Goal: Task Accomplishment & Management: Manage account settings

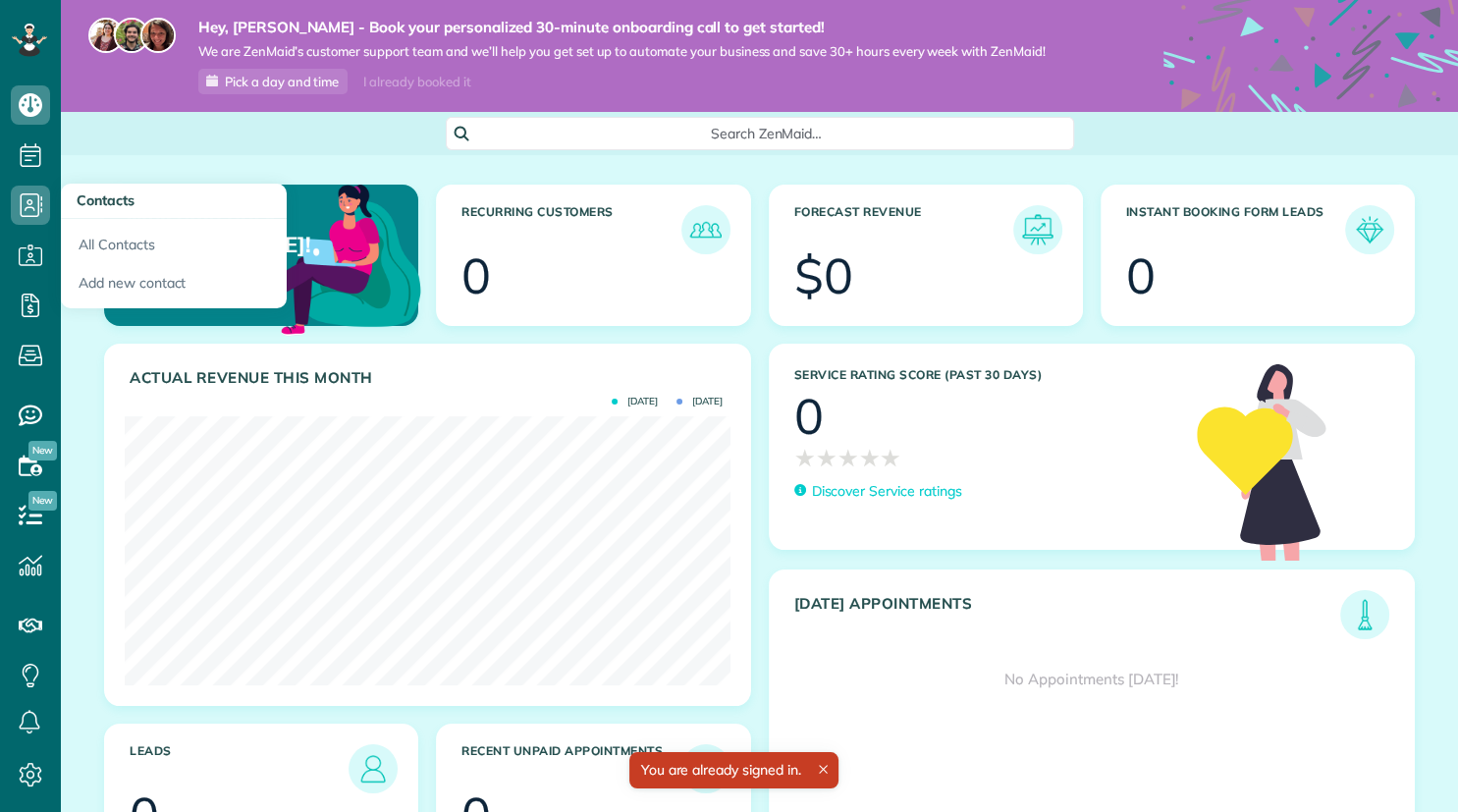
scroll to position [269, 605]
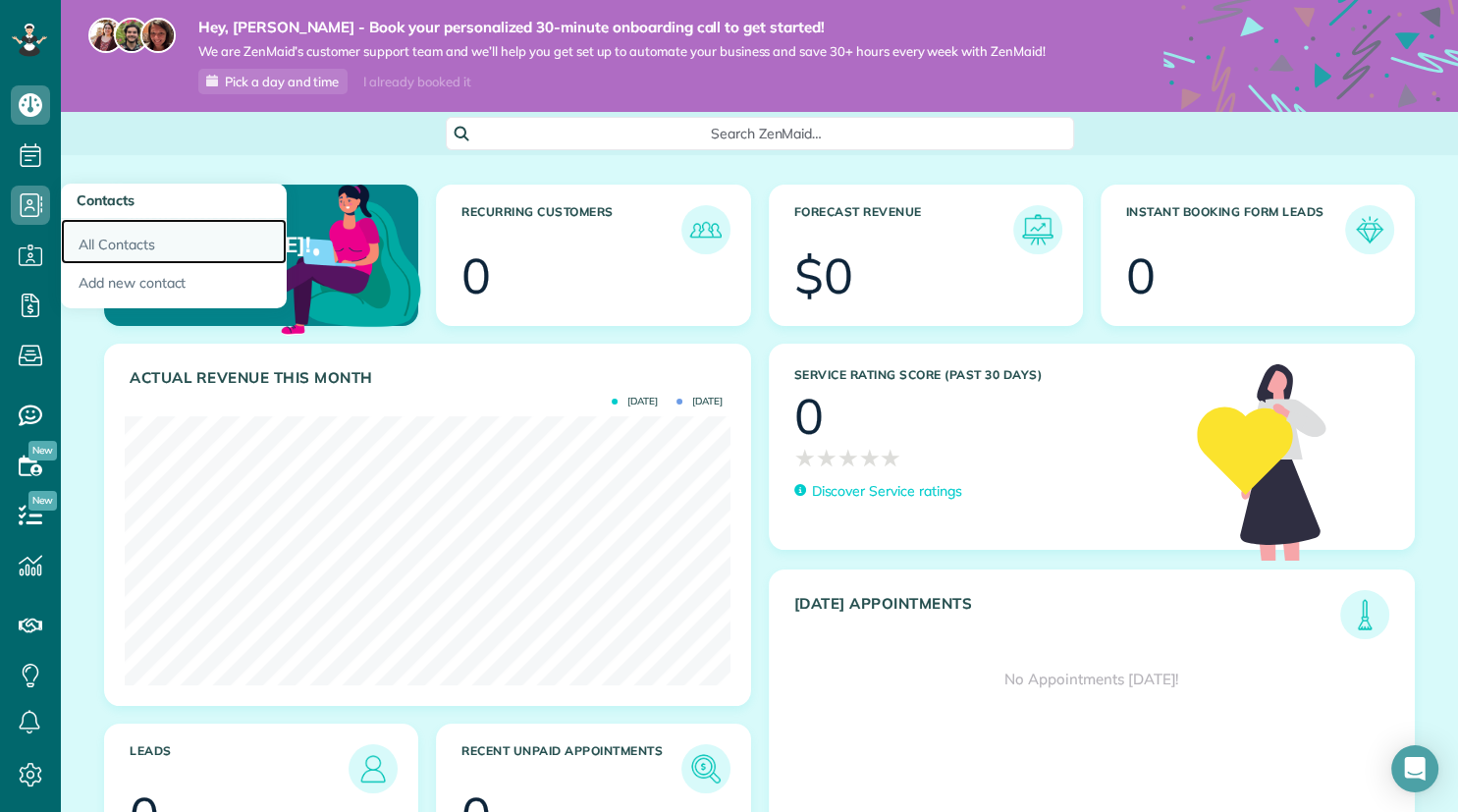
click at [106, 247] on link "All Contacts" at bounding box center [174, 241] width 226 height 45
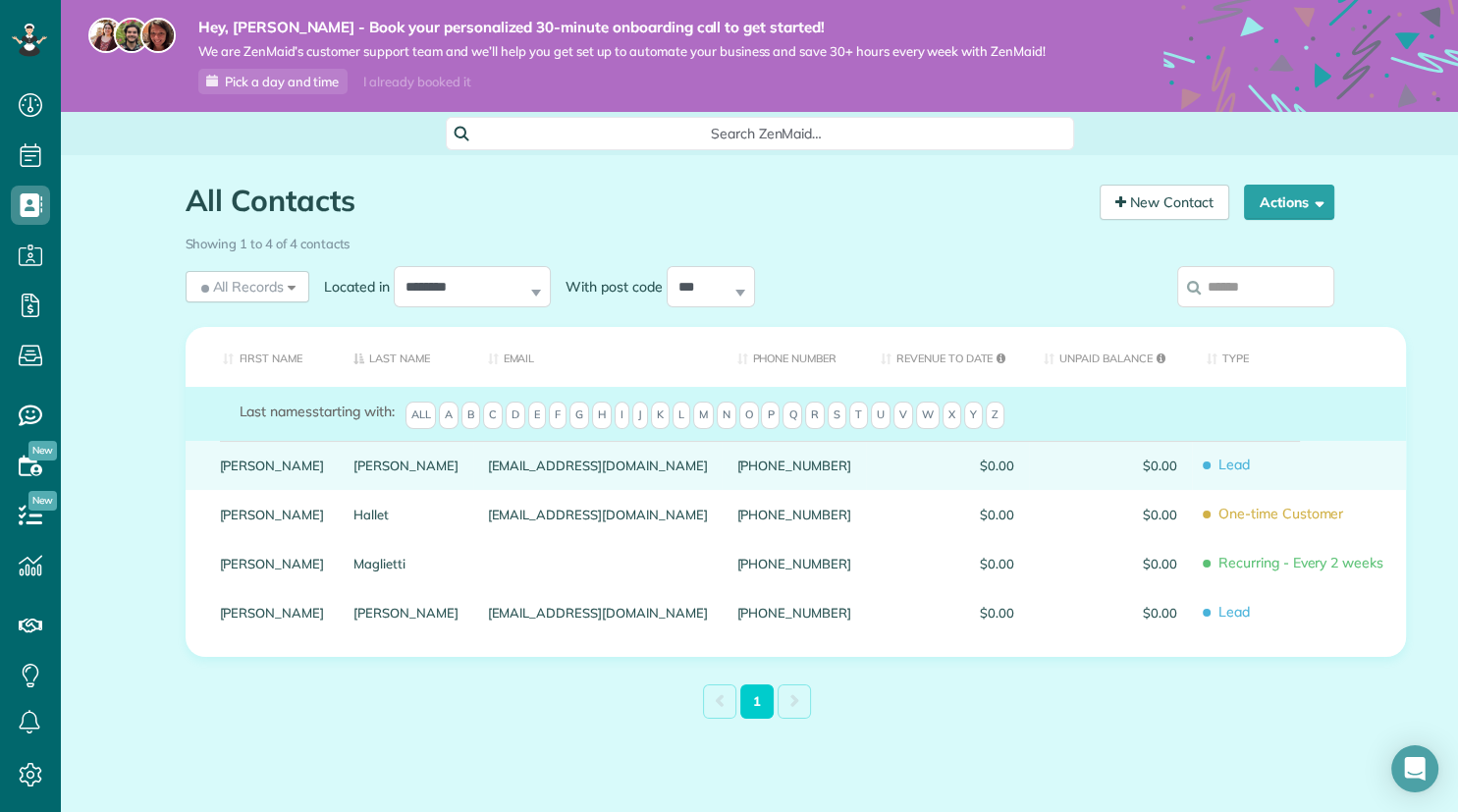
scroll to position [9, 9]
click at [384, 460] on link "Davis" at bounding box center [406, 465] width 105 height 14
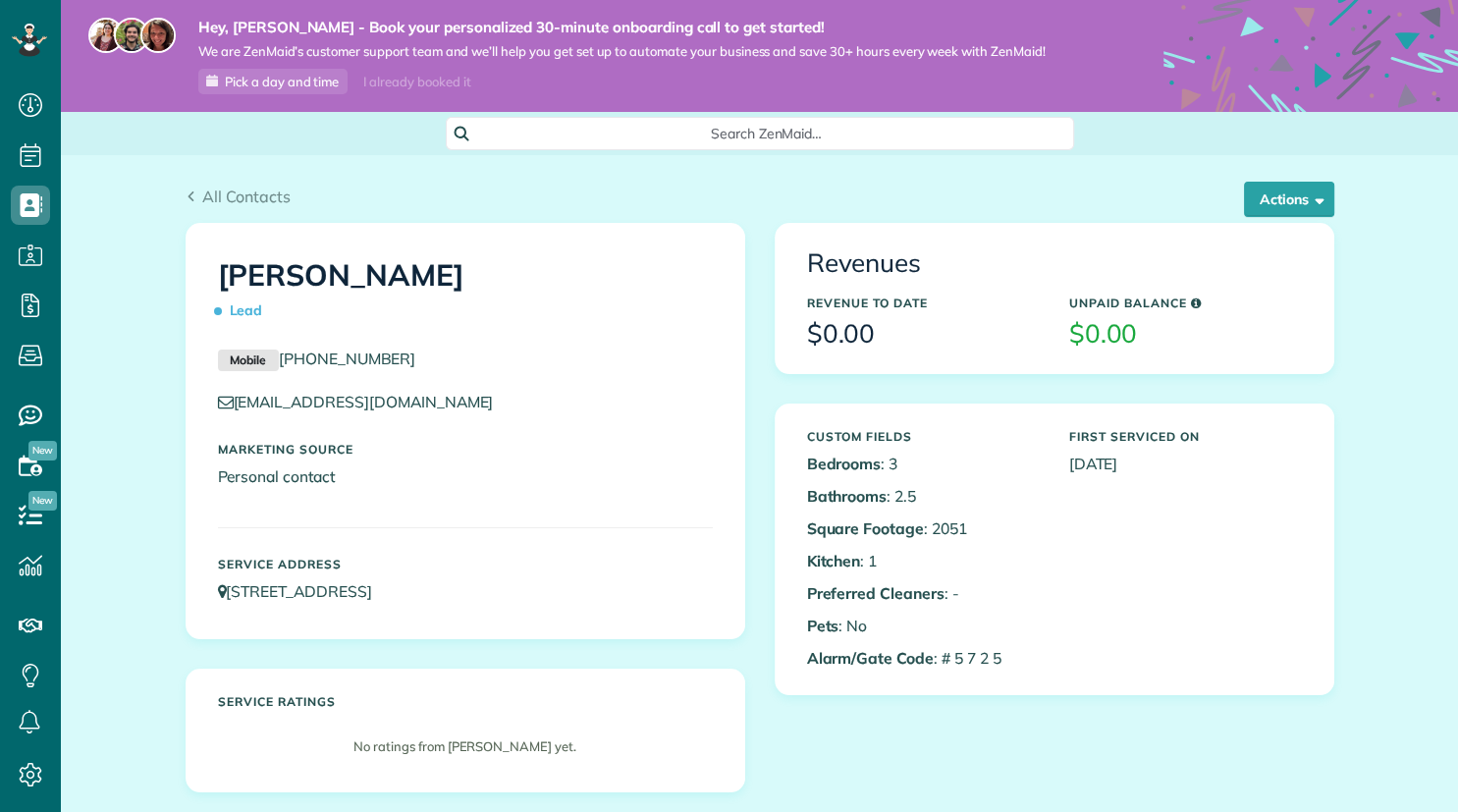
scroll to position [9, 9]
click at [1318, 206] on span "button" at bounding box center [1316, 198] width 15 height 15
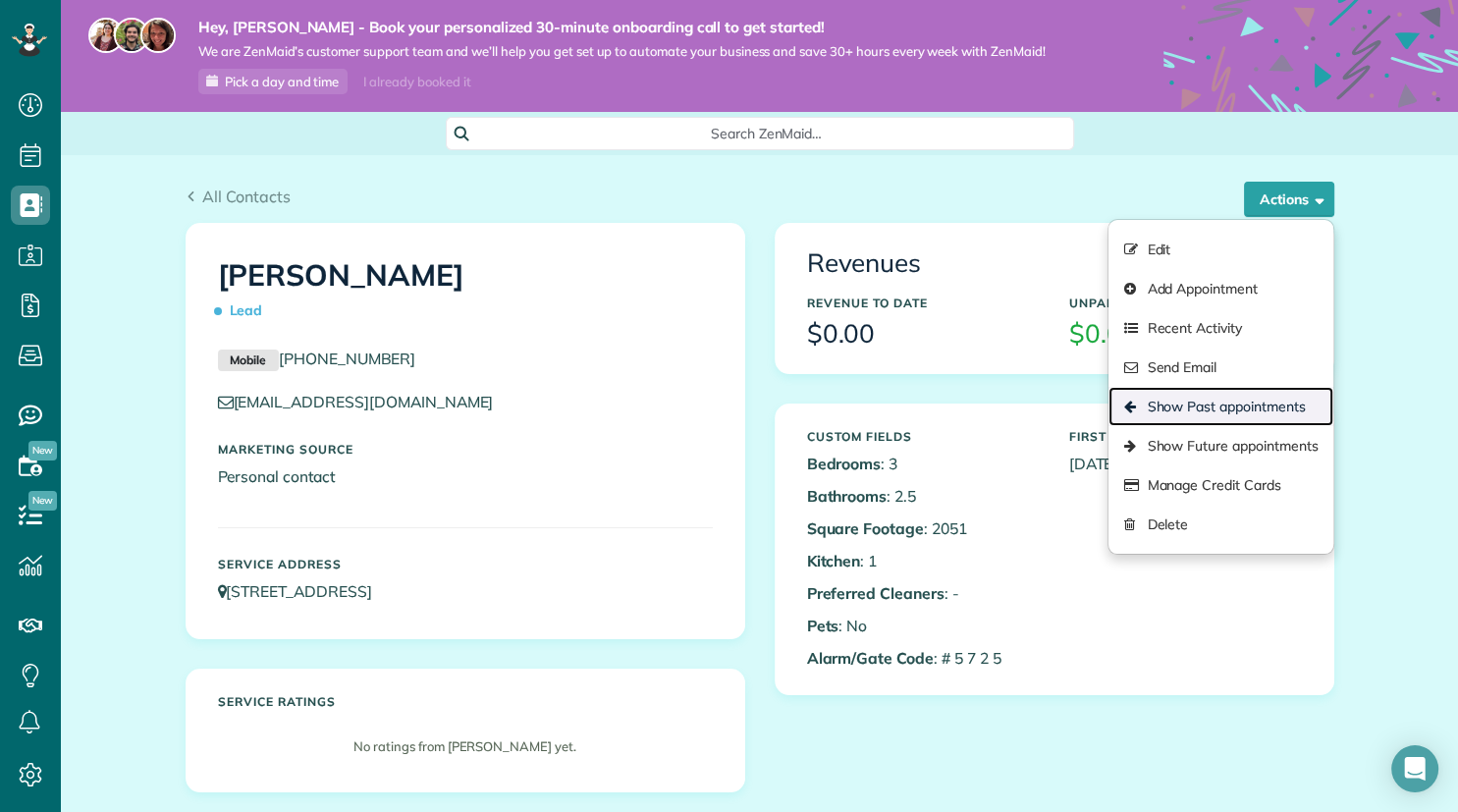
click at [1180, 406] on link "Show Past appointments" at bounding box center [1220, 406] width 224 height 39
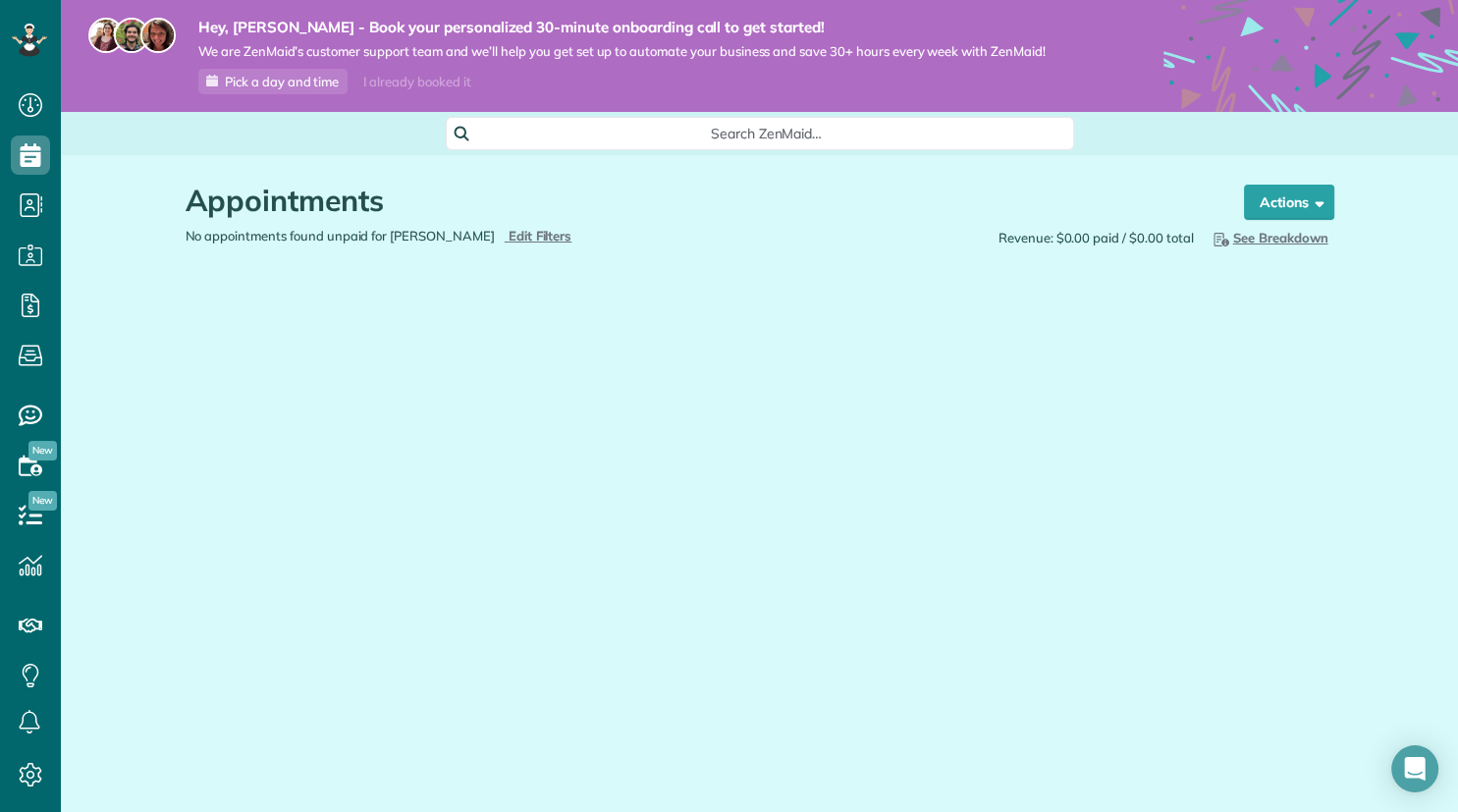
scroll to position [9, 9]
click at [1324, 203] on span "button" at bounding box center [1316, 201] width 15 height 15
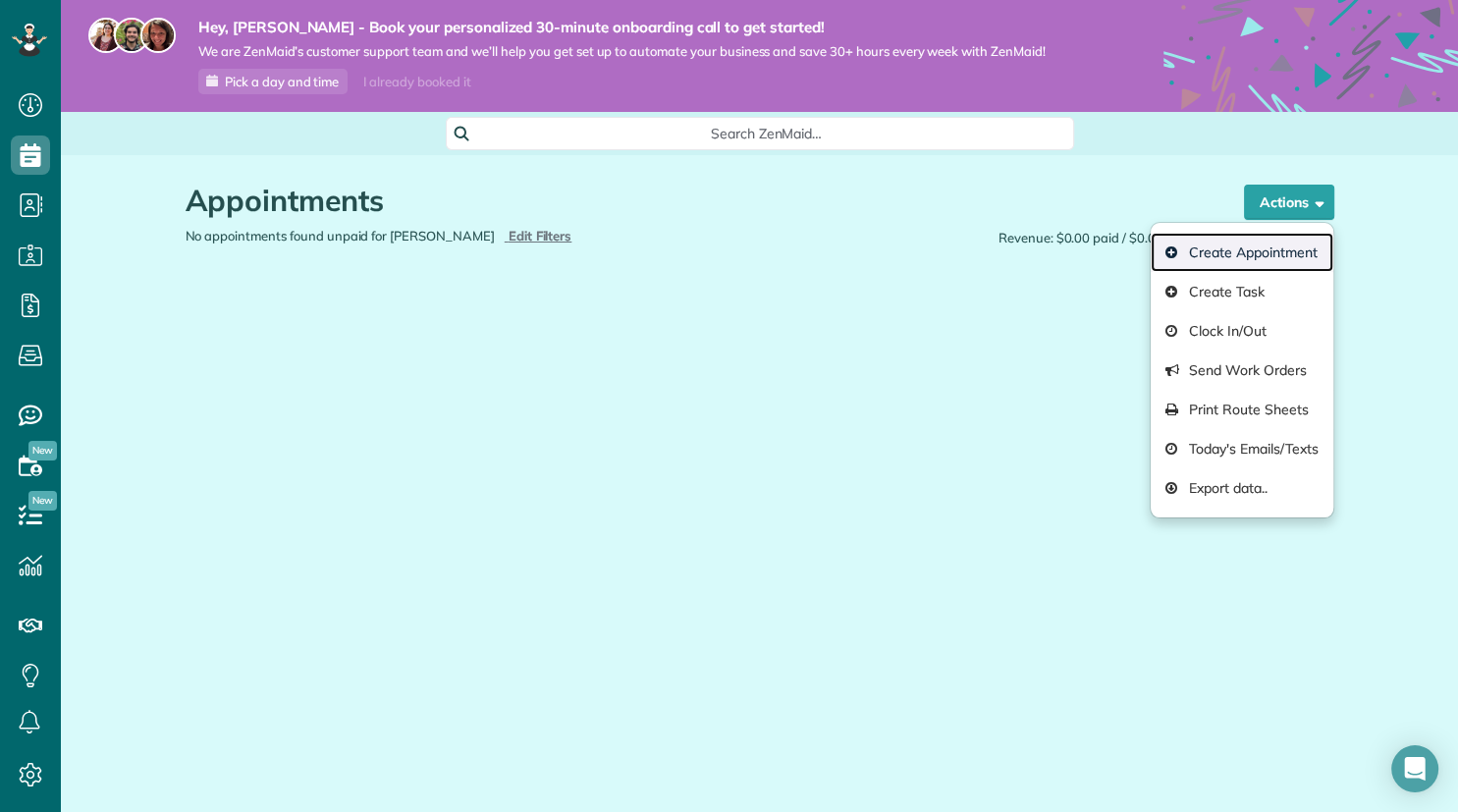
click at [1254, 257] on link "Create Appointment" at bounding box center [1242, 252] width 181 height 39
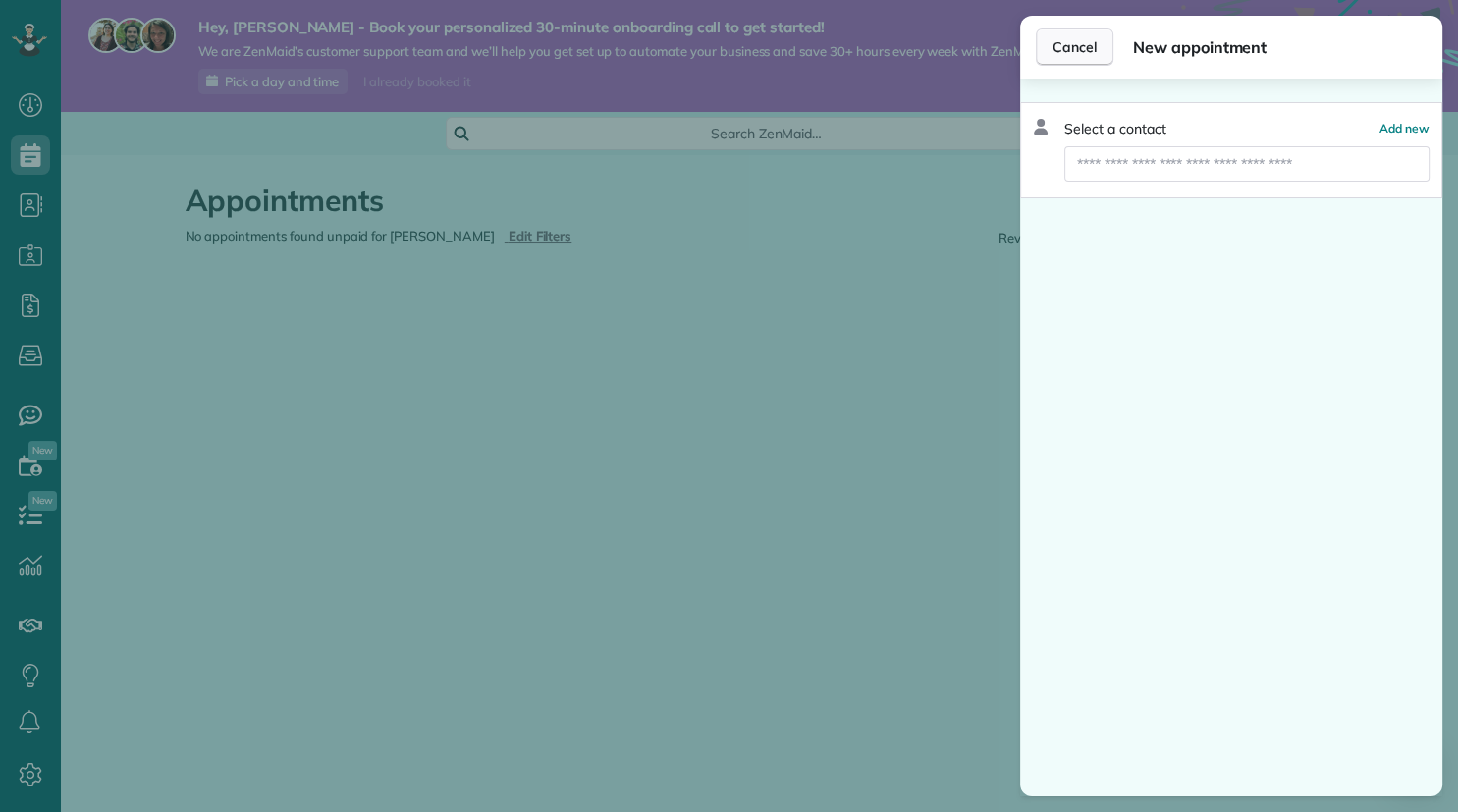
click at [1063, 44] on span "Cancel" at bounding box center [1075, 47] width 44 height 20
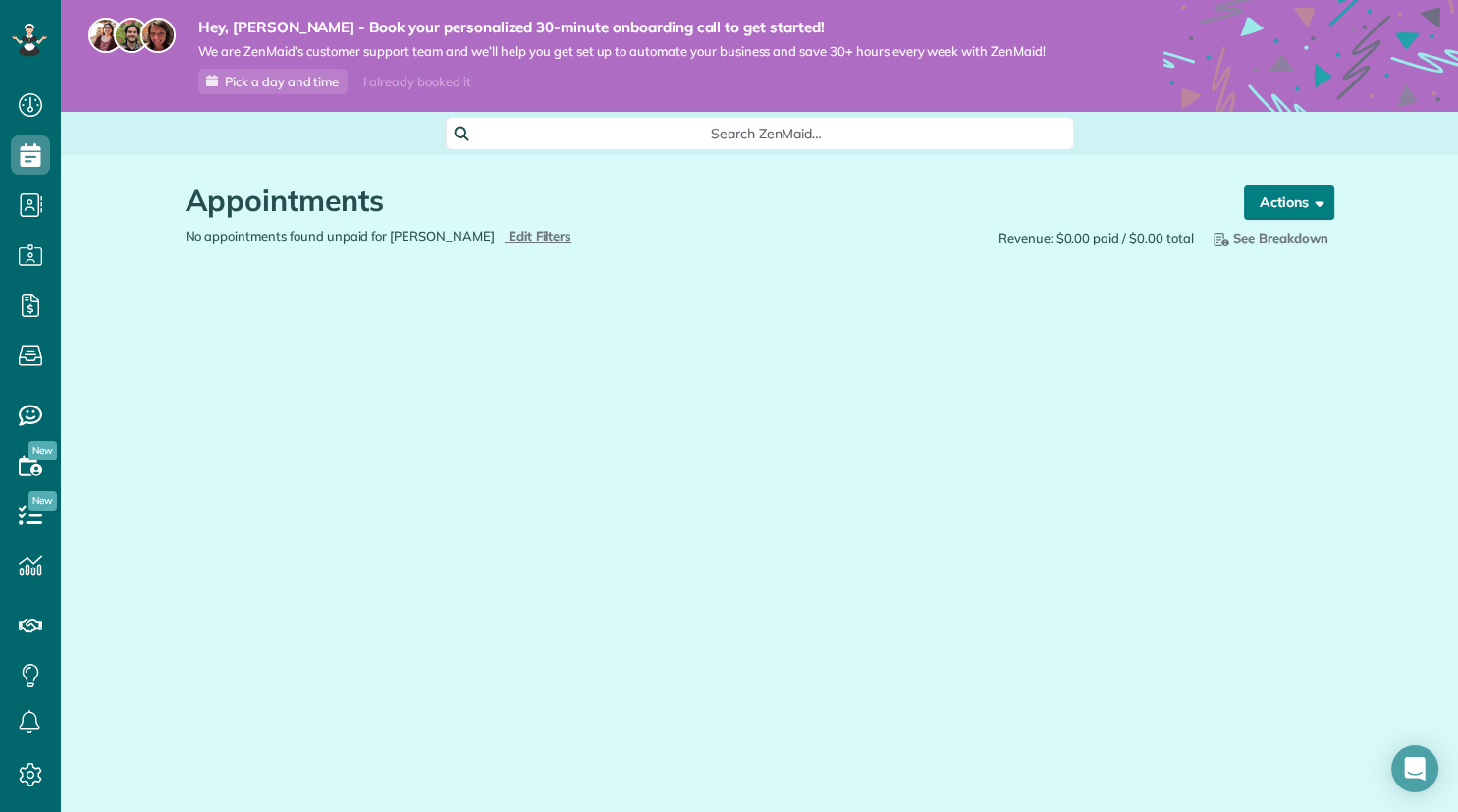
click at [1317, 209] on span "button" at bounding box center [1316, 201] width 15 height 15
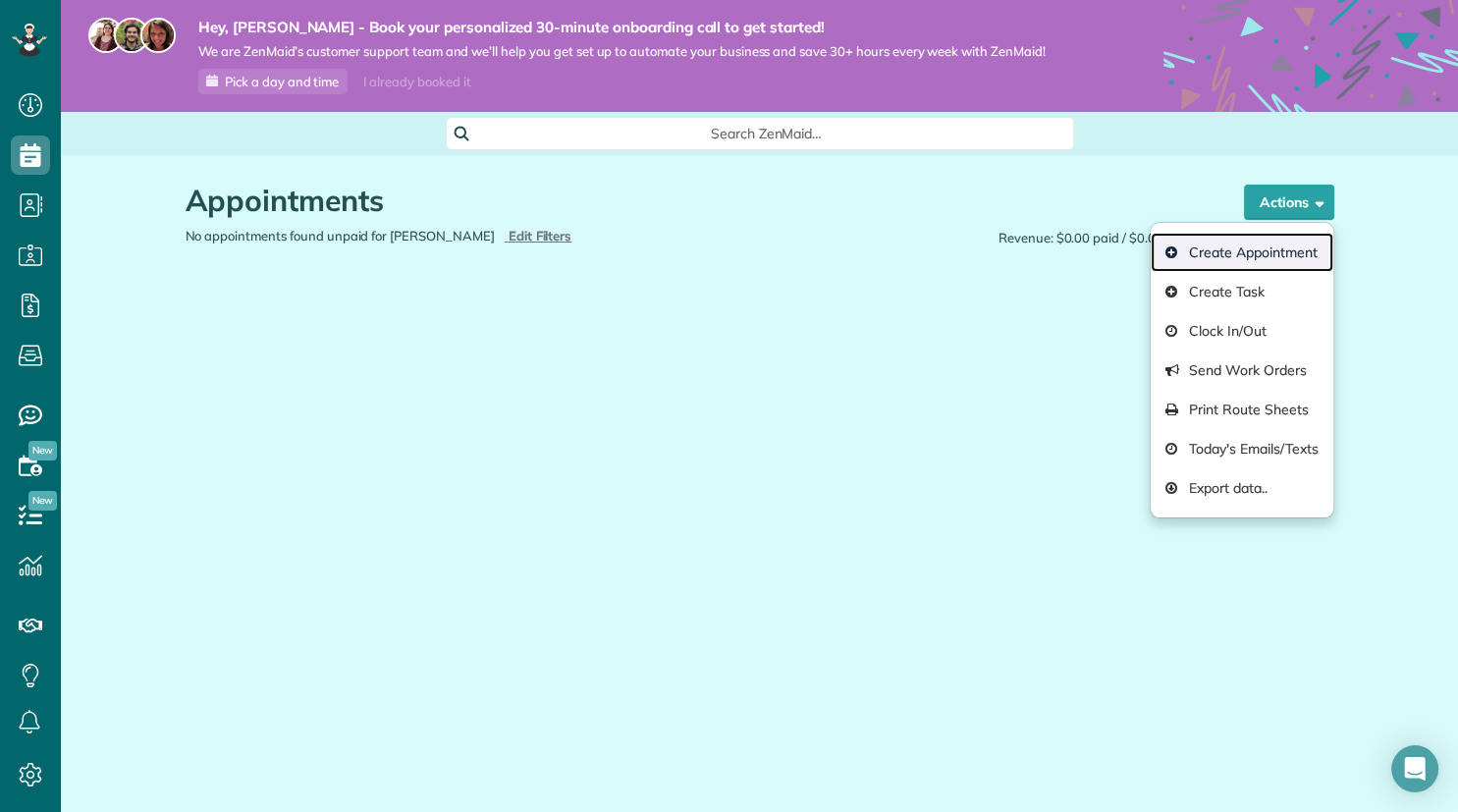
click at [1273, 256] on link "Create Appointment" at bounding box center [1242, 252] width 181 height 39
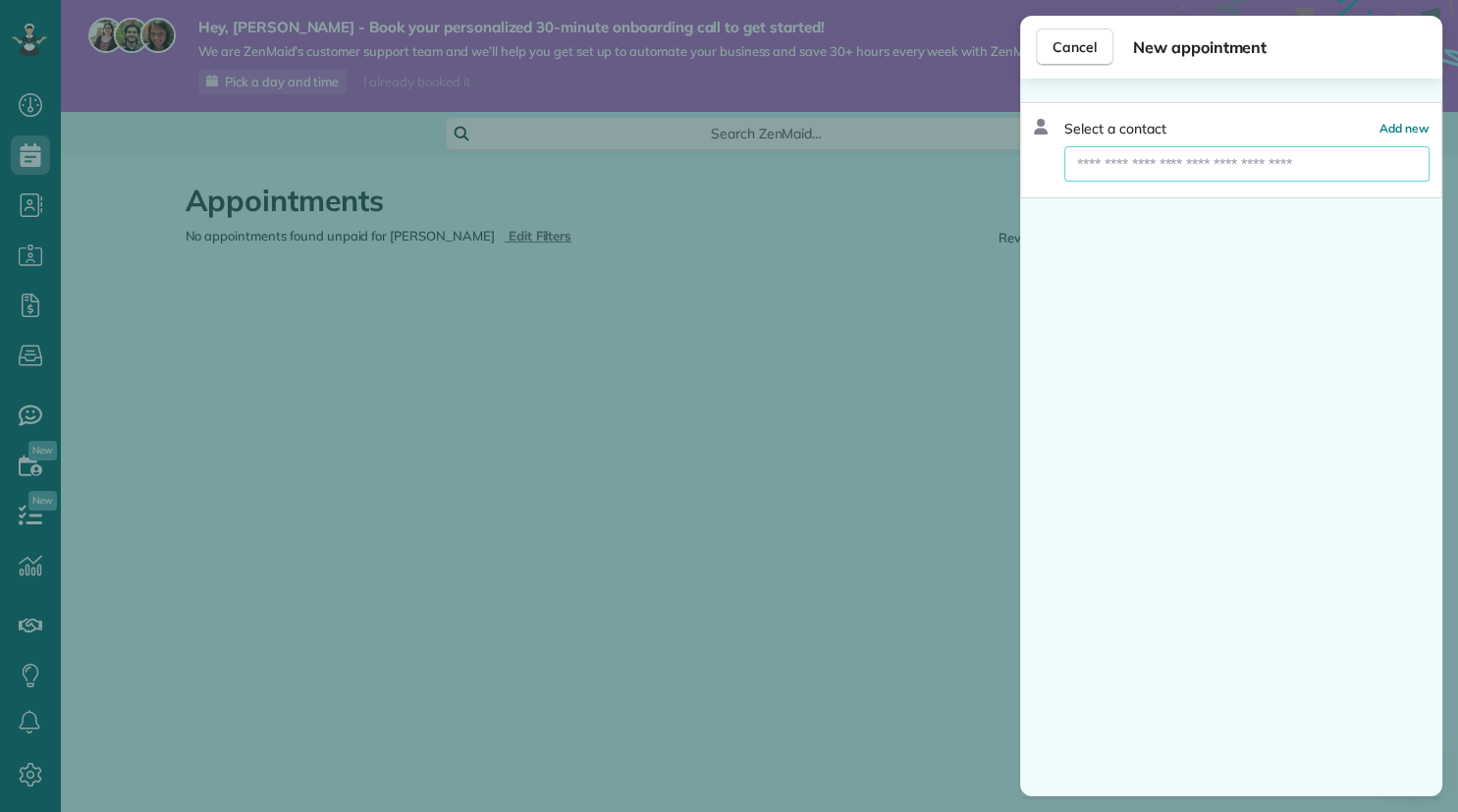
click at [1235, 163] on input "text" at bounding box center [1247, 164] width 366 height 35
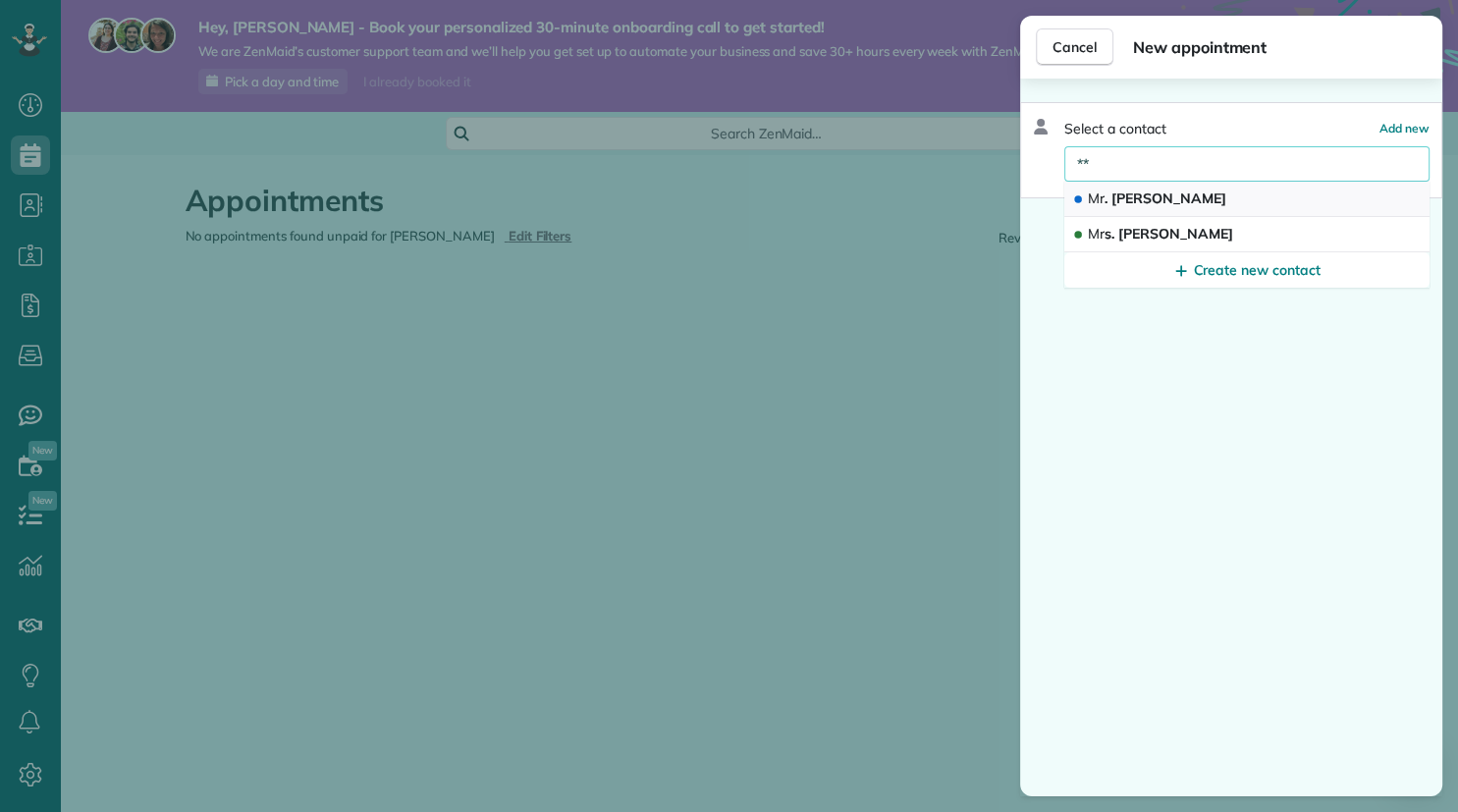
type input "**"
click at [1176, 198] on span "Mr . William Davis" at bounding box center [1156, 198] width 137 height 18
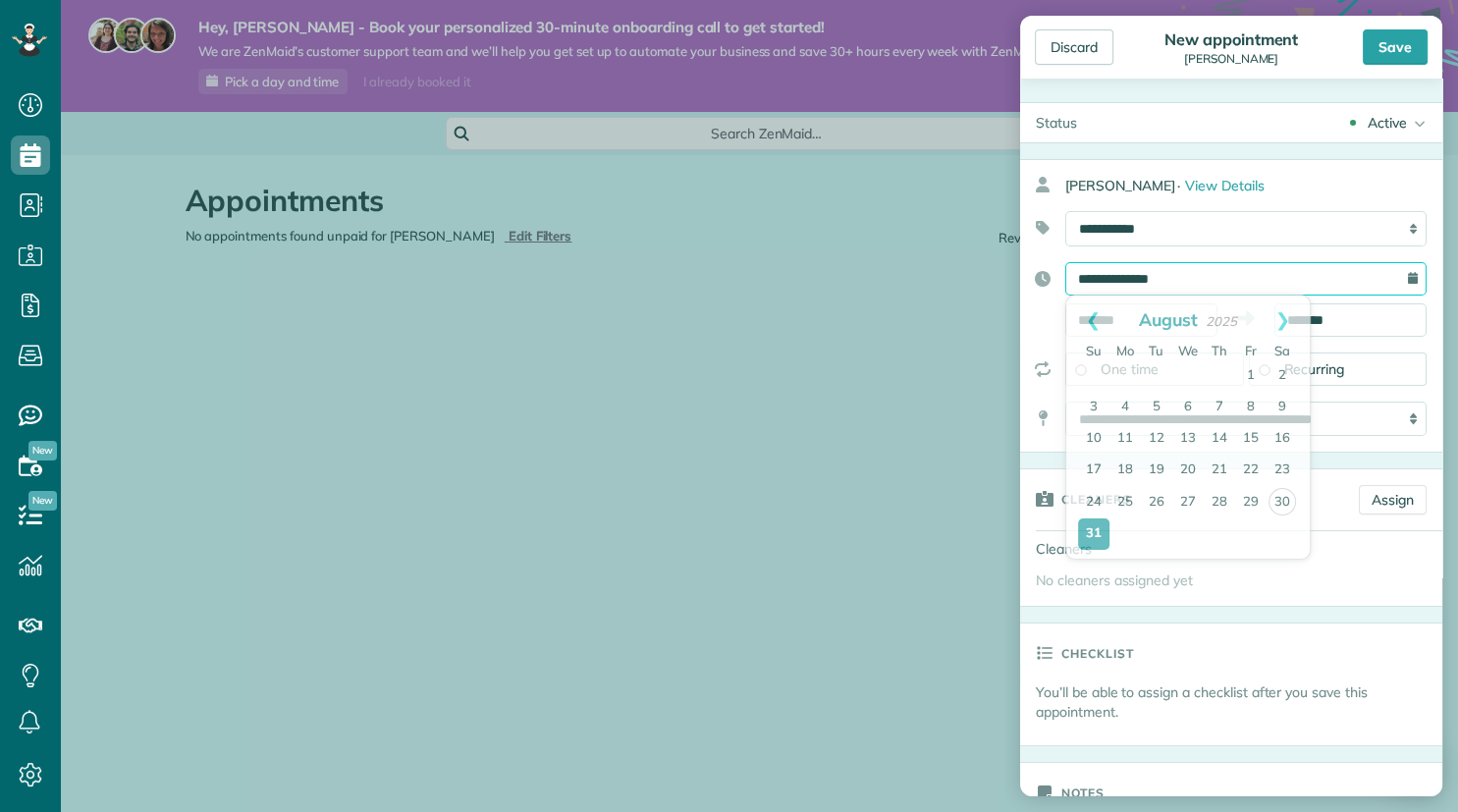
click at [1356, 283] on input "**********" at bounding box center [1246, 279] width 362 height 34
click at [1156, 405] on link "5" at bounding box center [1157, 407] width 32 height 32
type input "**********"
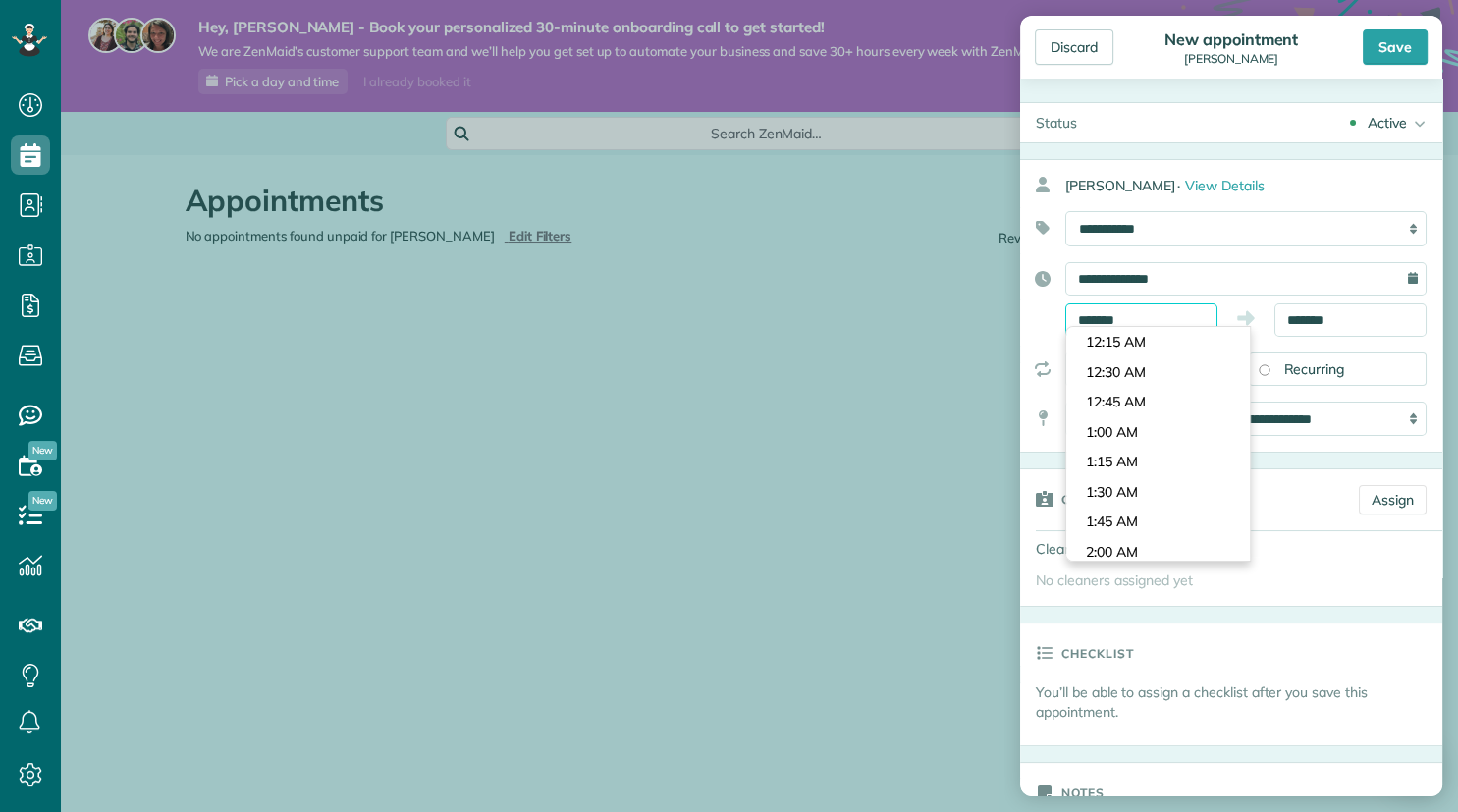
click at [1103, 324] on input "*******" at bounding box center [1142, 320] width 152 height 34
type input "*******"
click at [1115, 389] on body "Dashboard Scheduling Calendar View List View Dispatch View - Weekly scheduling …" at bounding box center [729, 406] width 1458 height 812
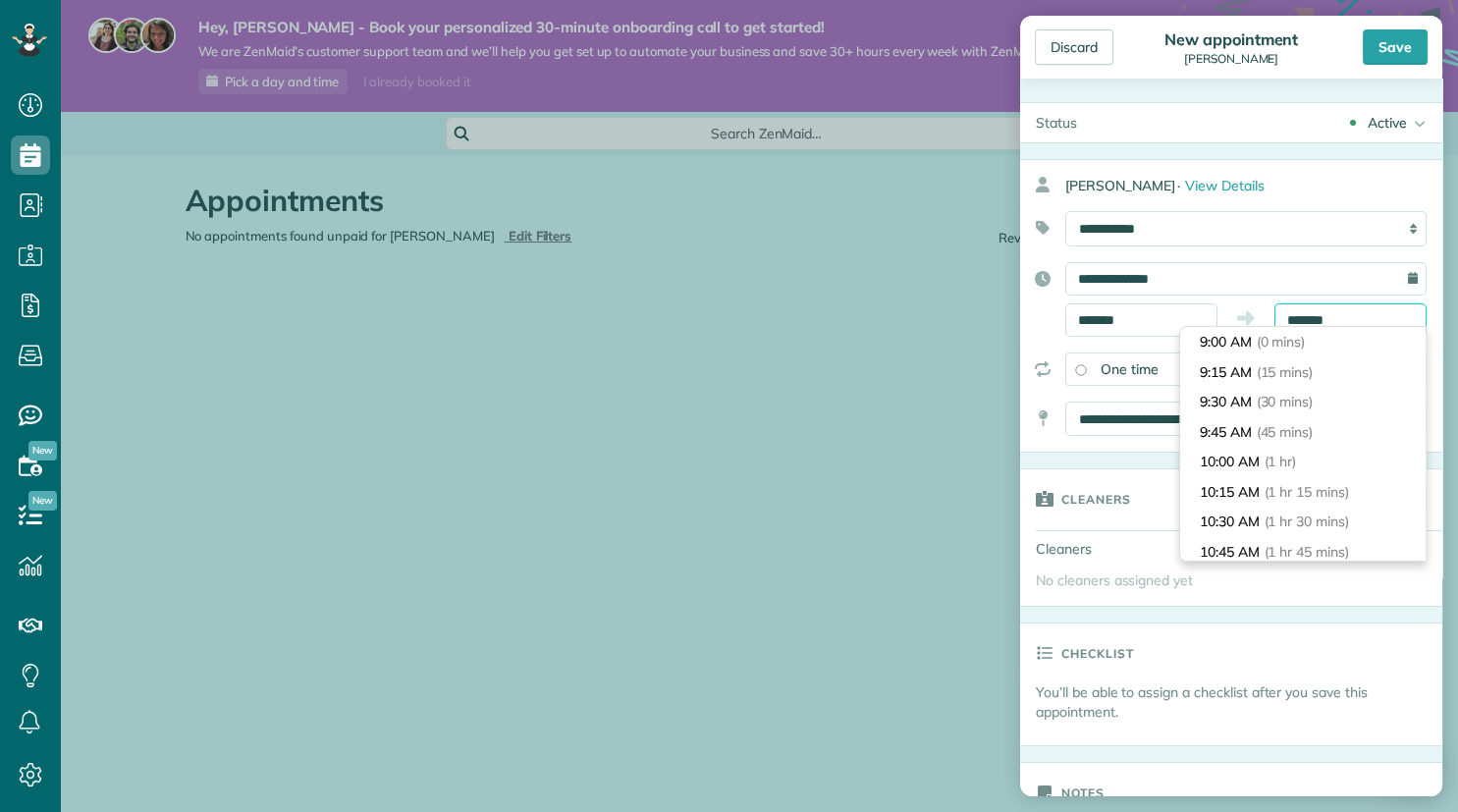
click at [1342, 324] on input "*******" at bounding box center [1351, 320] width 152 height 34
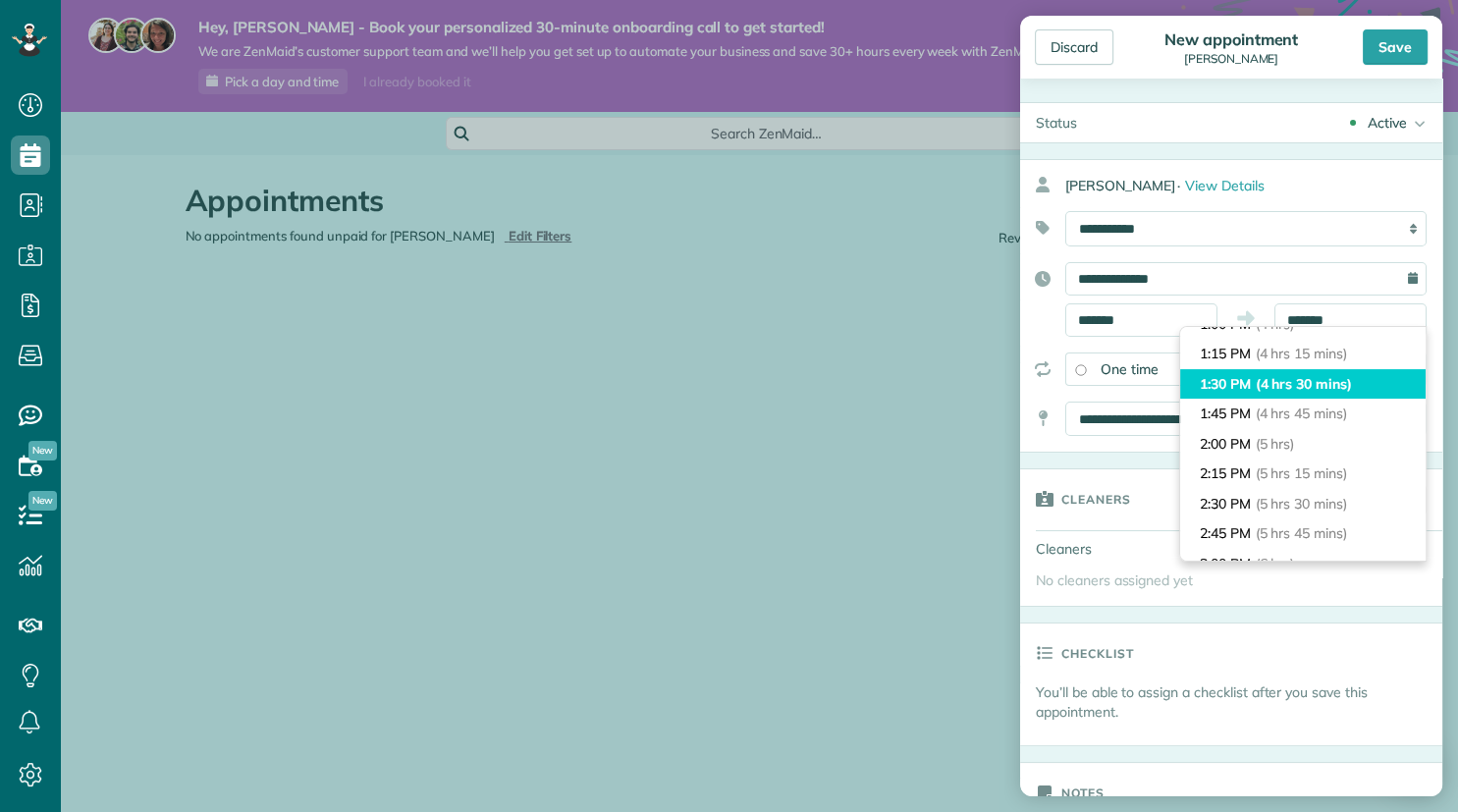
type input "*******"
click at [1244, 382] on li "1:30 PM (4 hrs 30 mins)" at bounding box center [1302, 384] width 245 height 31
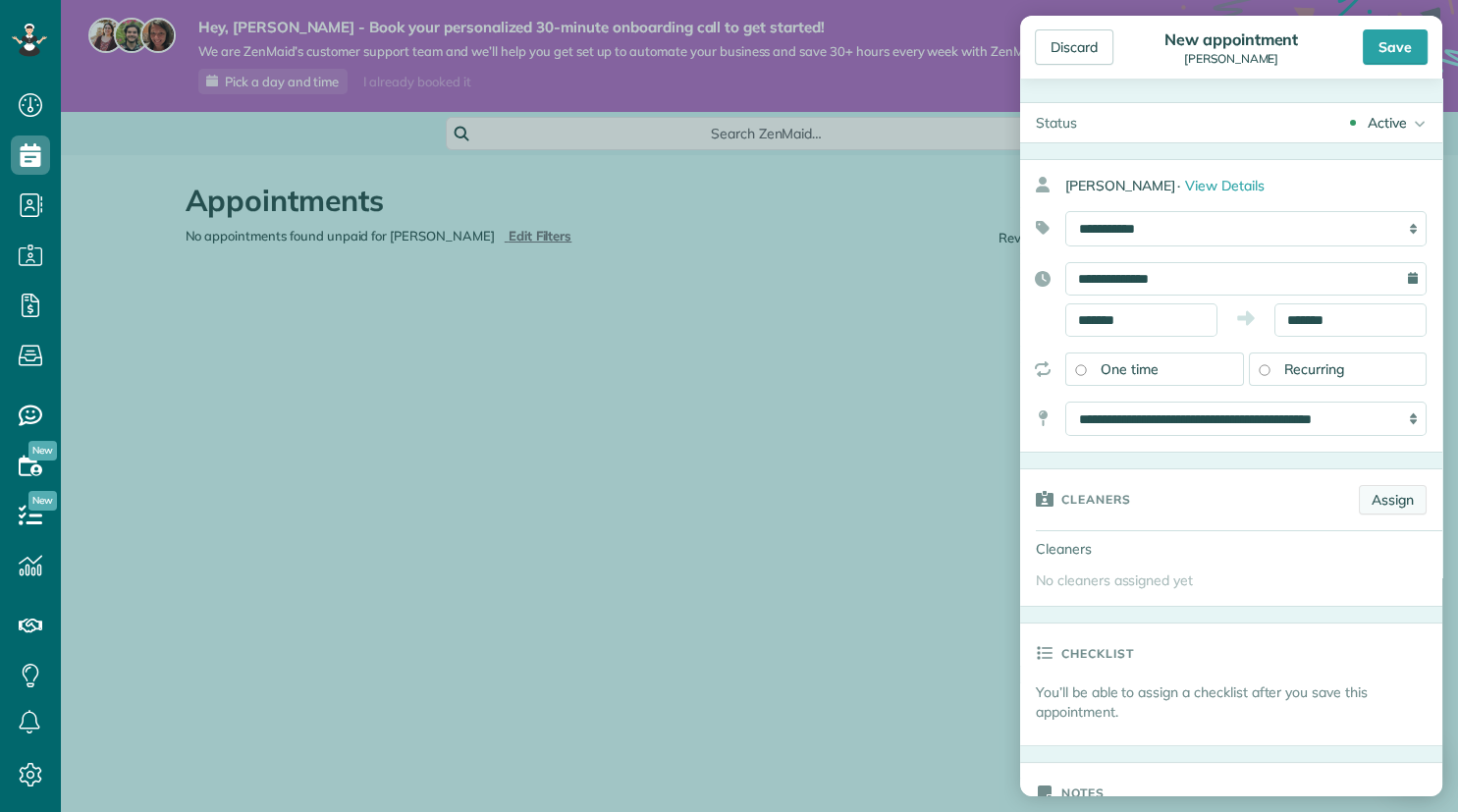
click at [1389, 505] on link "Assign" at bounding box center [1393, 500] width 68 height 30
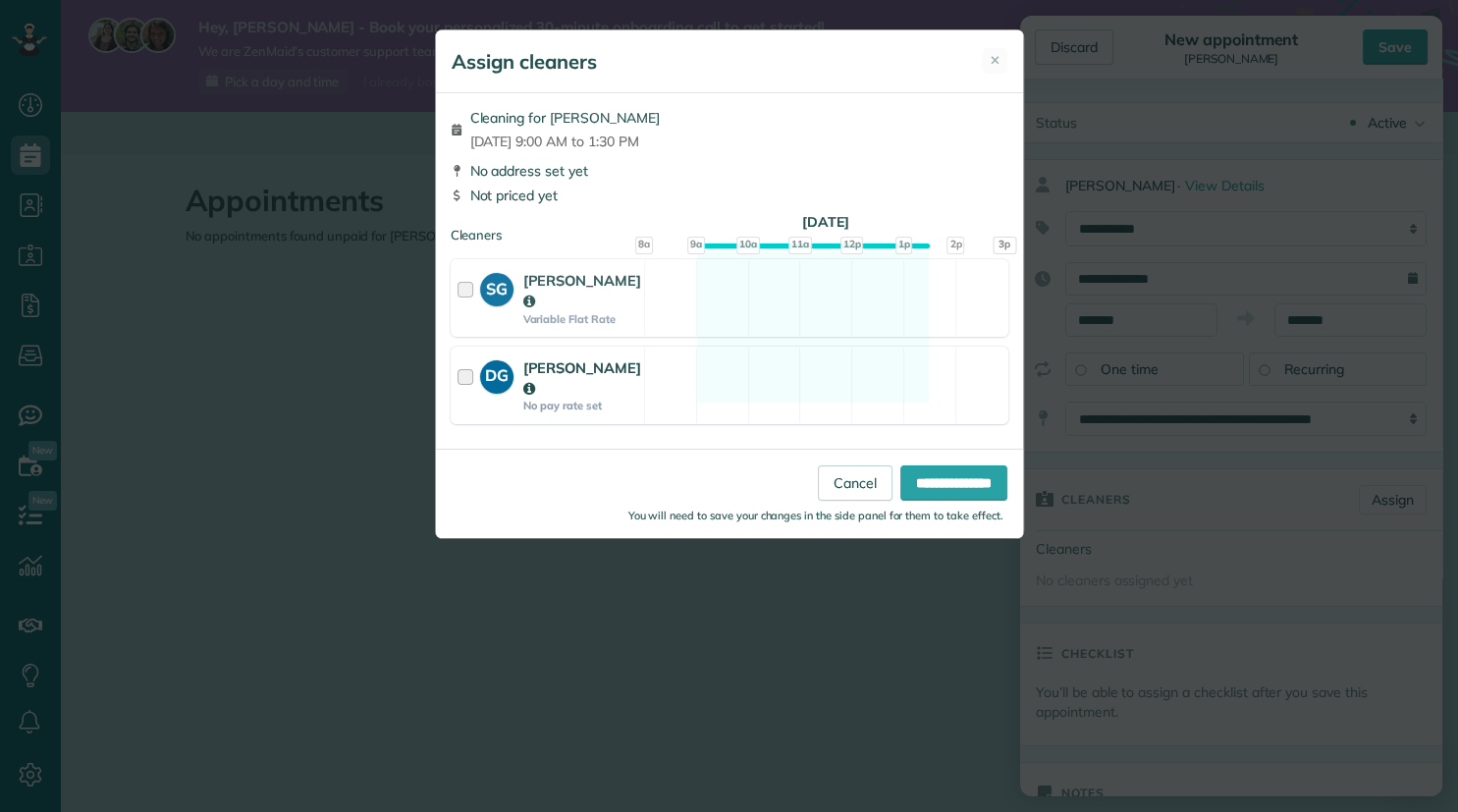
click at [466, 374] on div at bounding box center [468, 385] width 23 height 56
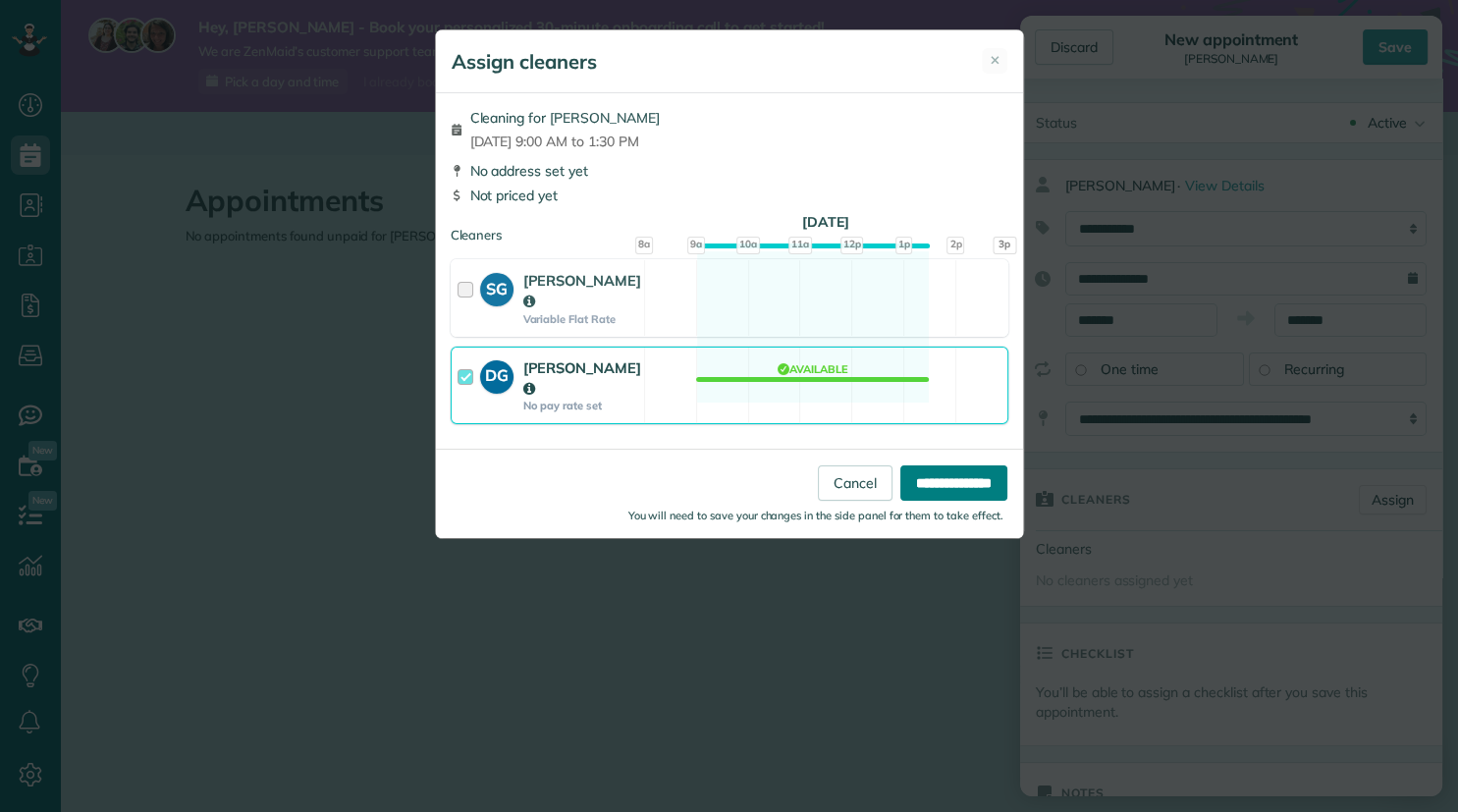
click at [972, 465] on input "**********" at bounding box center [953, 483] width 107 height 35
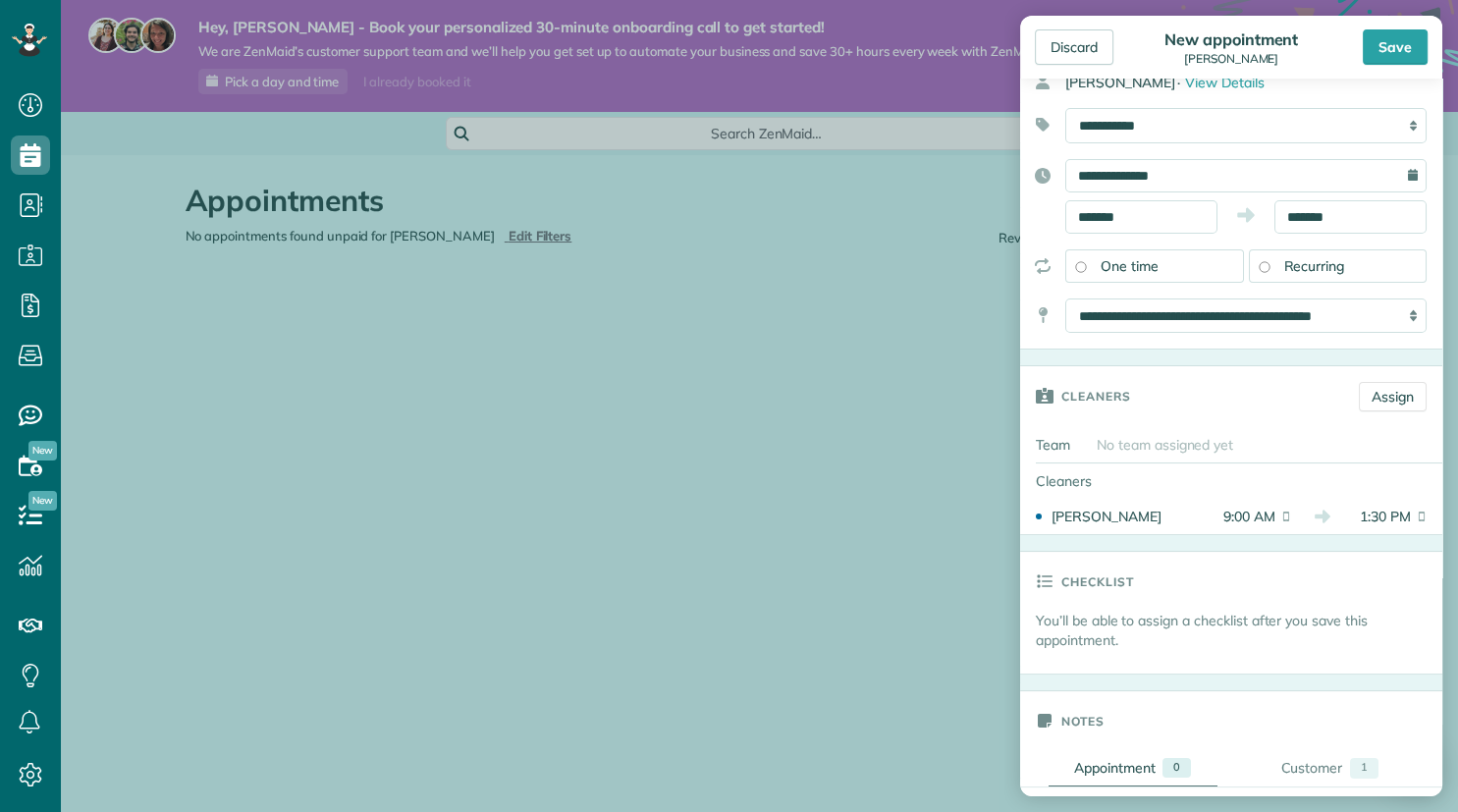
scroll to position [207, 0]
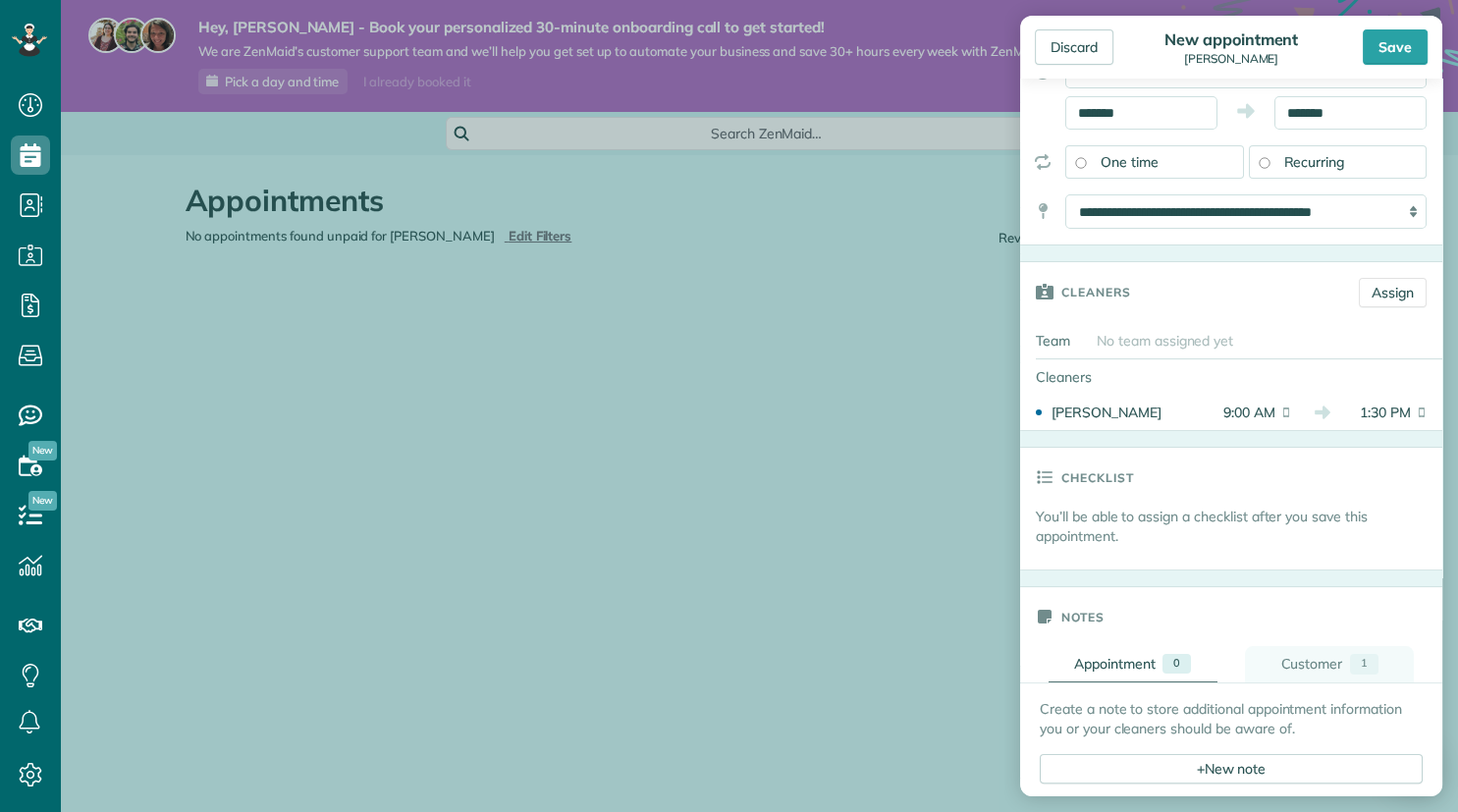
click at [1316, 659] on div "Customer" at bounding box center [1311, 663] width 62 height 21
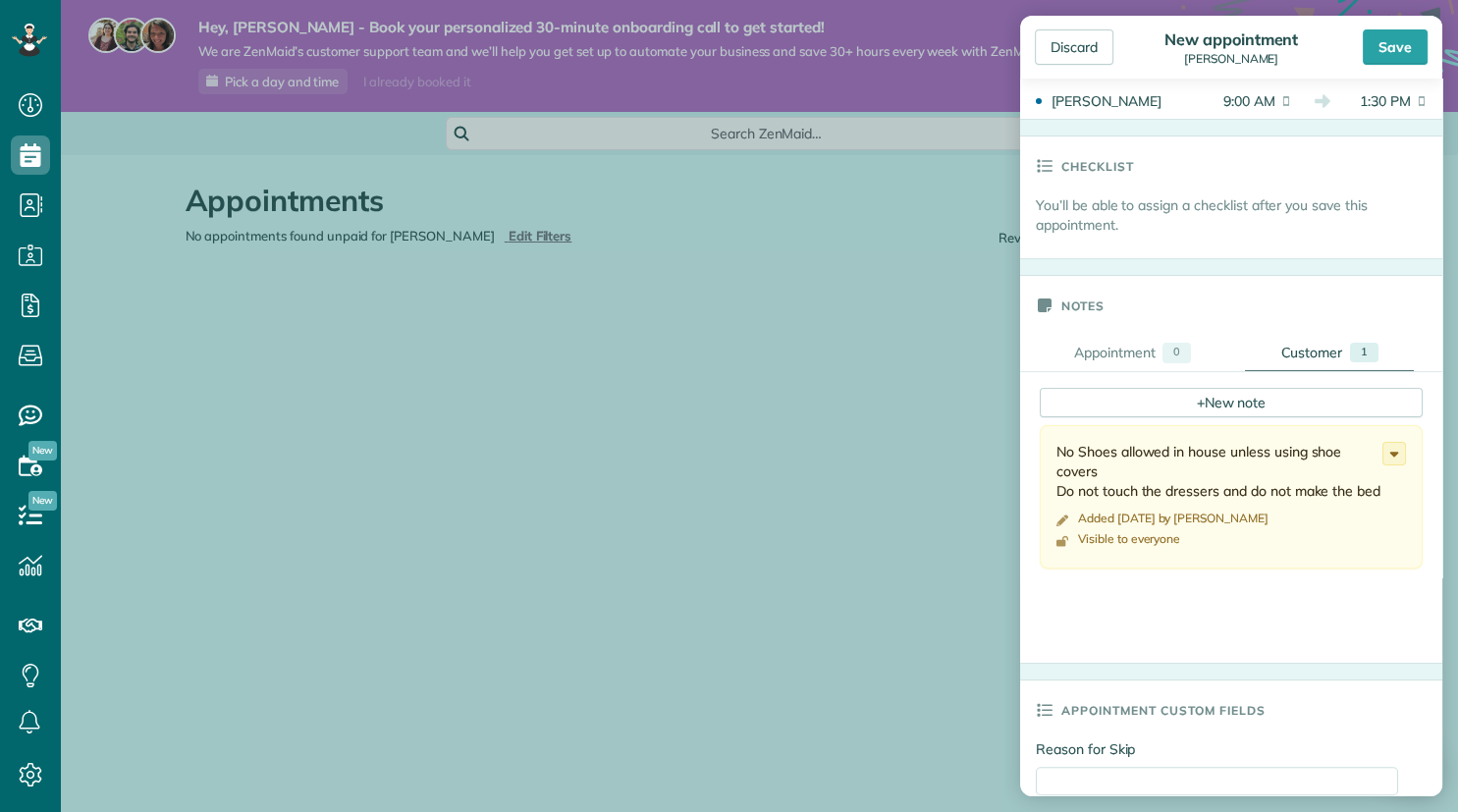
scroll to position [725, 0]
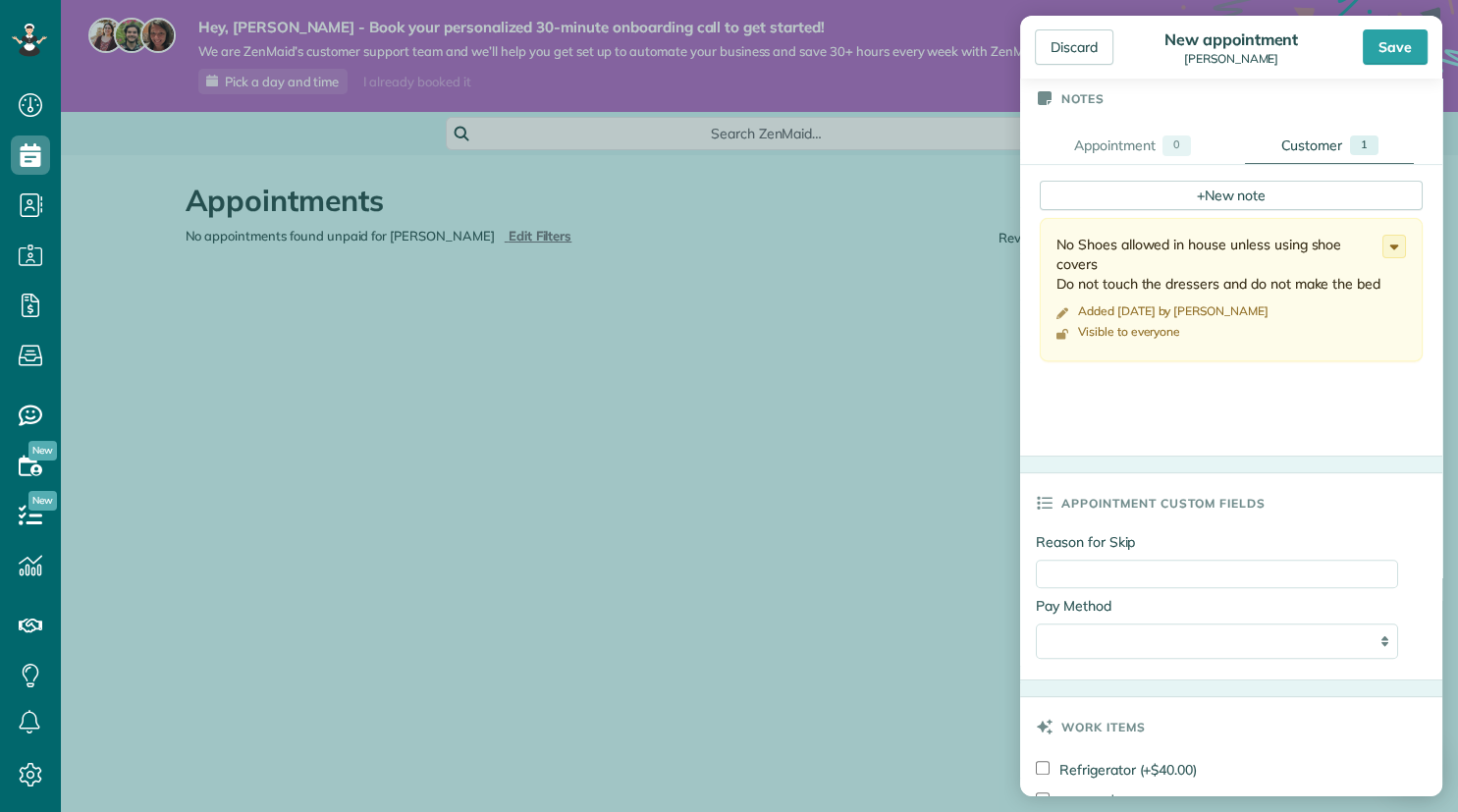
click at [1384, 642] on div "**********" at bounding box center [1217, 642] width 363 height 35
click option at bounding box center [0, 0] width 0 height 0
click at [1036, 624] on select "**********" at bounding box center [1217, 642] width 363 height 35
click at [1389, 648] on select "**********" at bounding box center [1217, 642] width 363 height 35
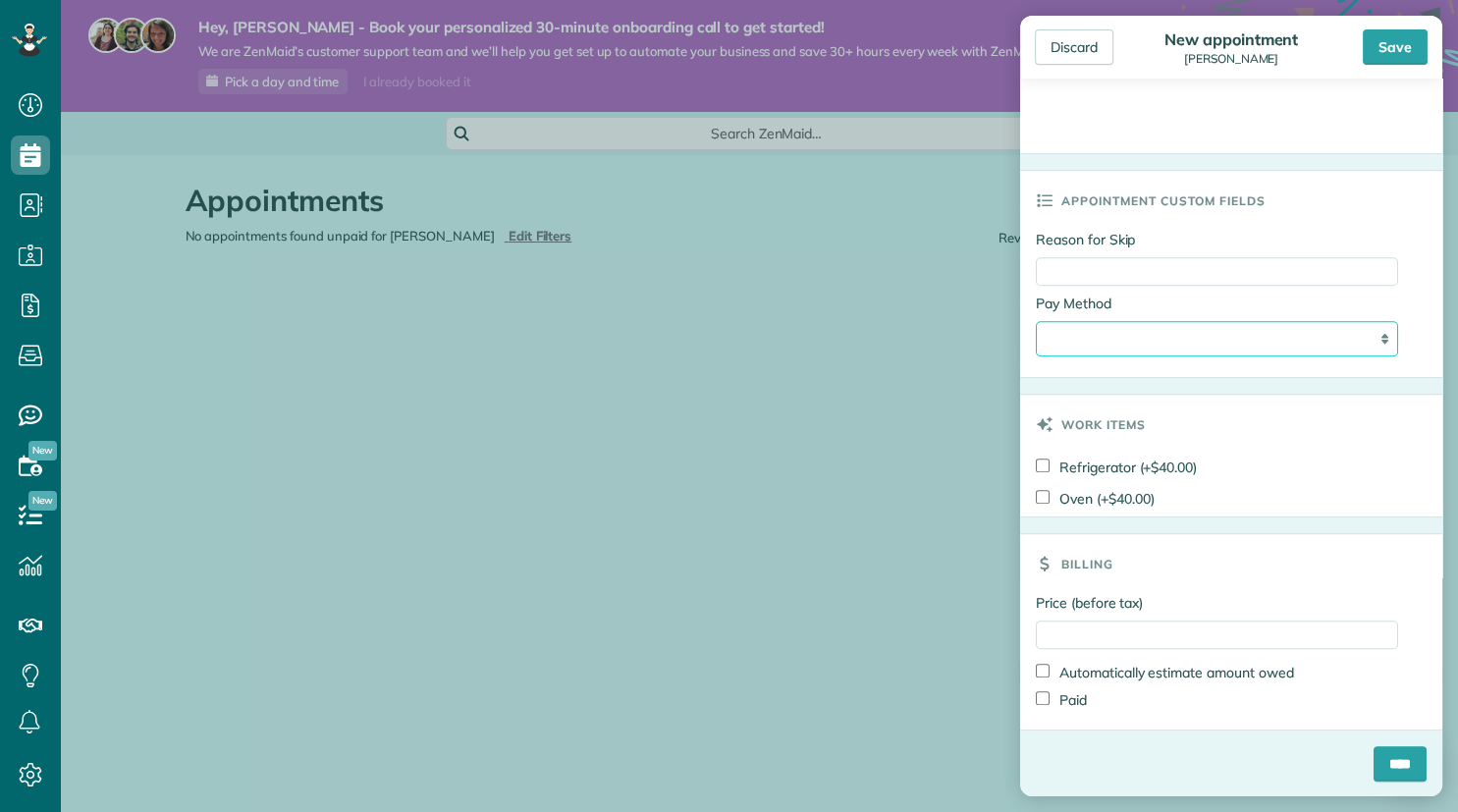
scroll to position [1033, 0]
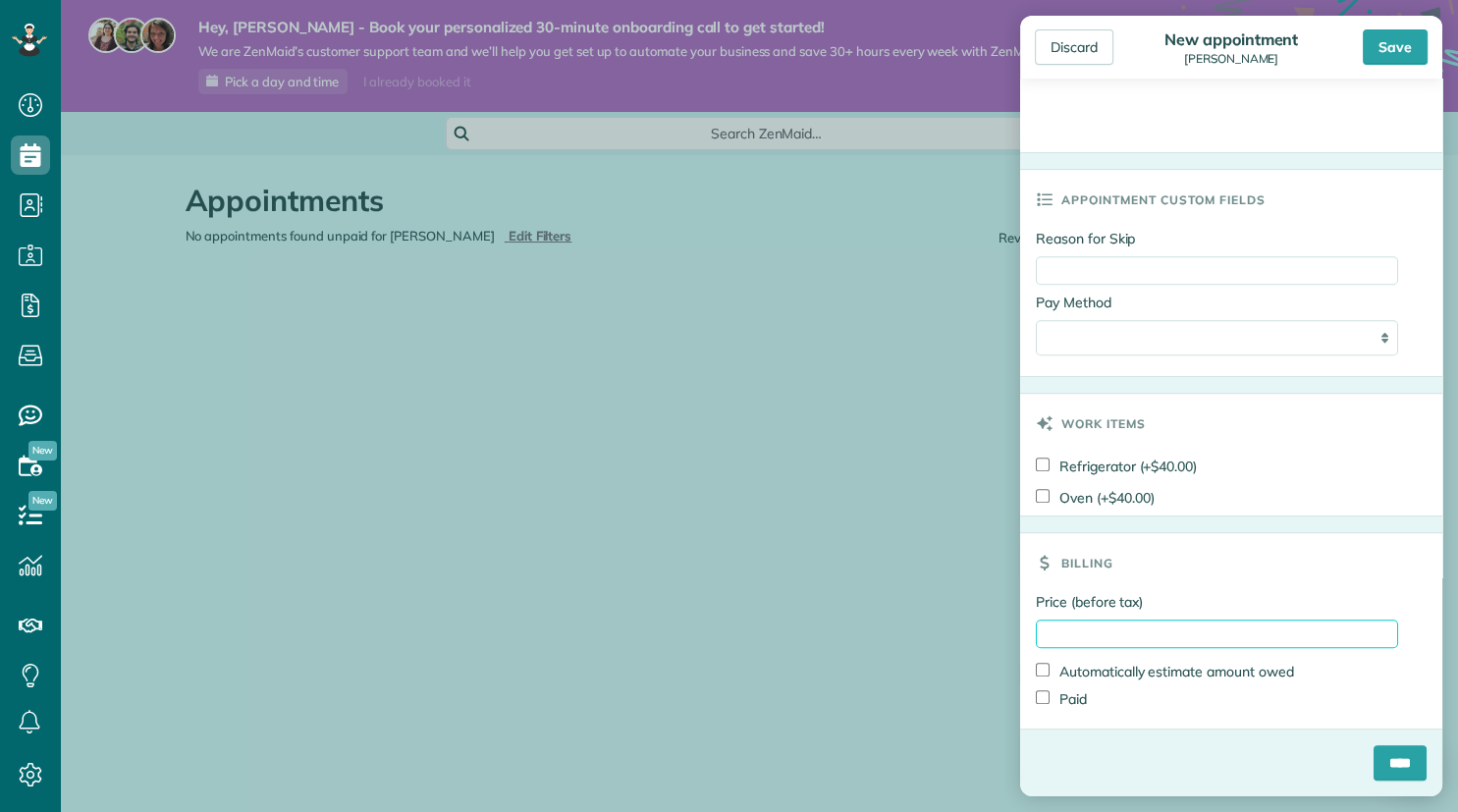
click at [1147, 634] on input "Price (before tax)" at bounding box center [1217, 634] width 363 height 29
type input "*******"
select select "****"
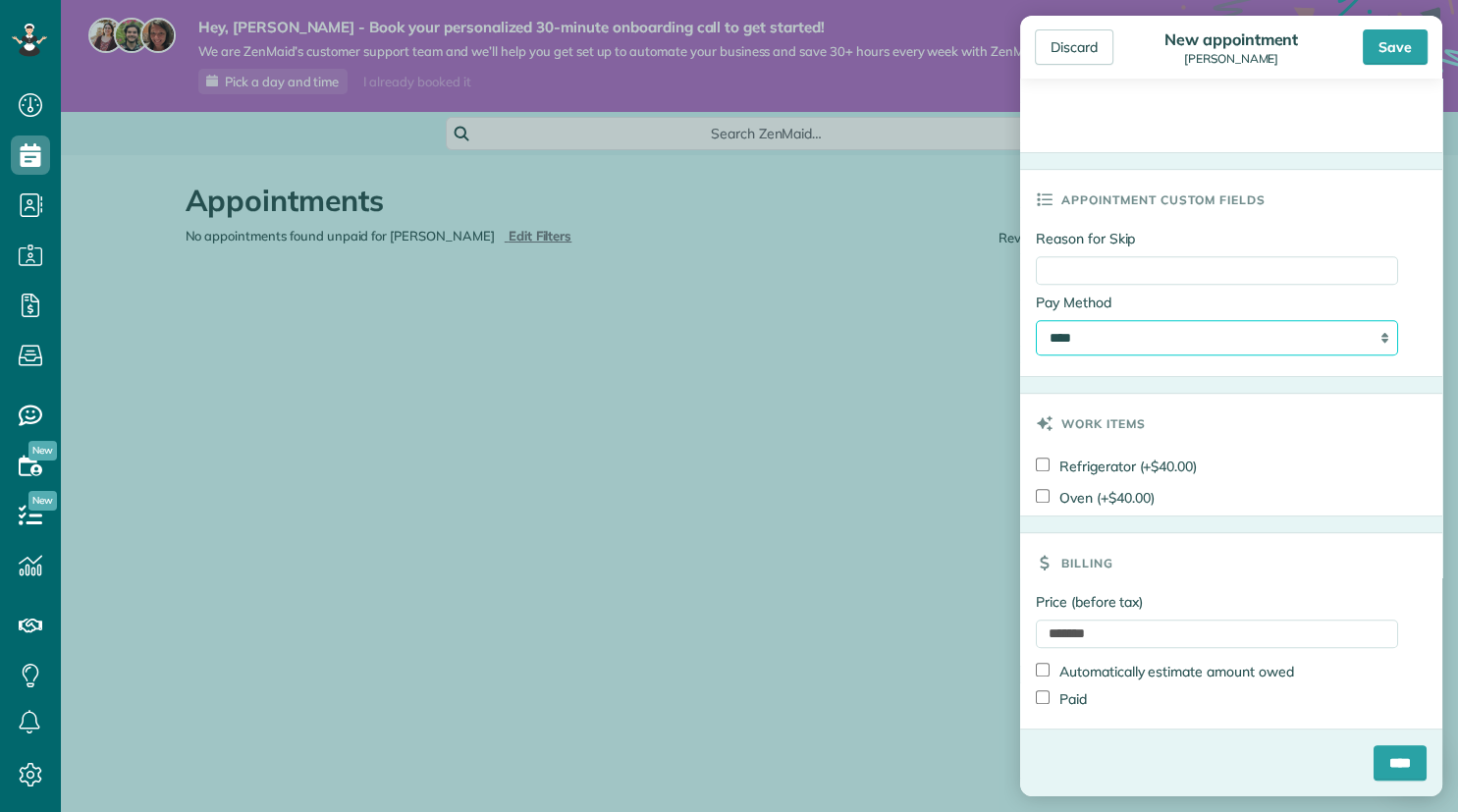
click option "****" at bounding box center [0, 0] width 0 height 0
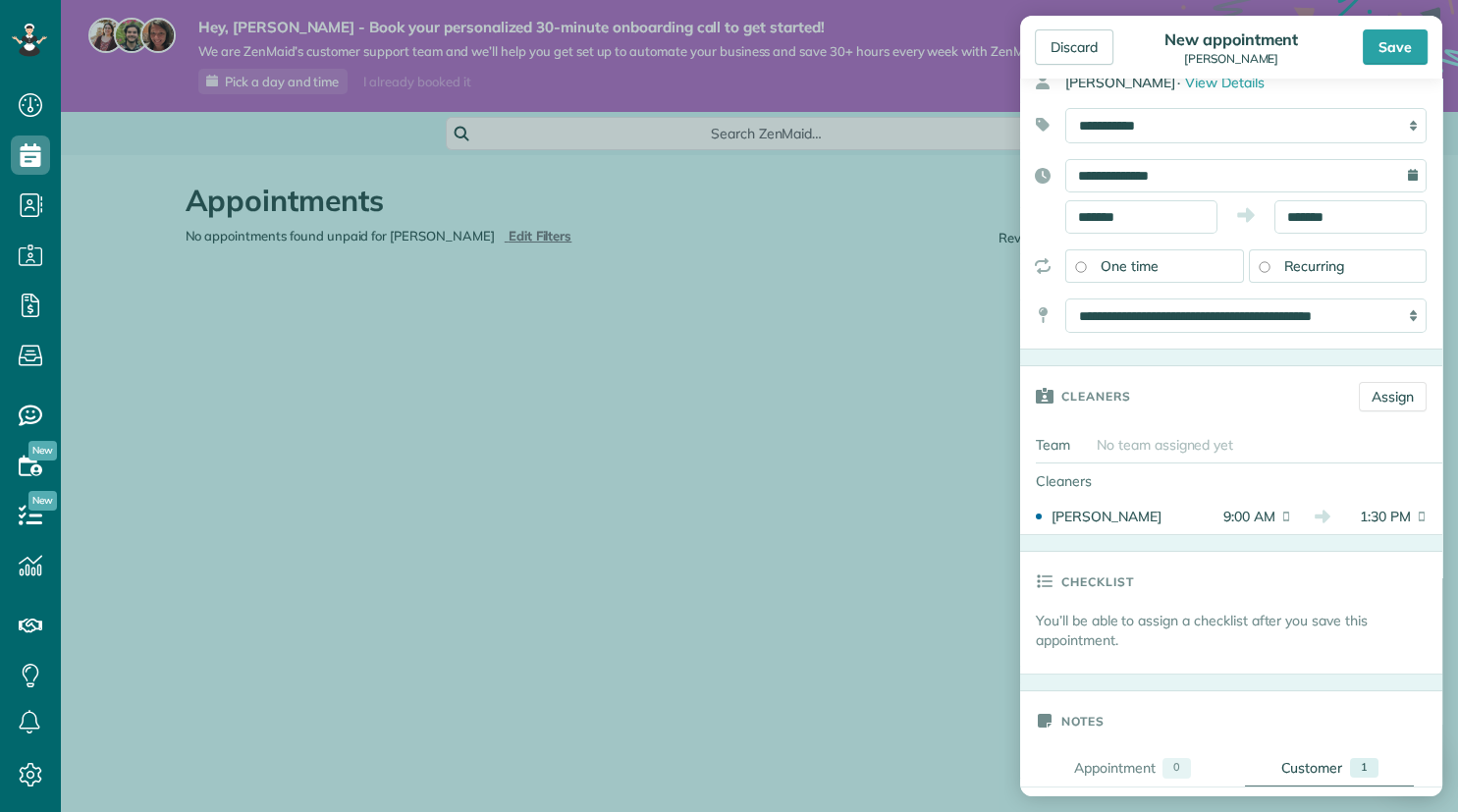
scroll to position [0, 0]
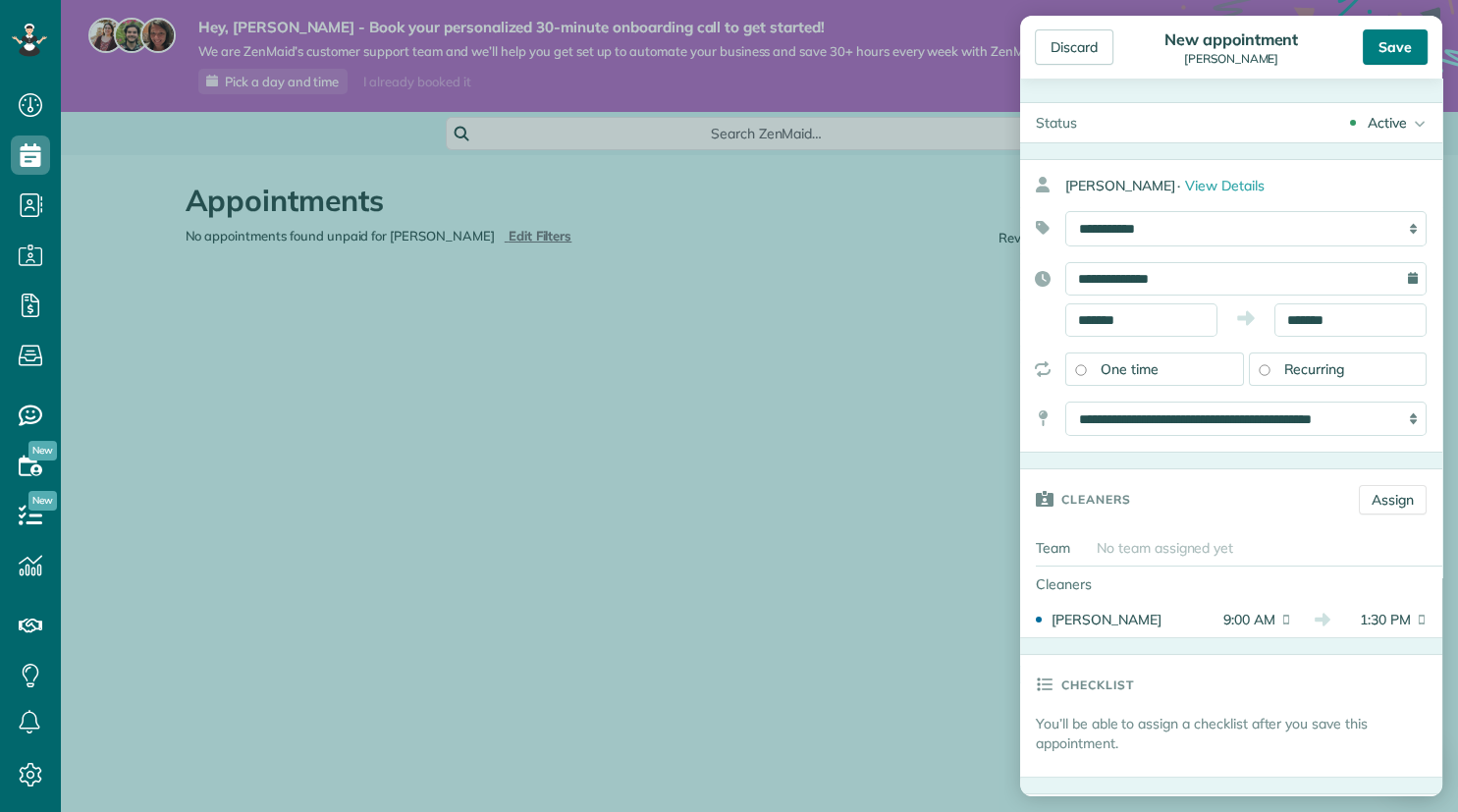
click at [1396, 44] on div "Save" at bounding box center [1396, 47] width 65 height 35
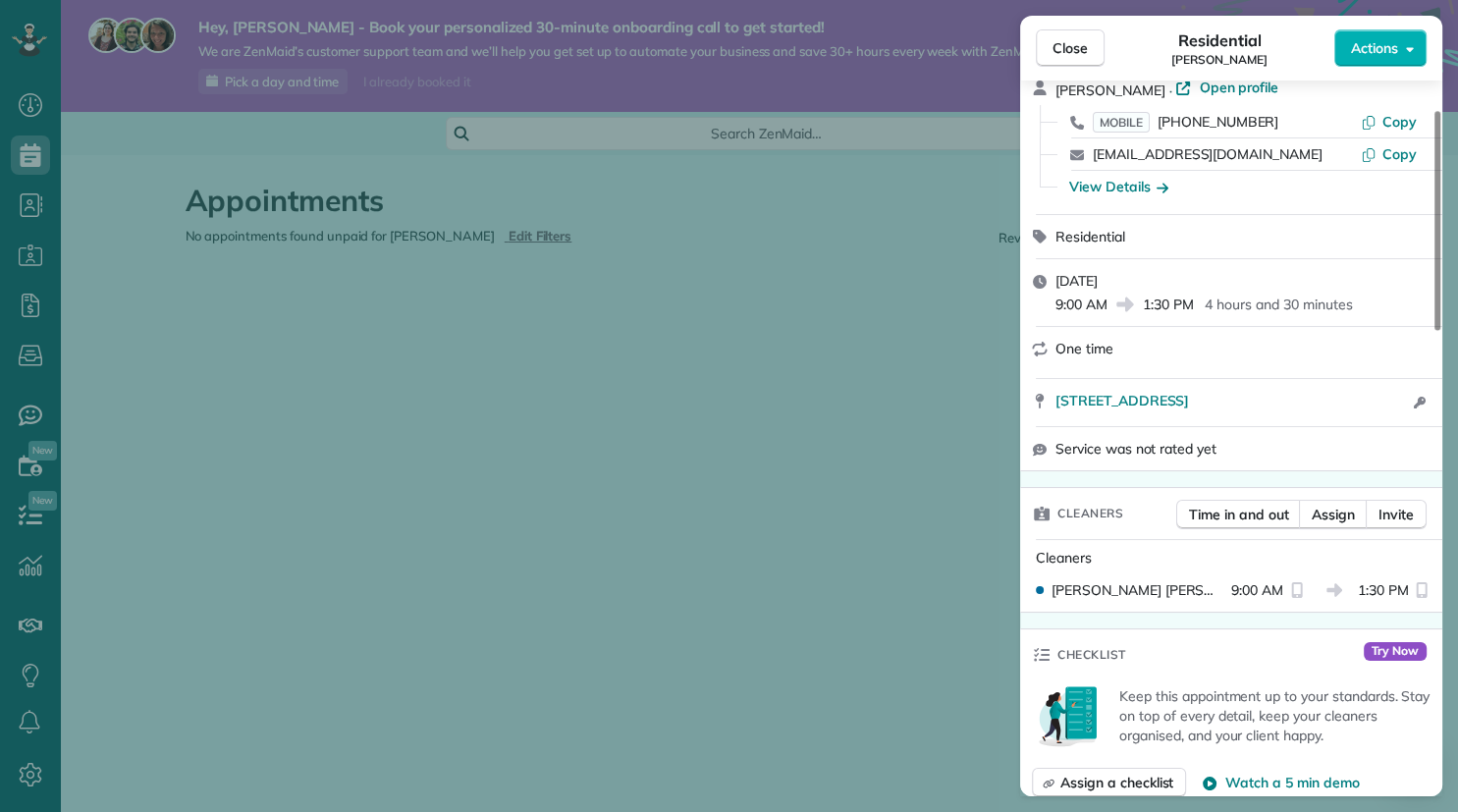
scroll to position [188, 0]
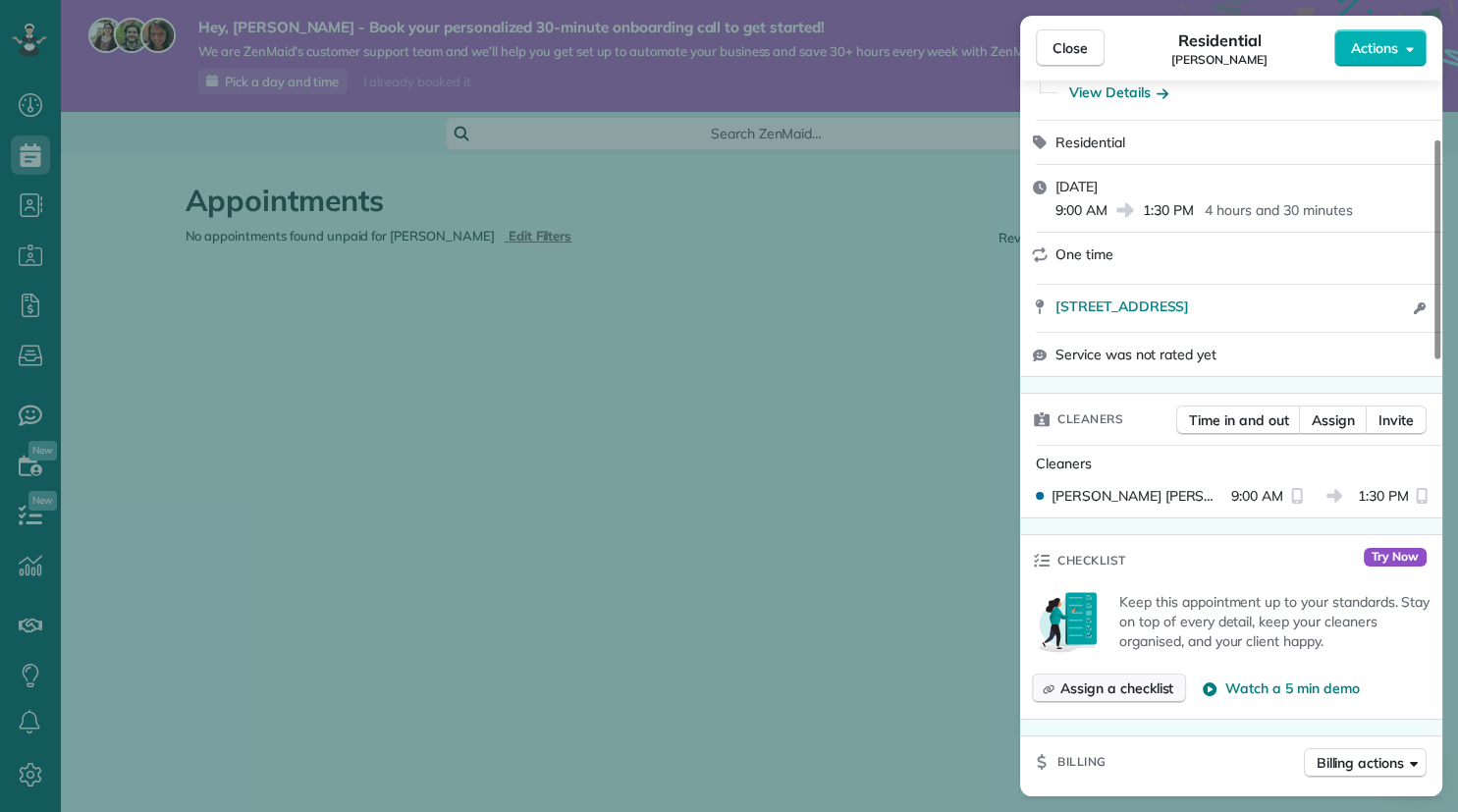
click at [1137, 691] on span "Assign a checklist" at bounding box center [1117, 688] width 113 height 20
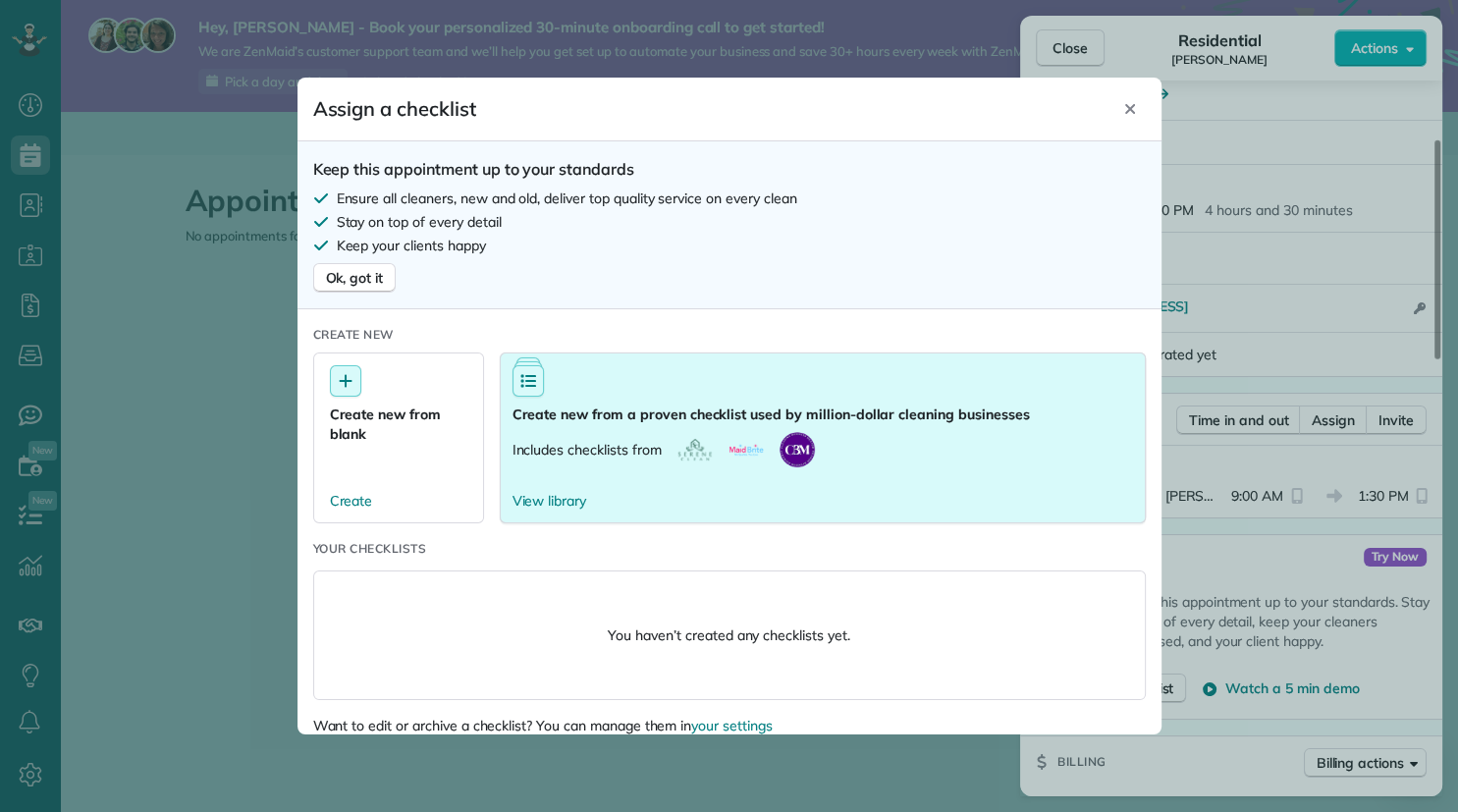
click at [759, 430] on button "Create new from a proven checklist used by million-dollar cleaning businesses I…" at bounding box center [822, 438] width 646 height 170
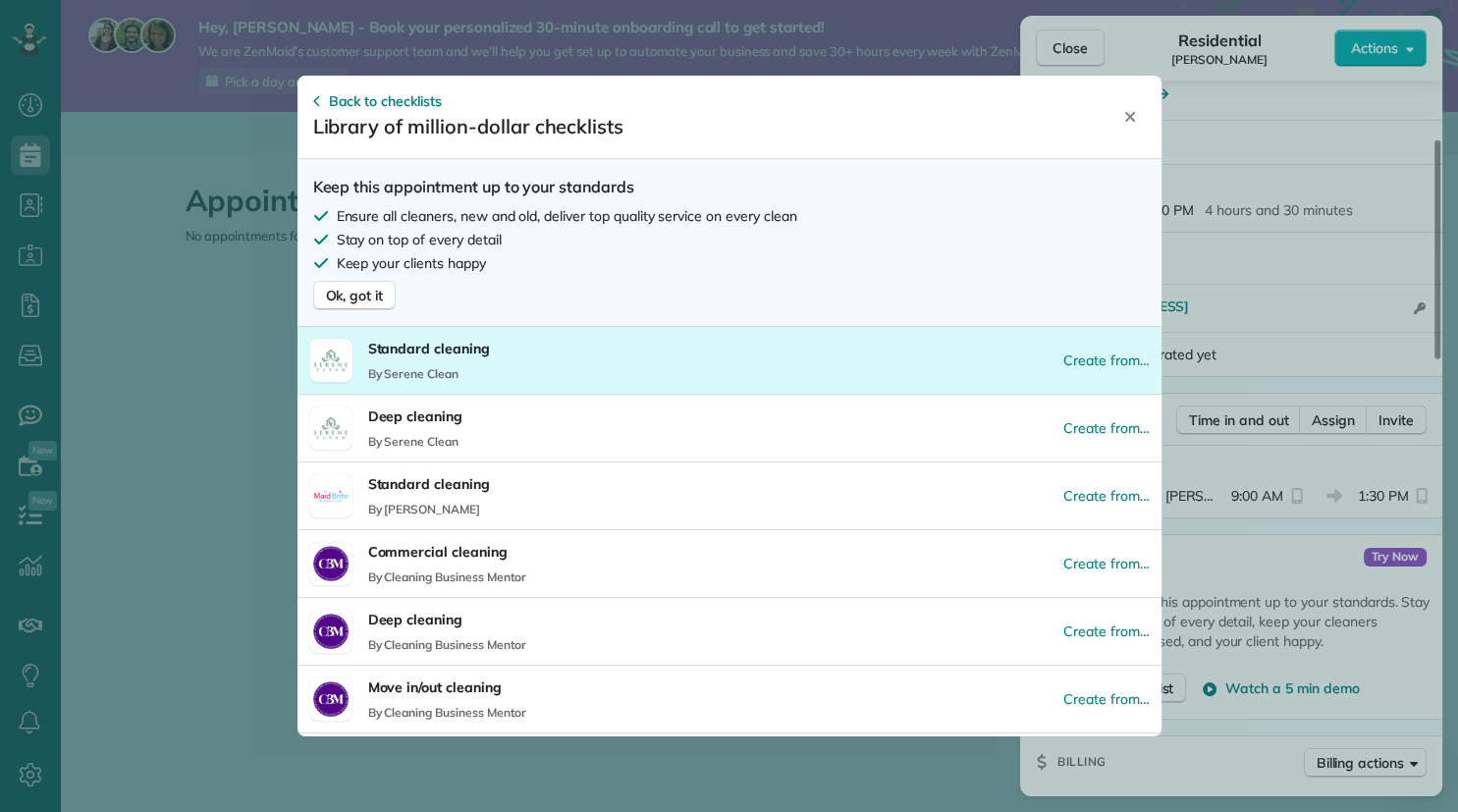
click at [613, 352] on button "Standard cleaning By Serene Clean Create from…" at bounding box center [729, 361] width 865 height 67
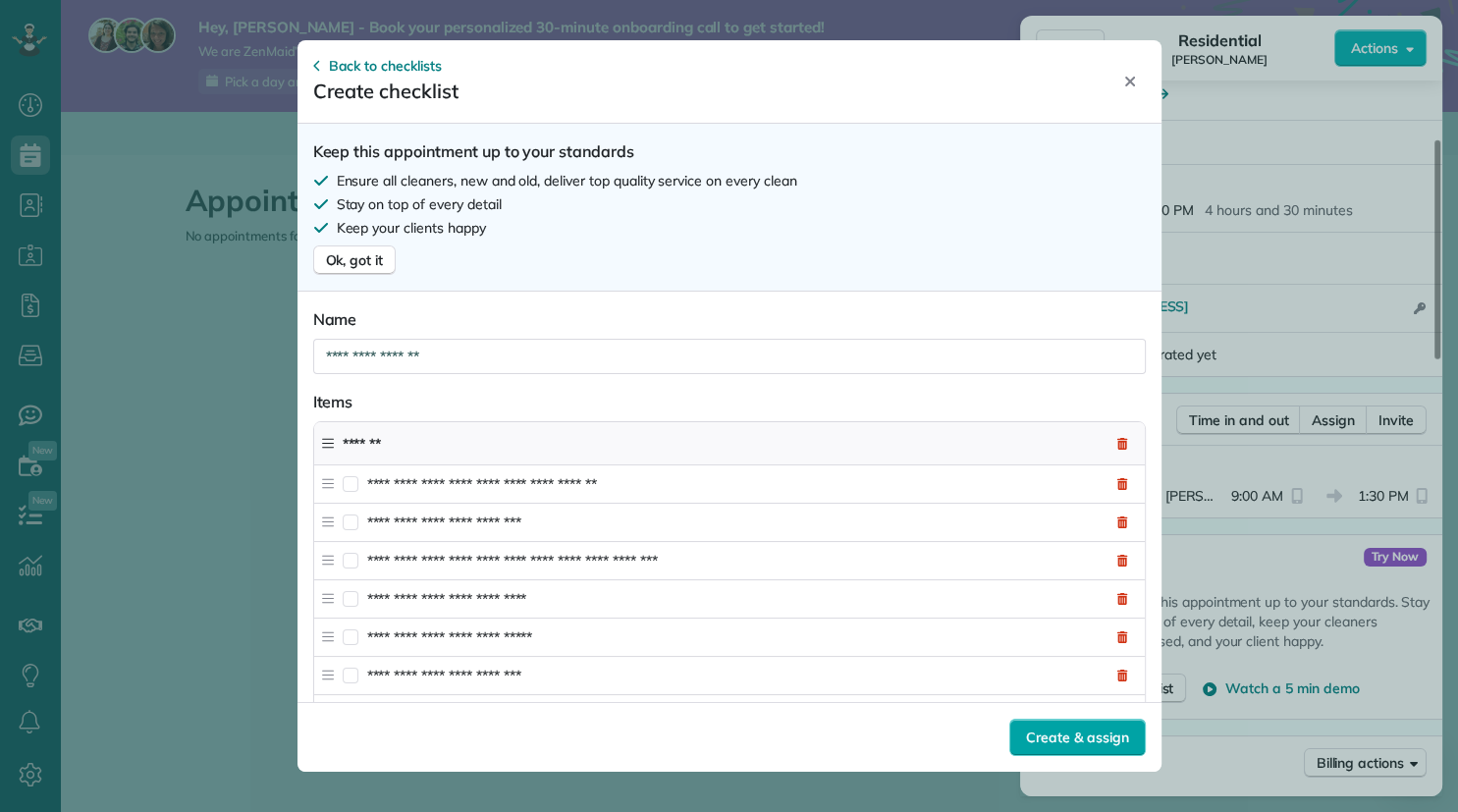
click at [1086, 739] on span "Create & assign" at bounding box center [1077, 737] width 103 height 20
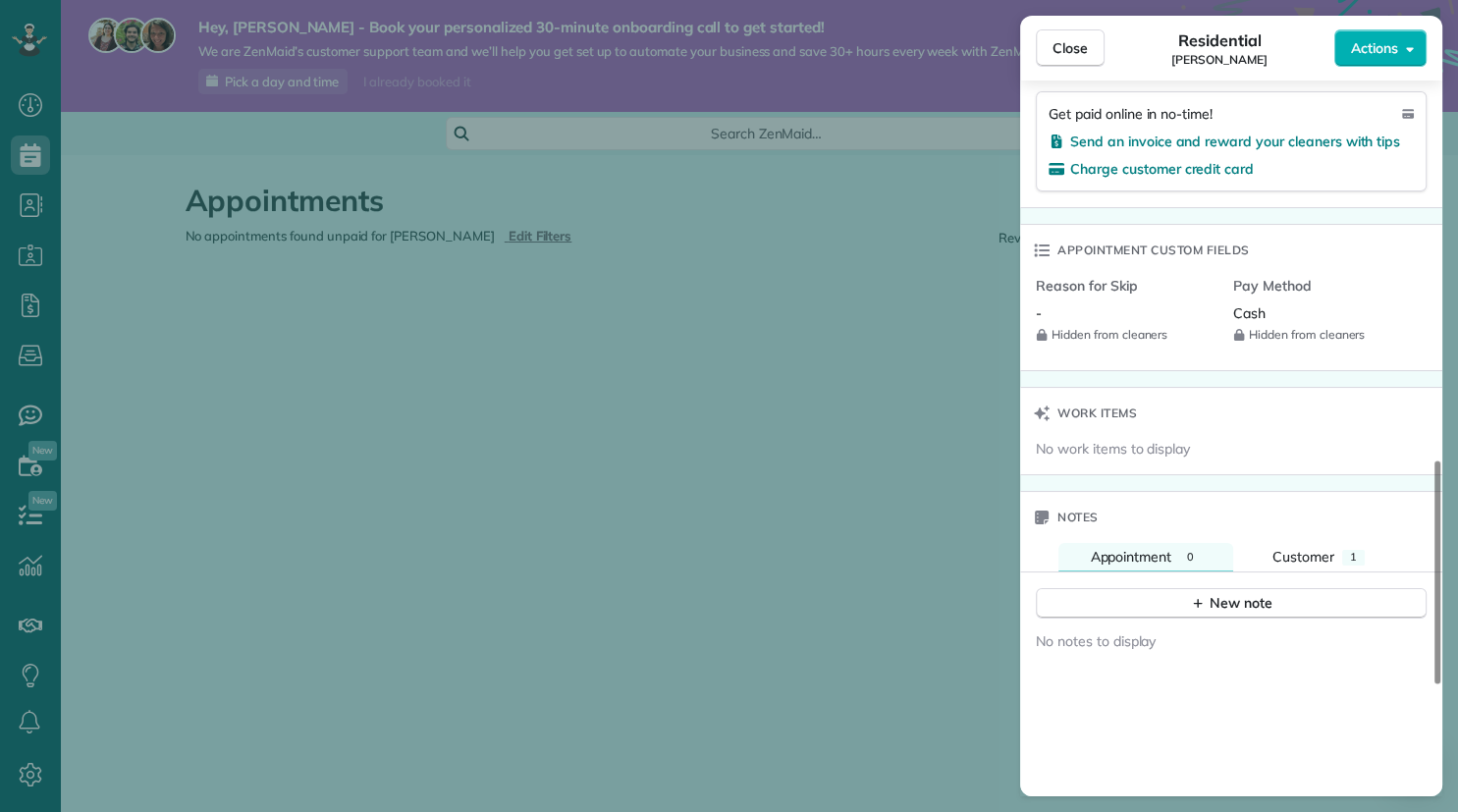
scroll to position [1225, 0]
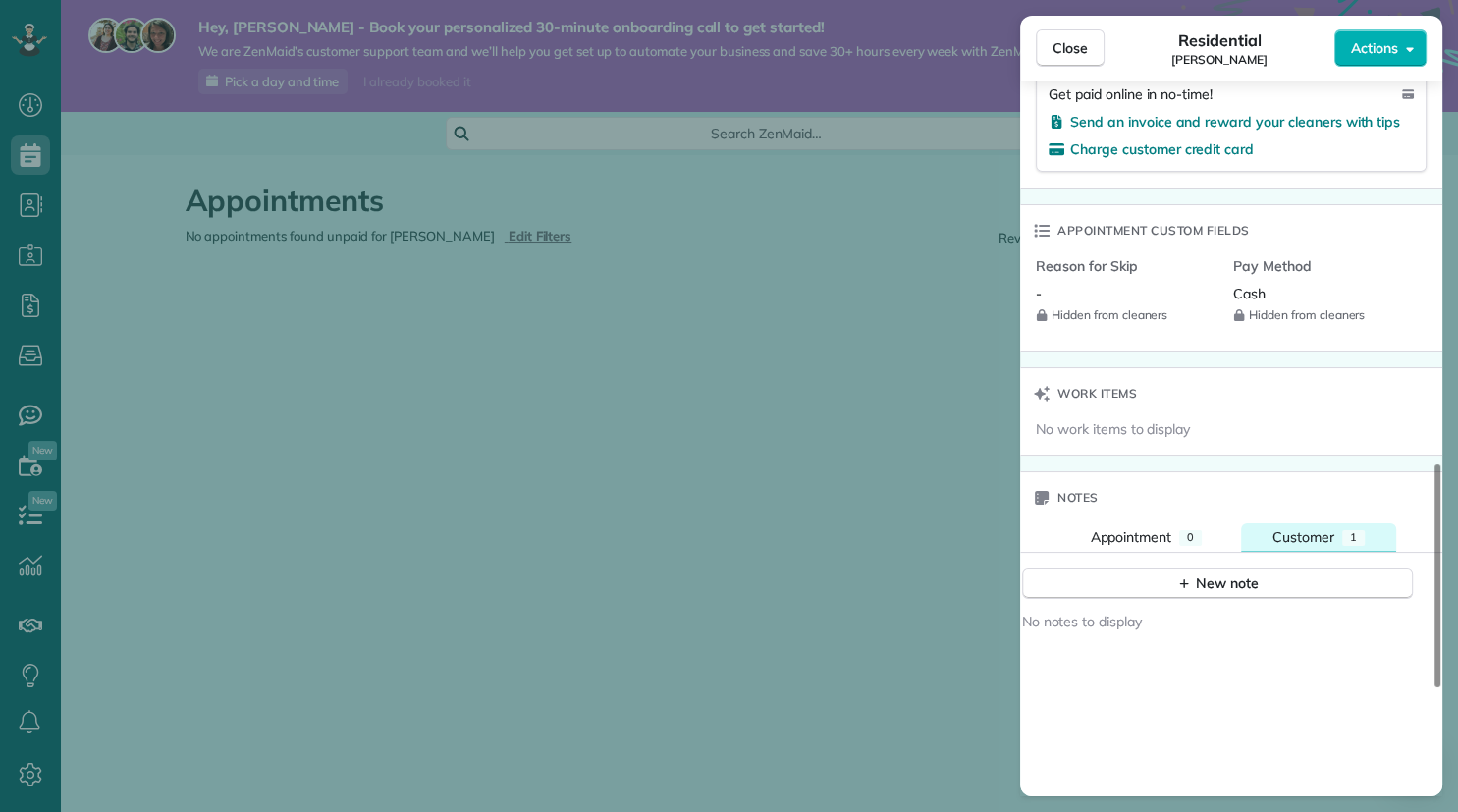
click at [1315, 544] on span "Customer" at bounding box center [1303, 537] width 62 height 18
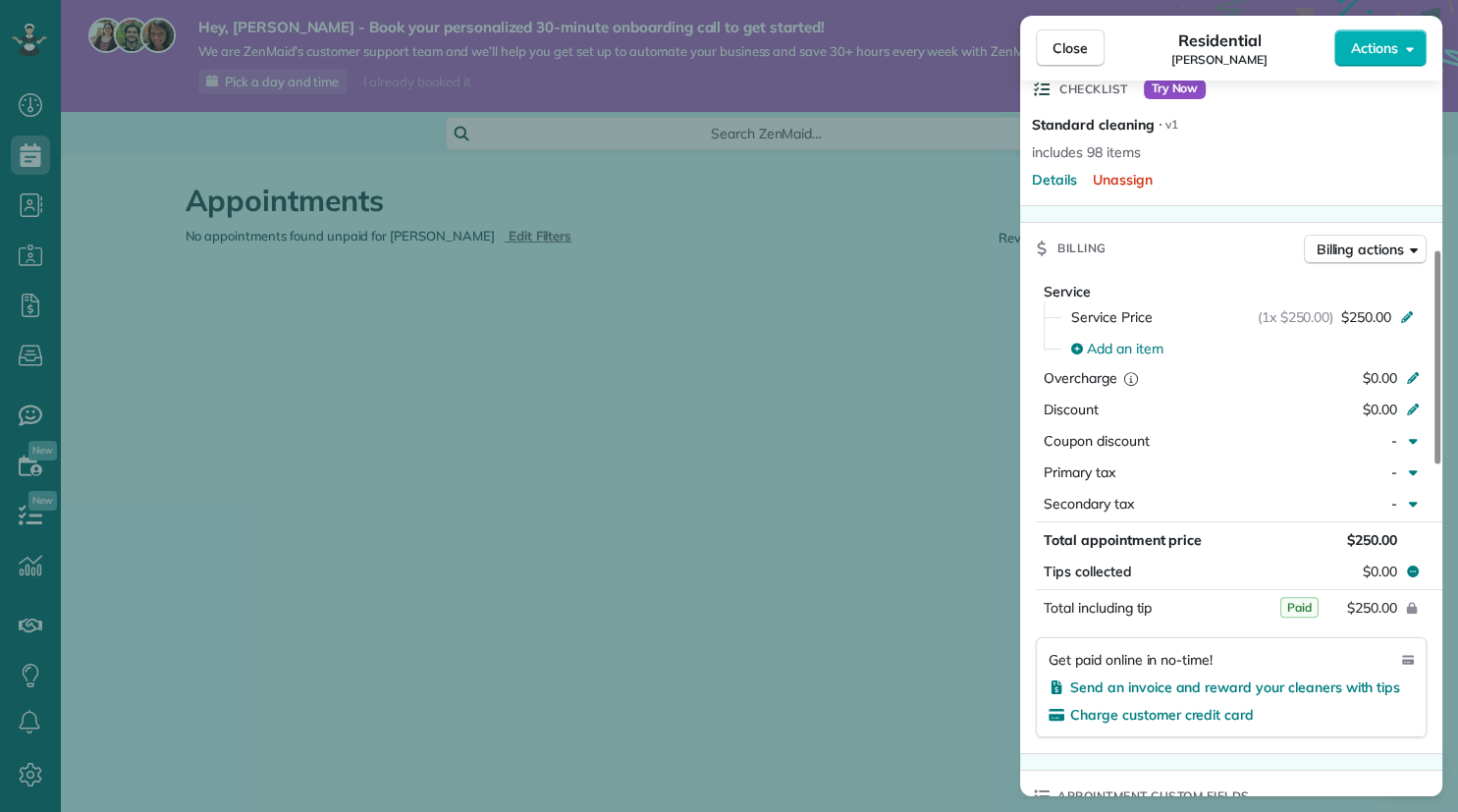
scroll to position [471, 0]
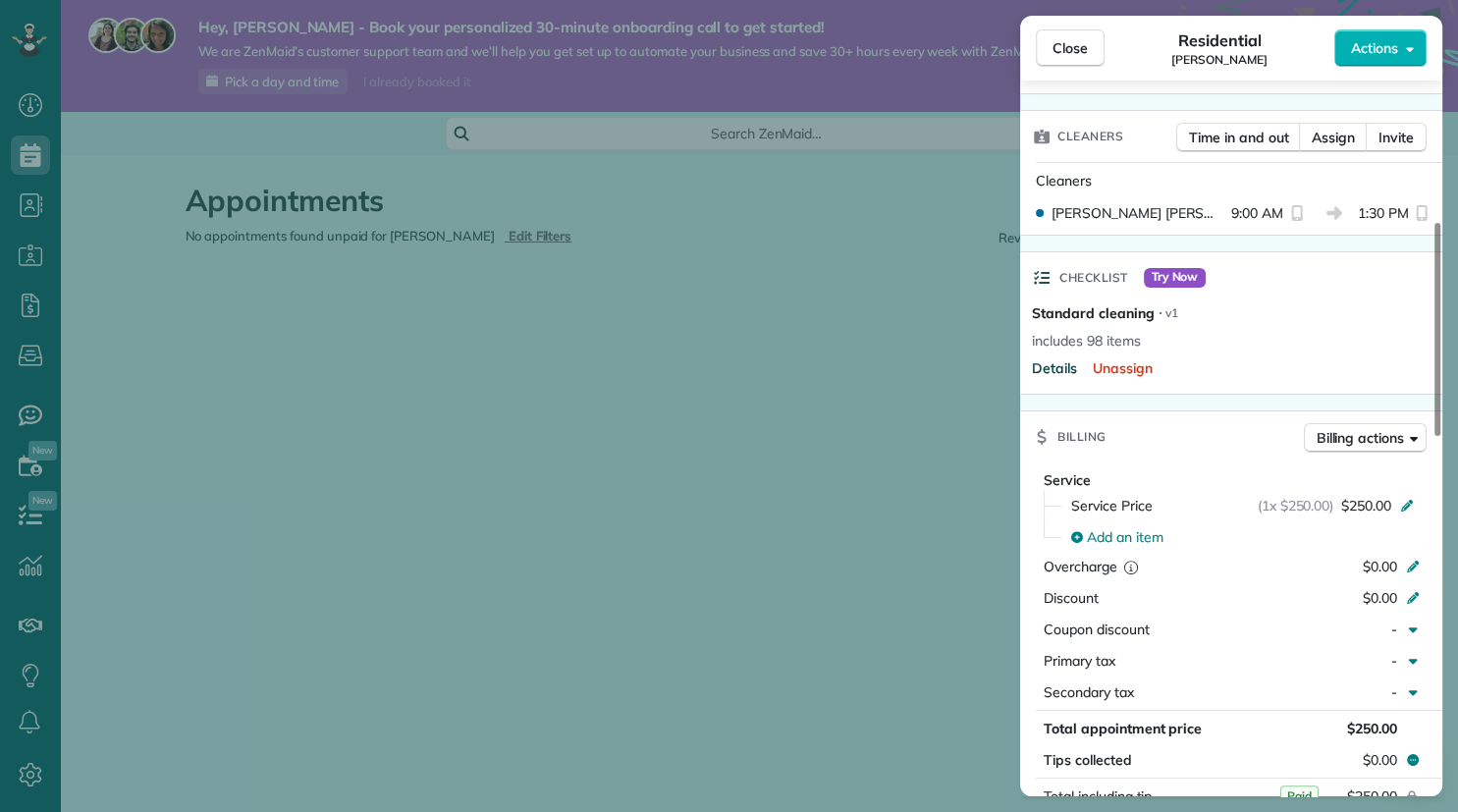
click at [1052, 369] on span "Details" at bounding box center [1055, 369] width 45 height 20
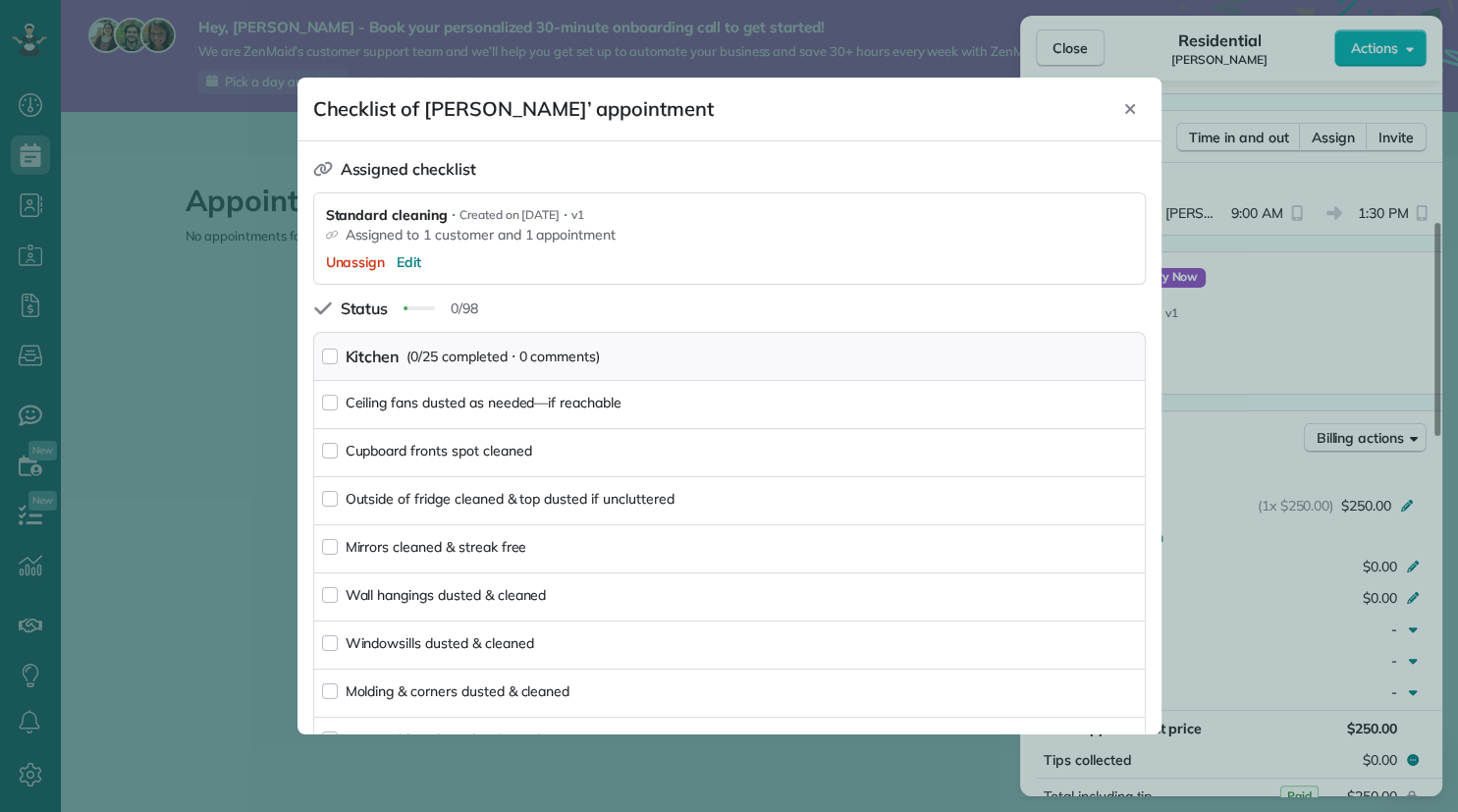
scroll to position [95, 0]
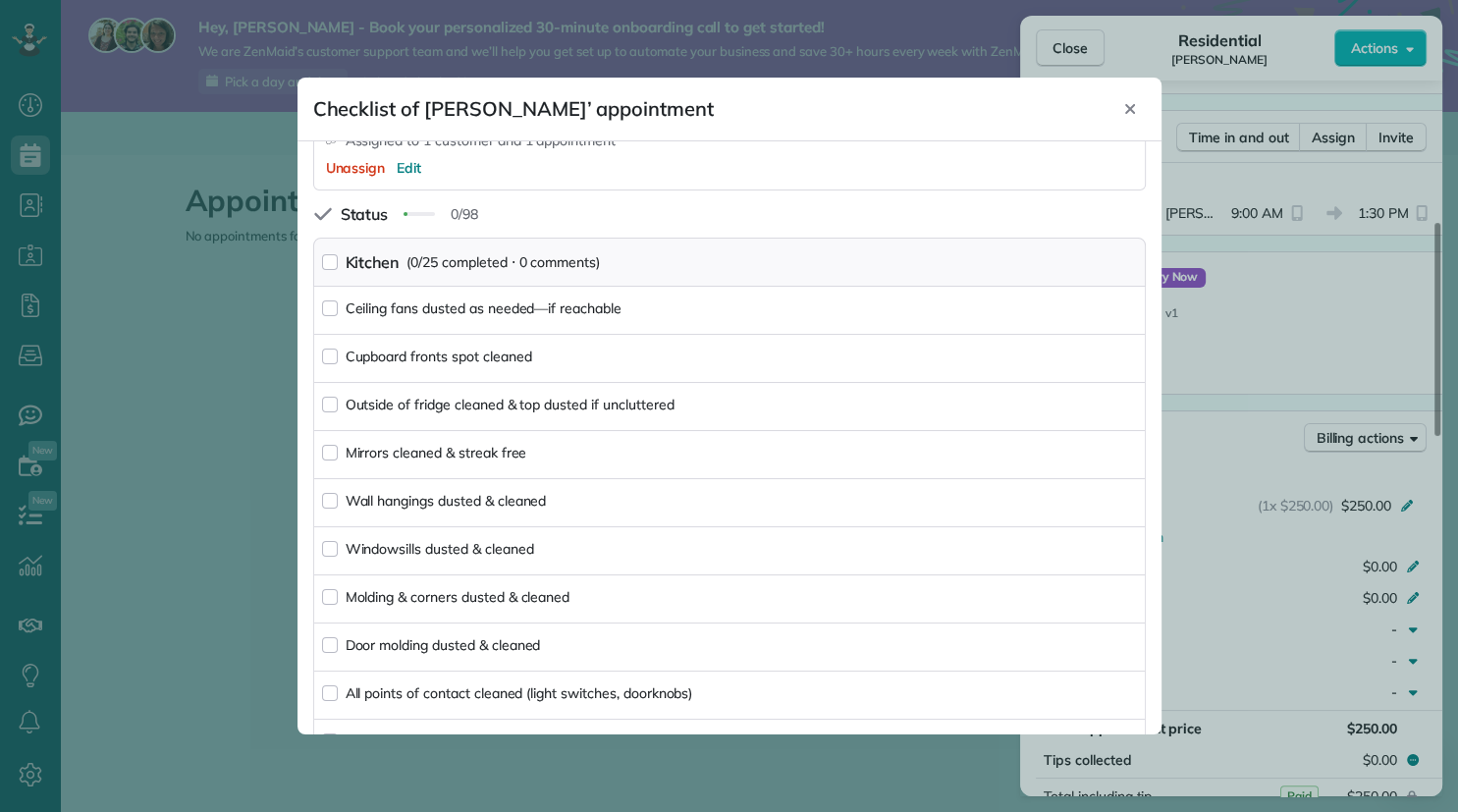
click at [332, 283] on div "Kitchen (0/25 completed ⋅ 0 comments)" at bounding box center [729, 262] width 833 height 49
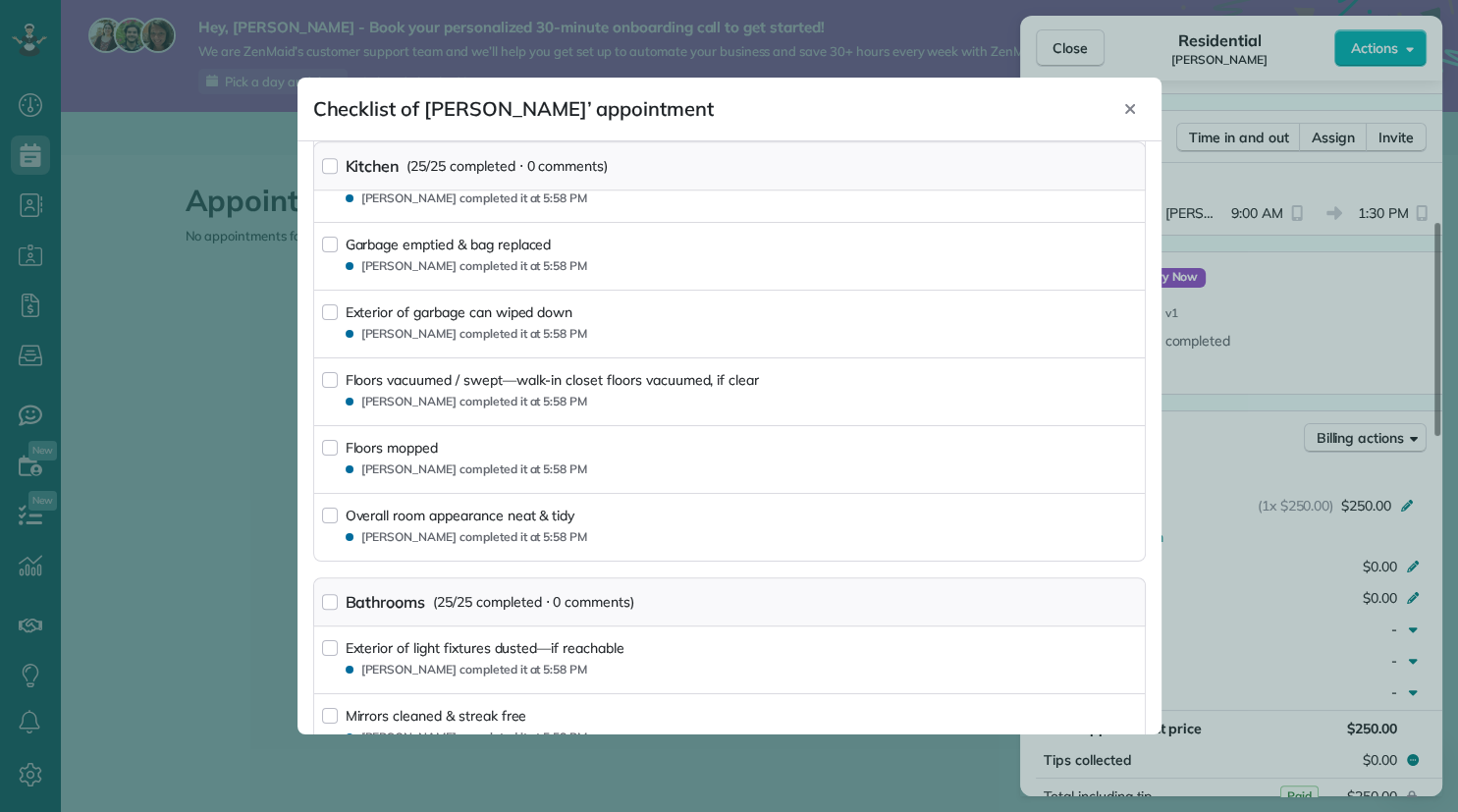
scroll to position [853, 0]
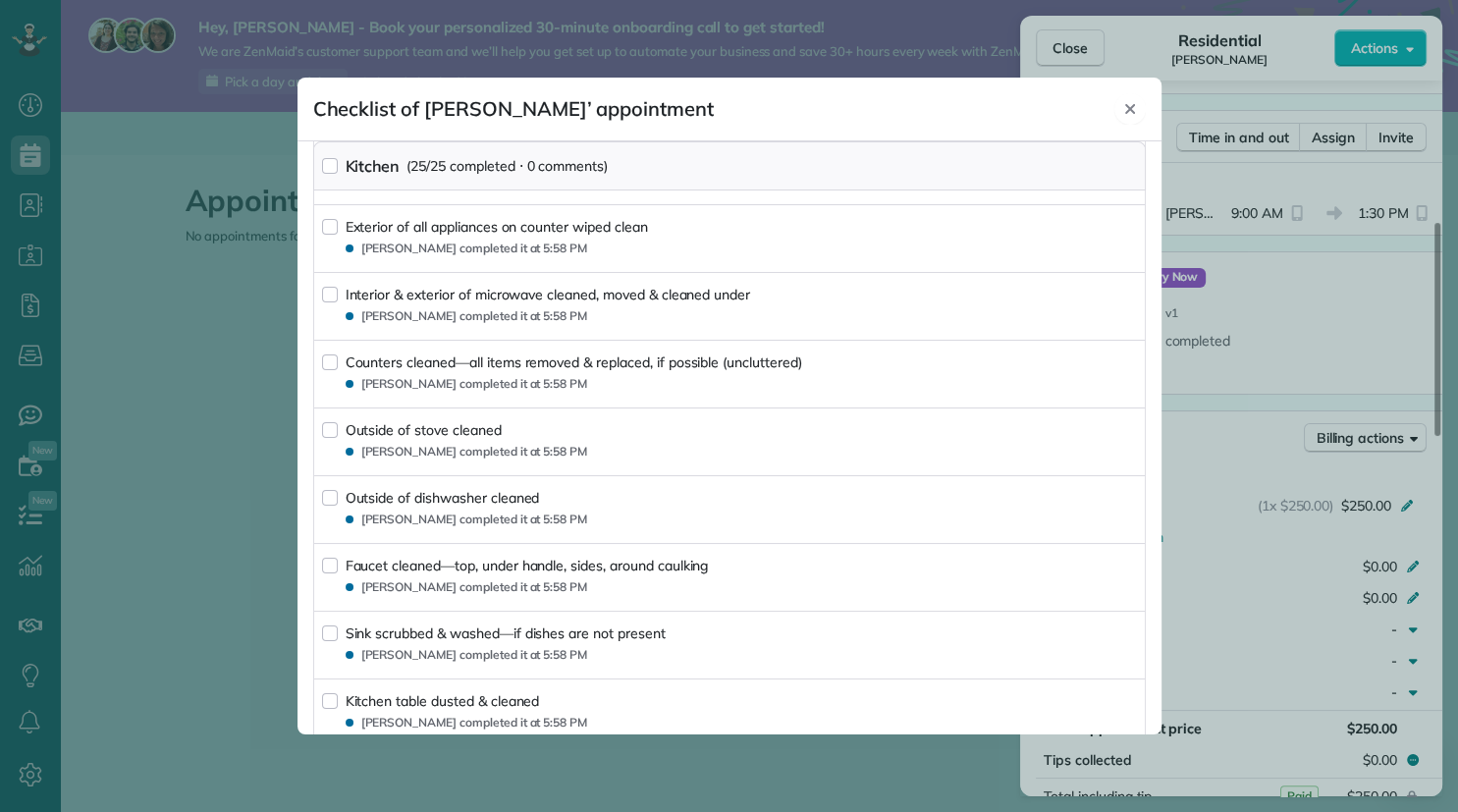
click at [1128, 110] on icon "Close" at bounding box center [1131, 109] width 16 height 16
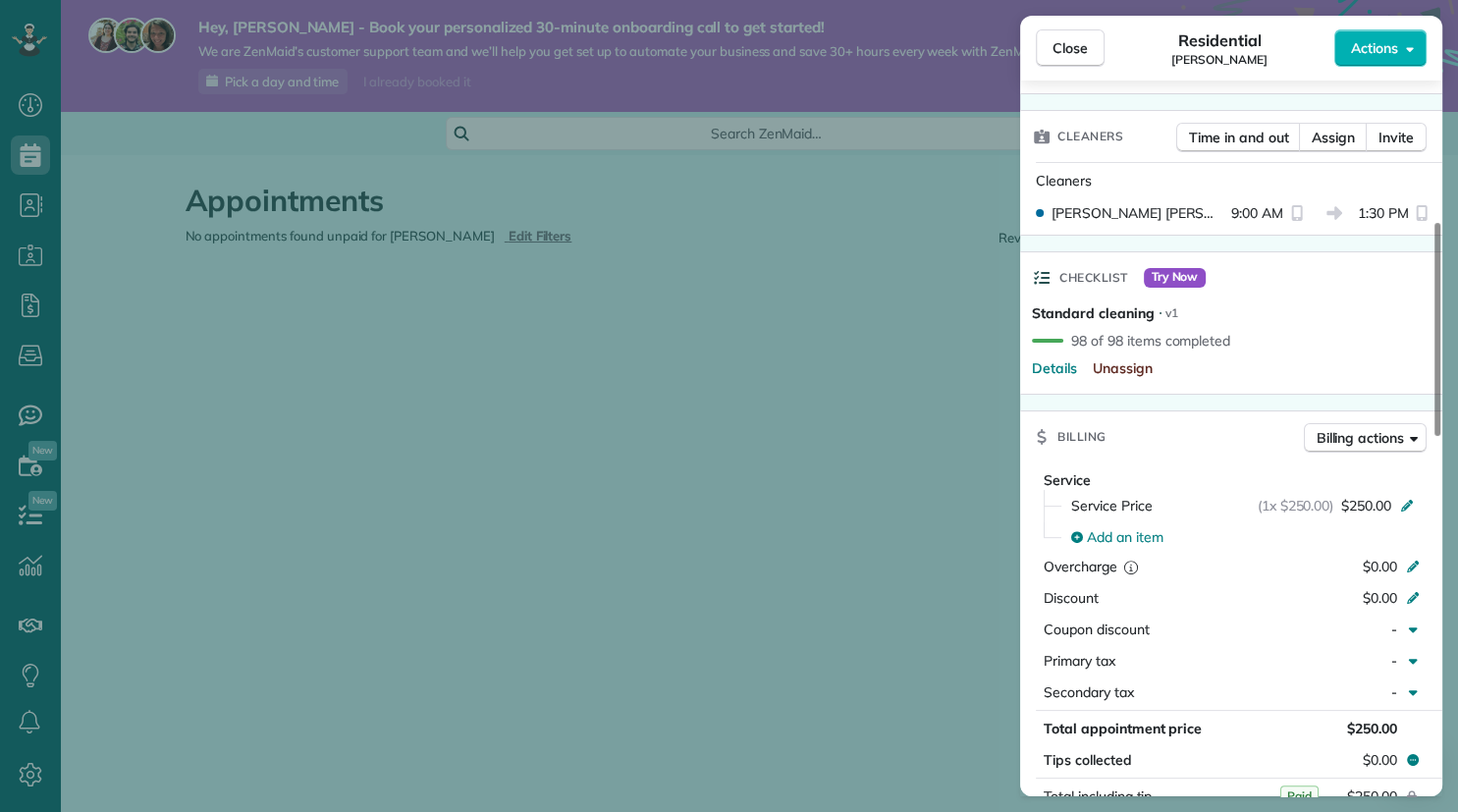
click at [1138, 368] on span "Unassign" at bounding box center [1123, 369] width 60 height 20
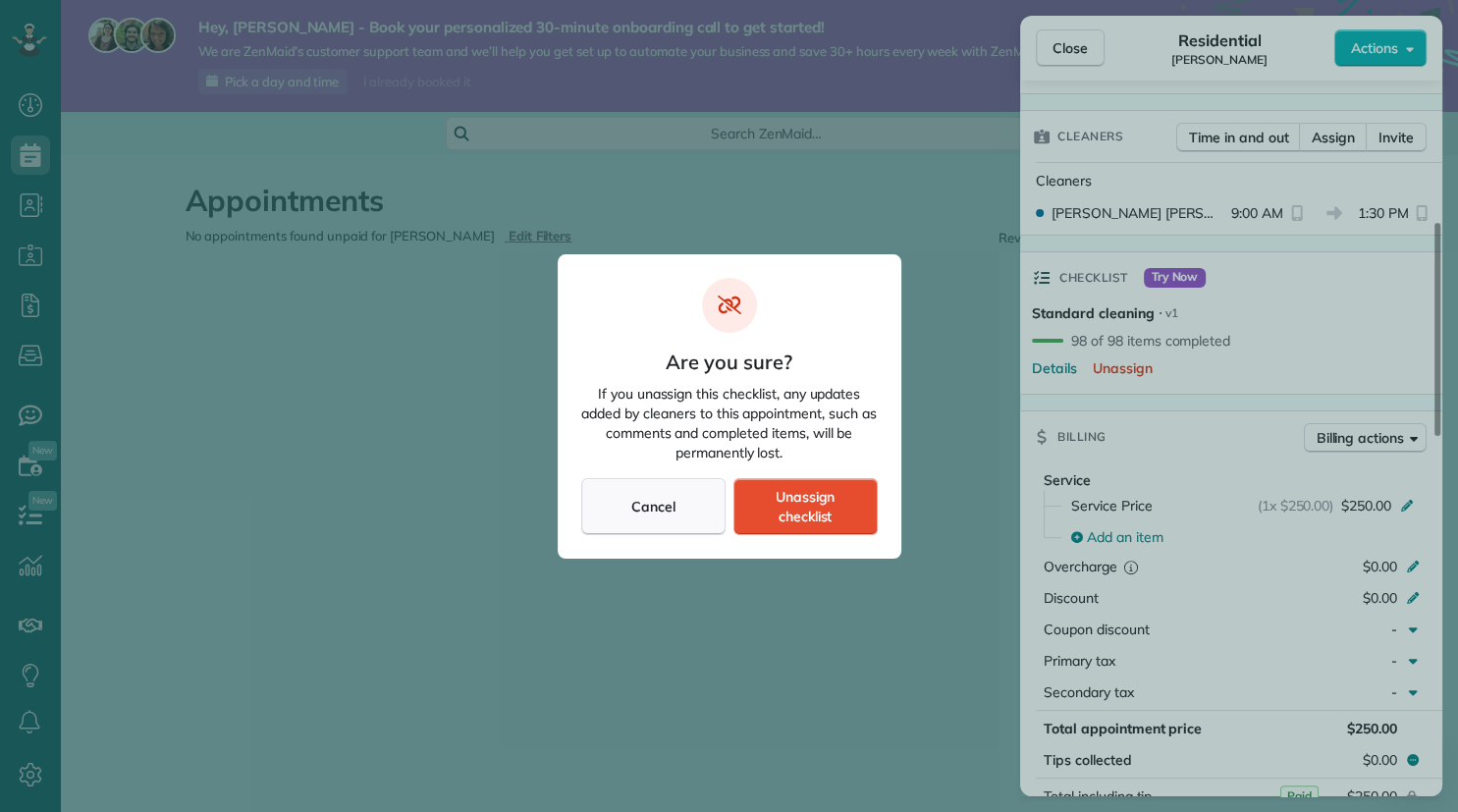
click at [664, 497] on div "Cancel" at bounding box center [654, 507] width 144 height 57
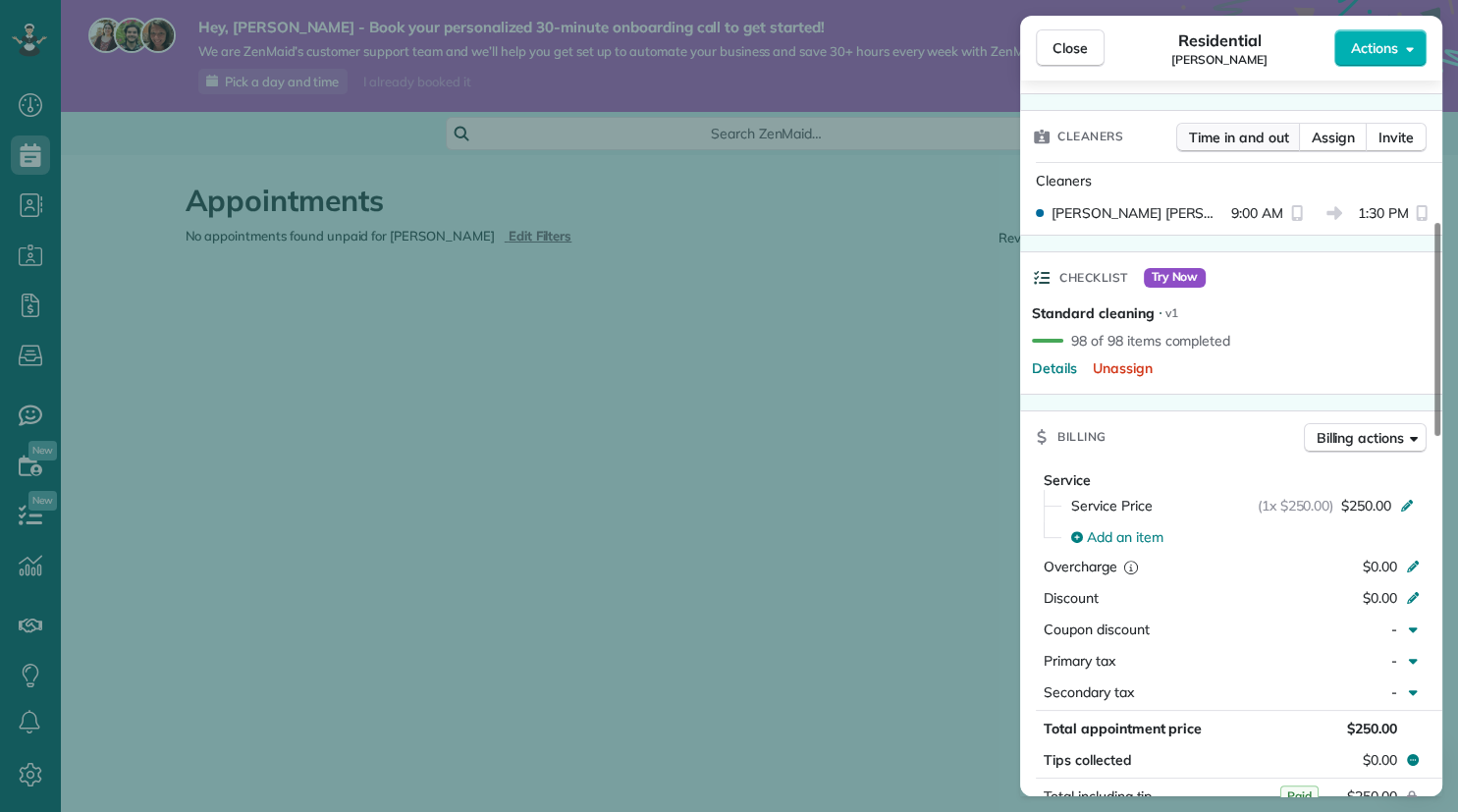
click at [1221, 146] on span "Time in and out" at bounding box center [1238, 138] width 100 height 20
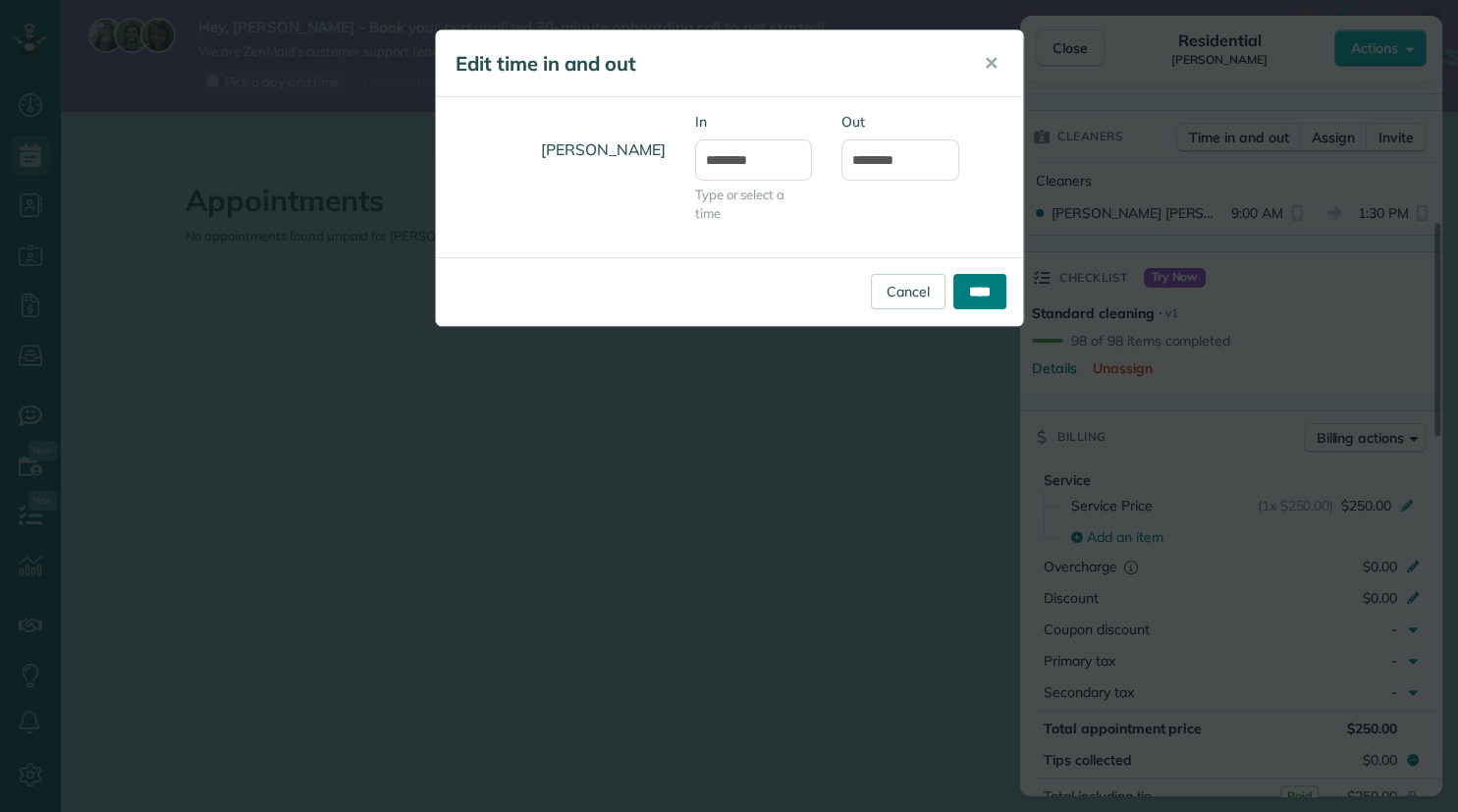
click at [985, 292] on input "****" at bounding box center [980, 292] width 53 height 35
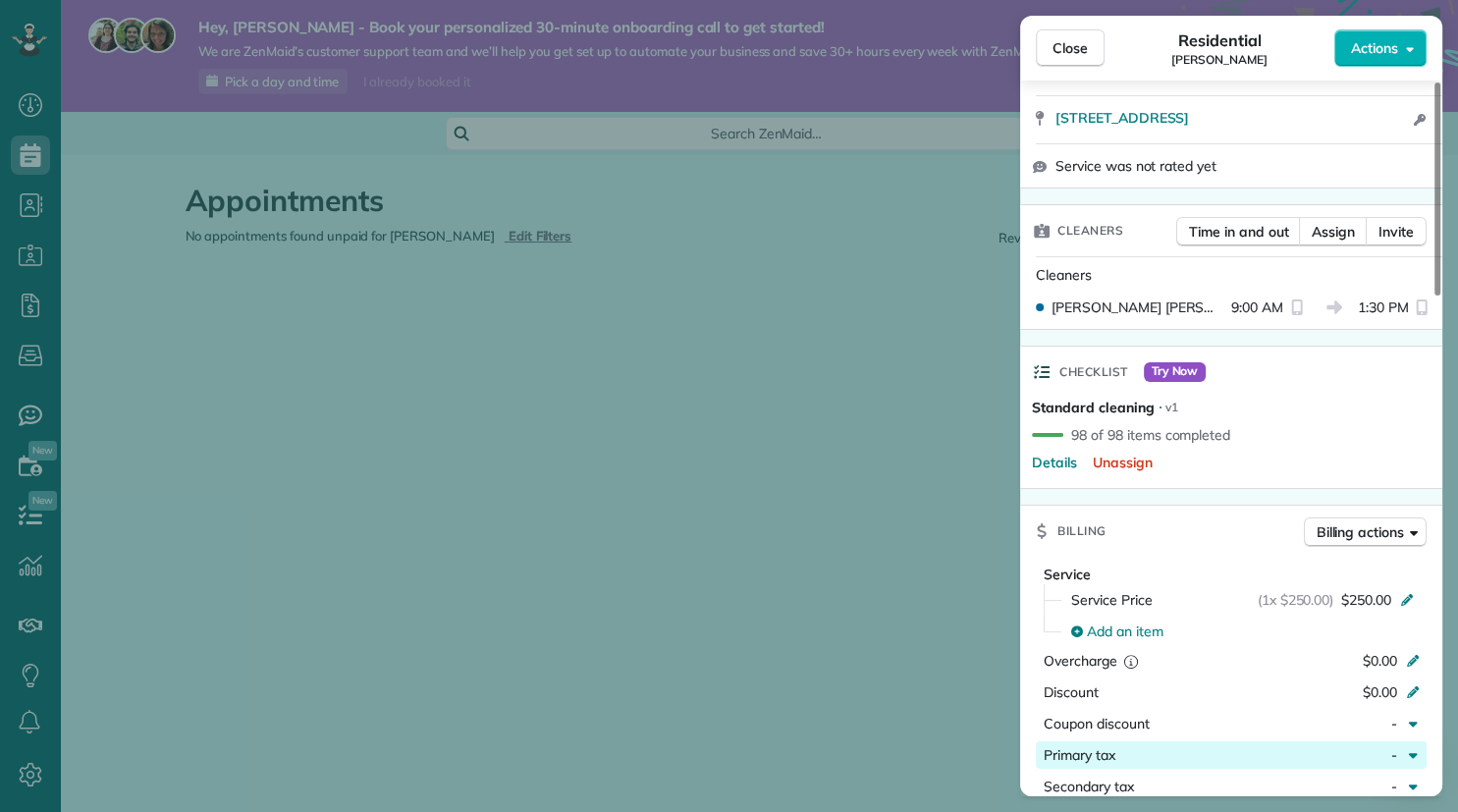
scroll to position [0, 0]
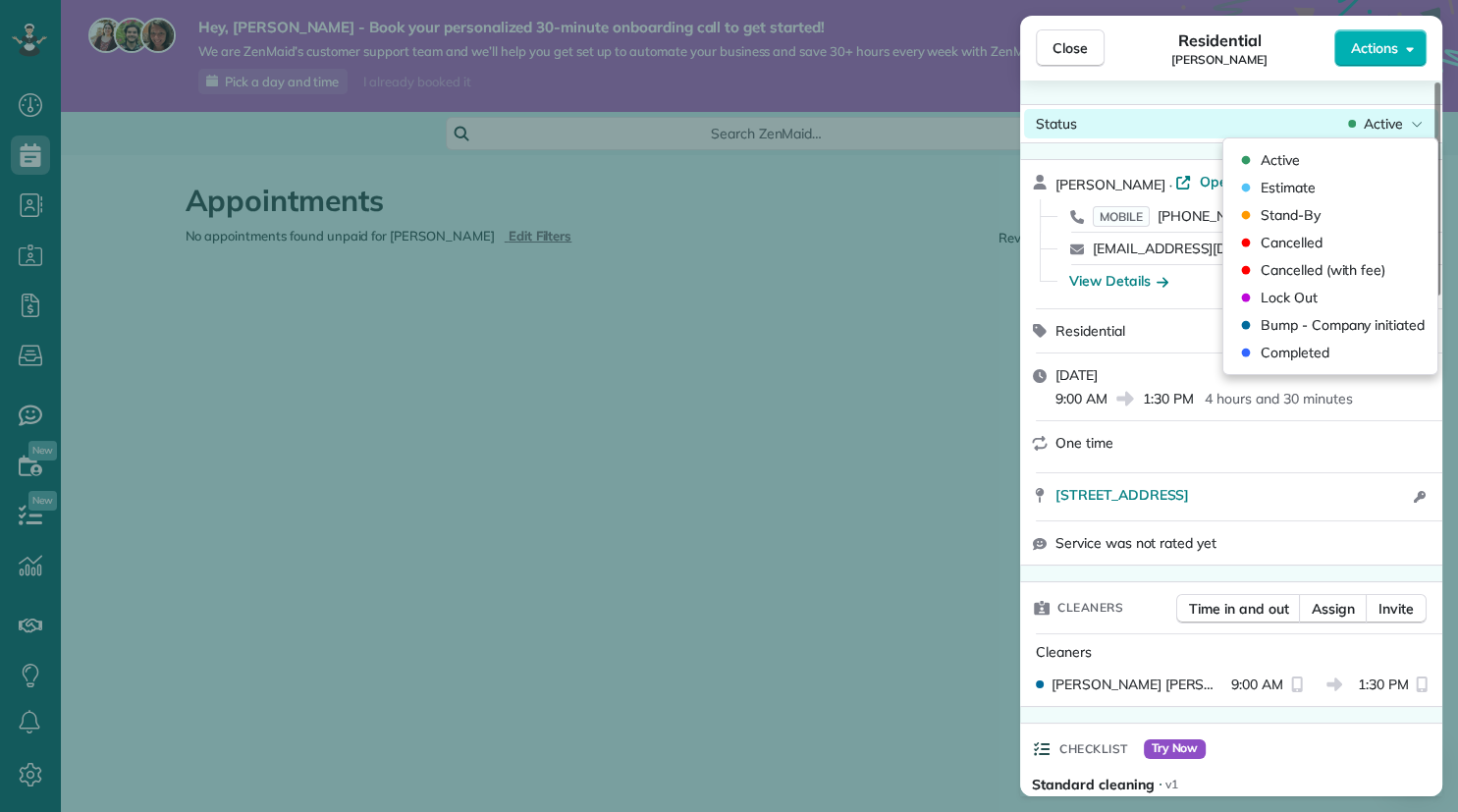
click at [1416, 125] on icon at bounding box center [1417, 124] width 12 height 20
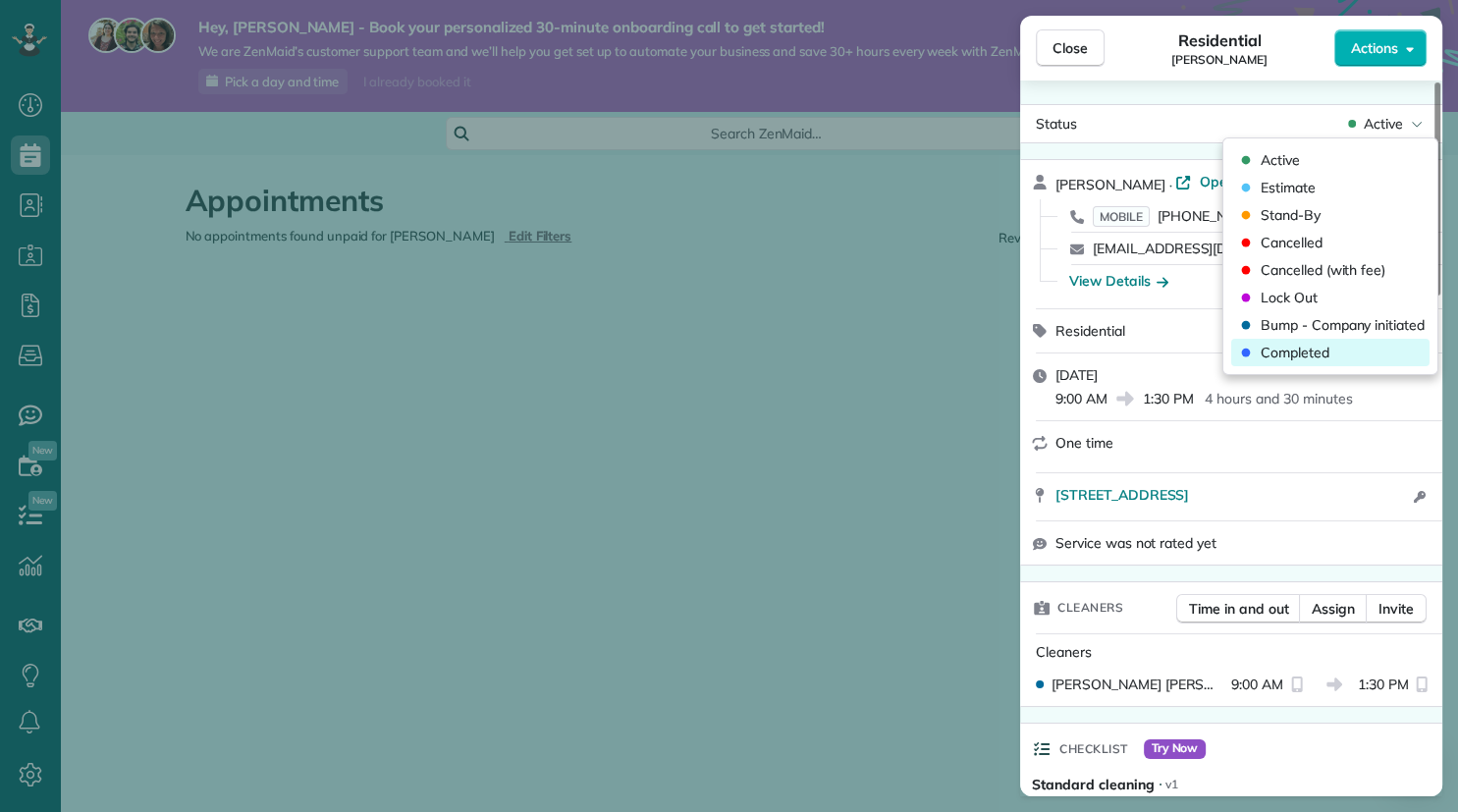
click at [1249, 352] on icon at bounding box center [1245, 353] width 9 height 9
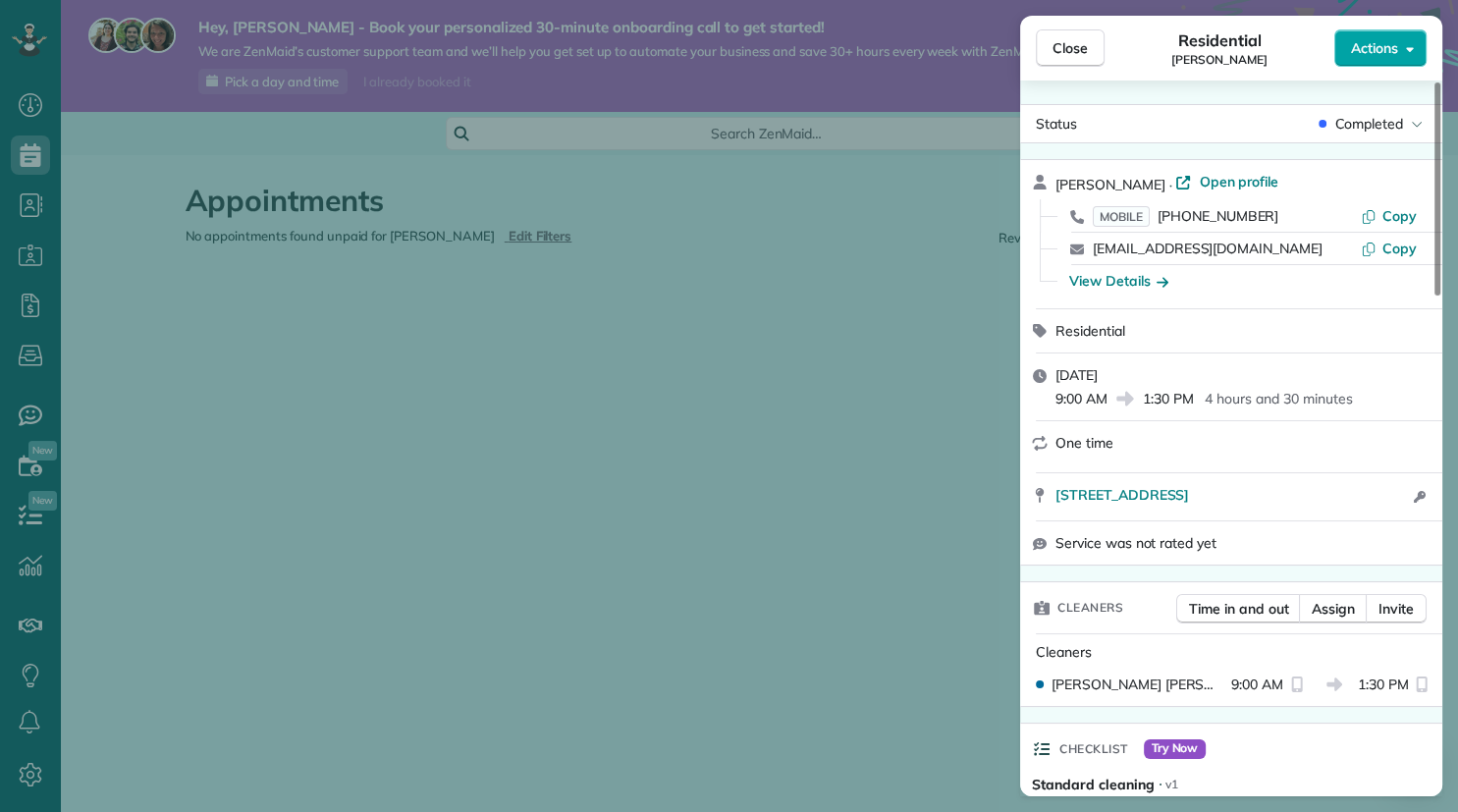
click at [1409, 50] on icon "button" at bounding box center [1411, 49] width 8 height 5
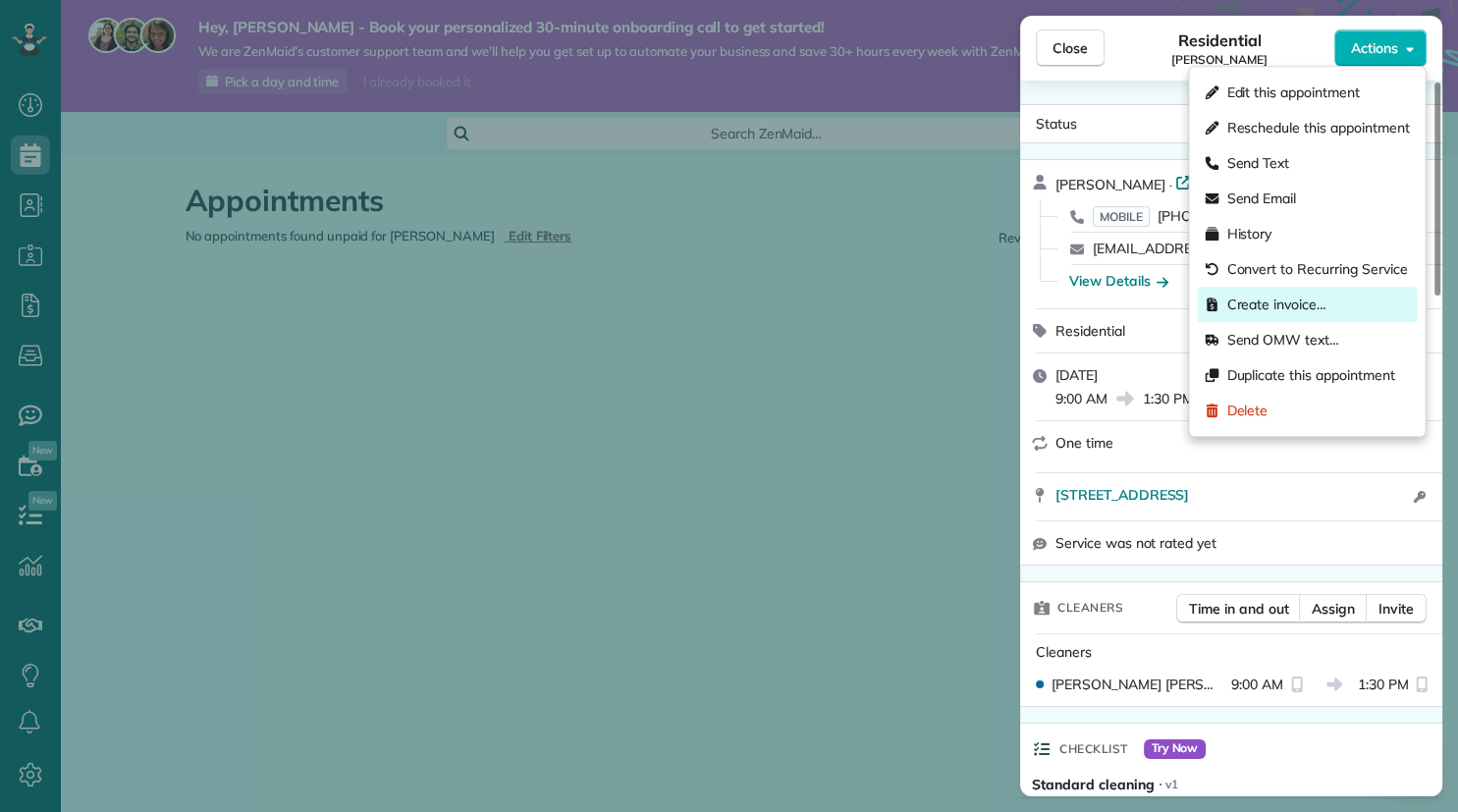
click at [1269, 306] on span "Create invoice…" at bounding box center [1276, 304] width 100 height 20
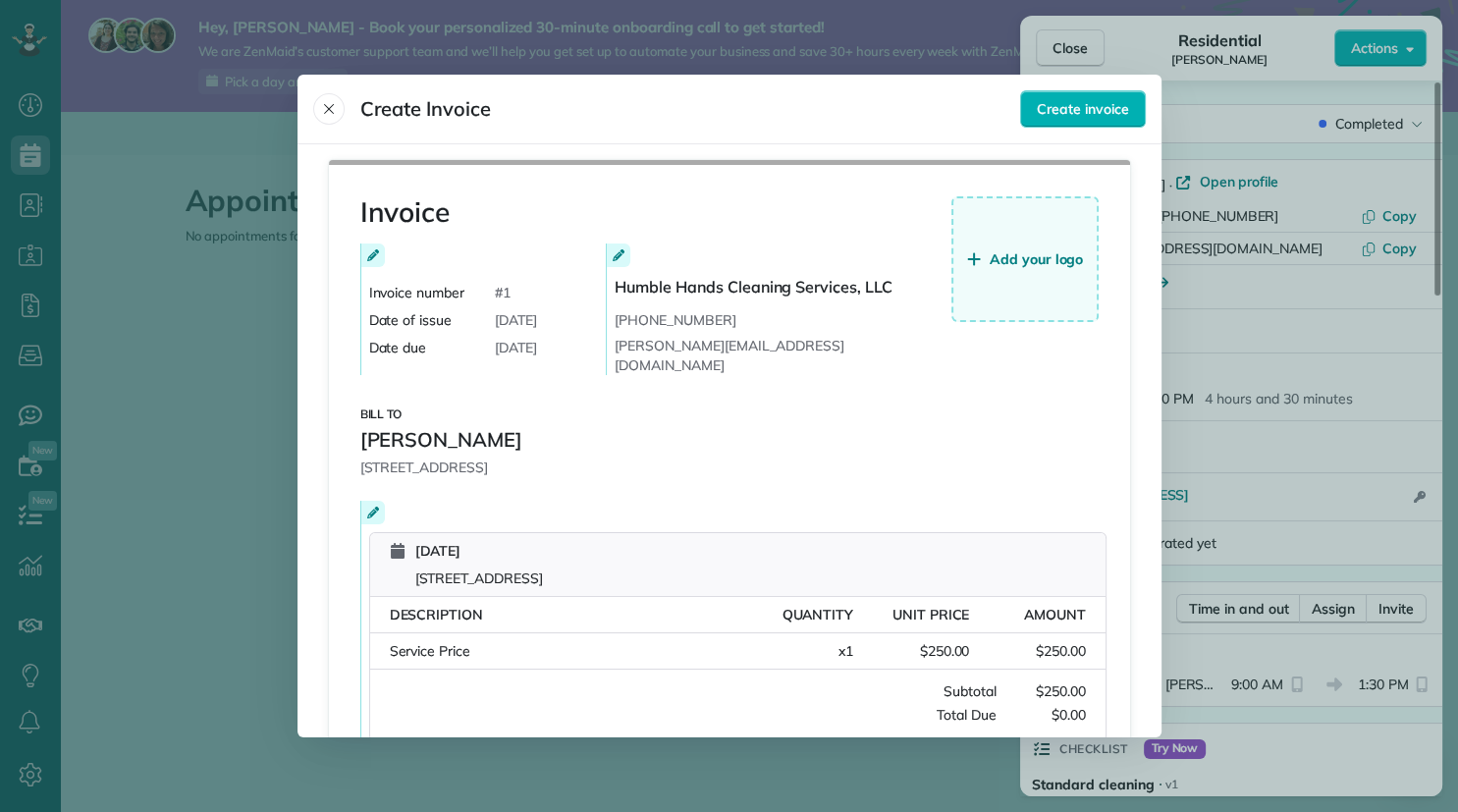
click at [991, 262] on span "Add your logo" at bounding box center [1037, 259] width 95 height 20
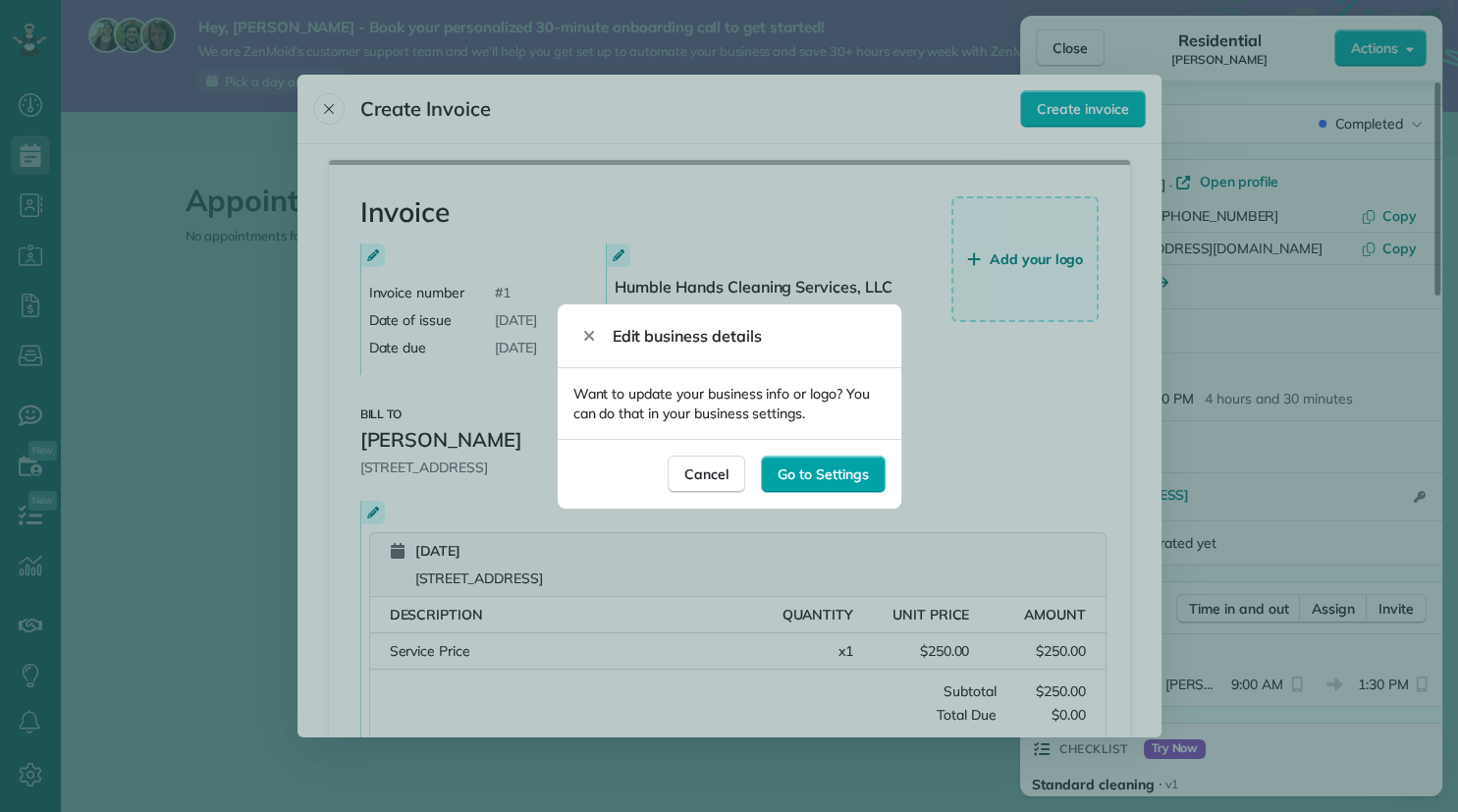
click at [831, 470] on span "Go to Settings" at bounding box center [823, 474] width 91 height 20
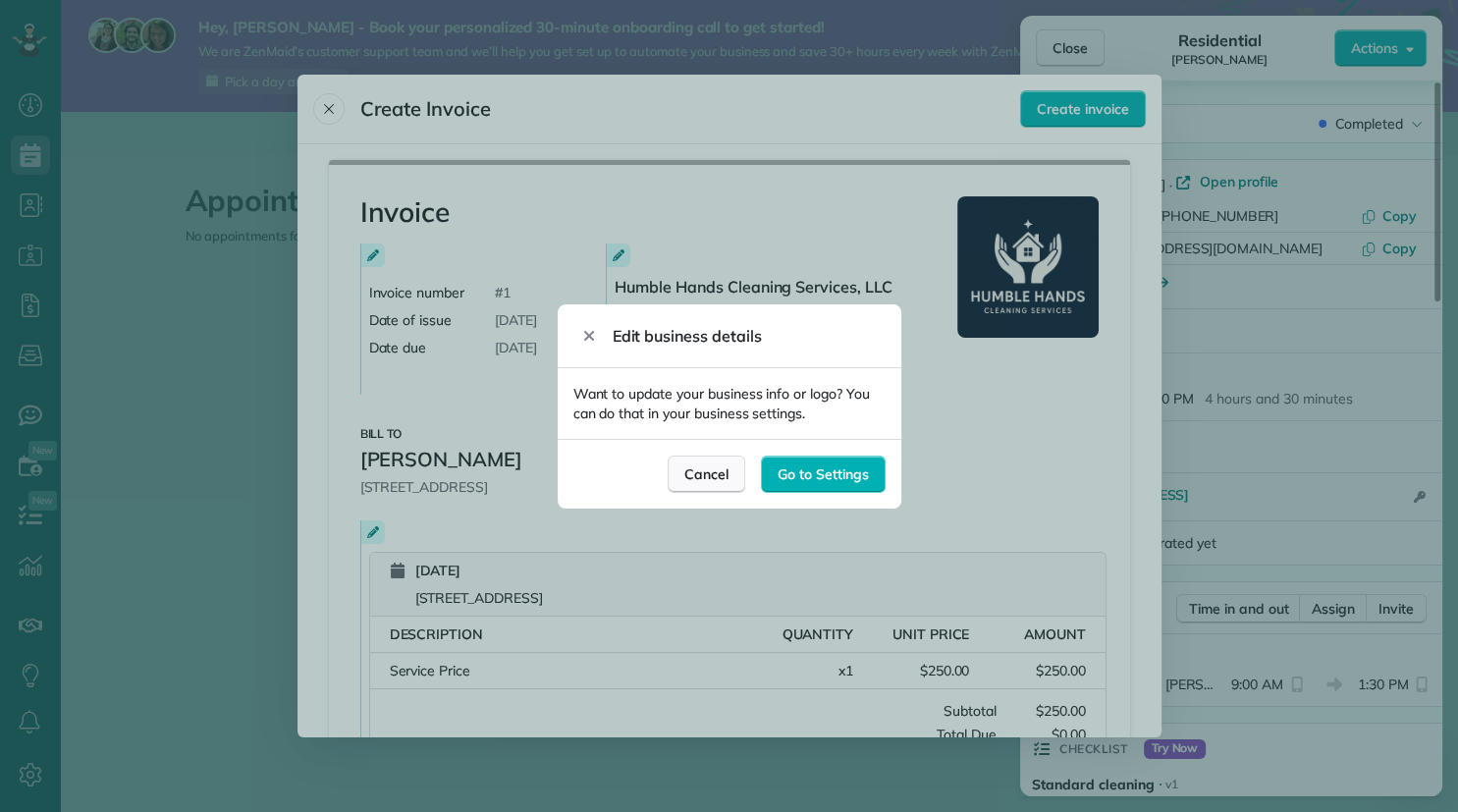
click at [717, 478] on span "Cancel" at bounding box center [706, 474] width 44 height 20
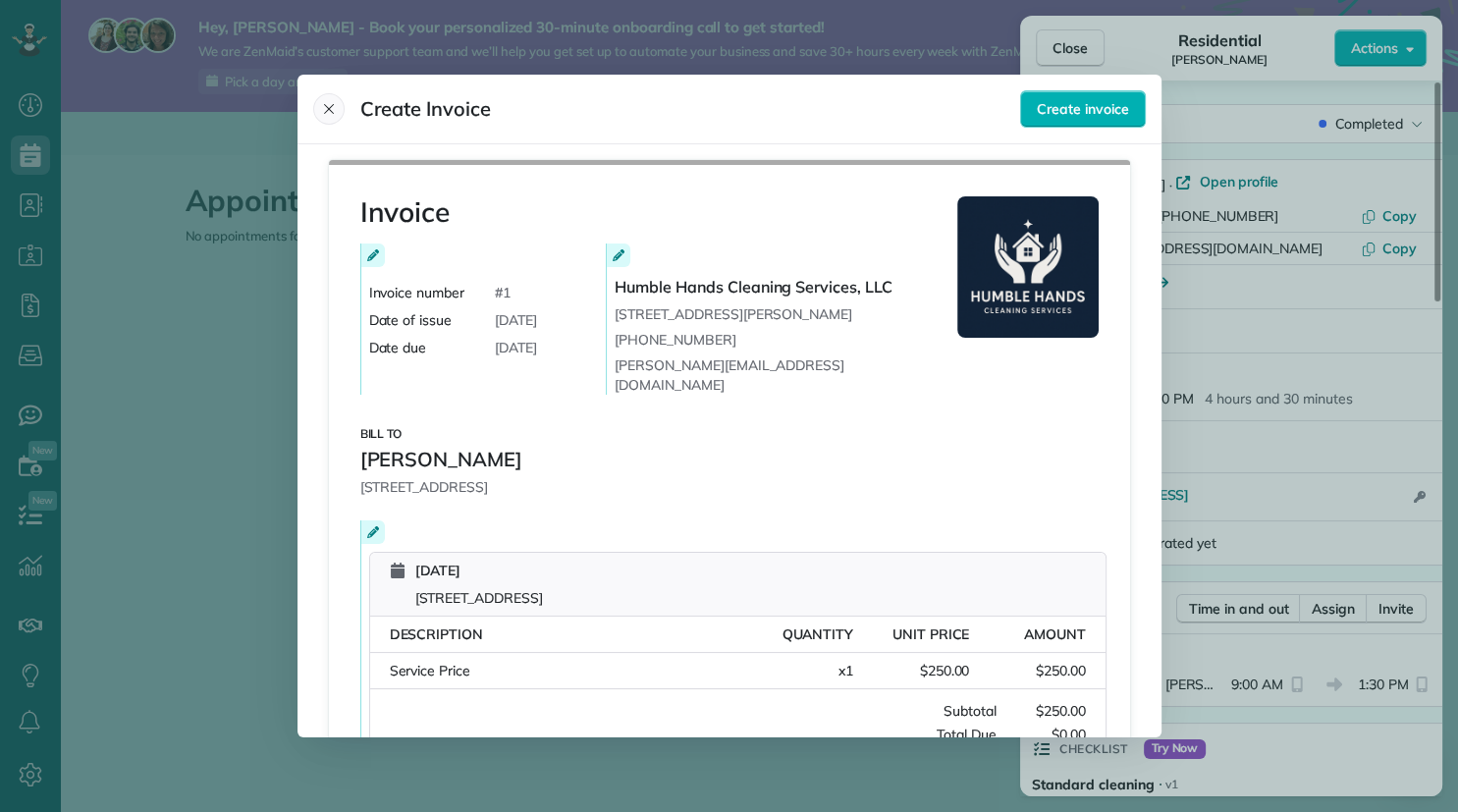
click at [324, 106] on icon "Close" at bounding box center [329, 109] width 16 height 16
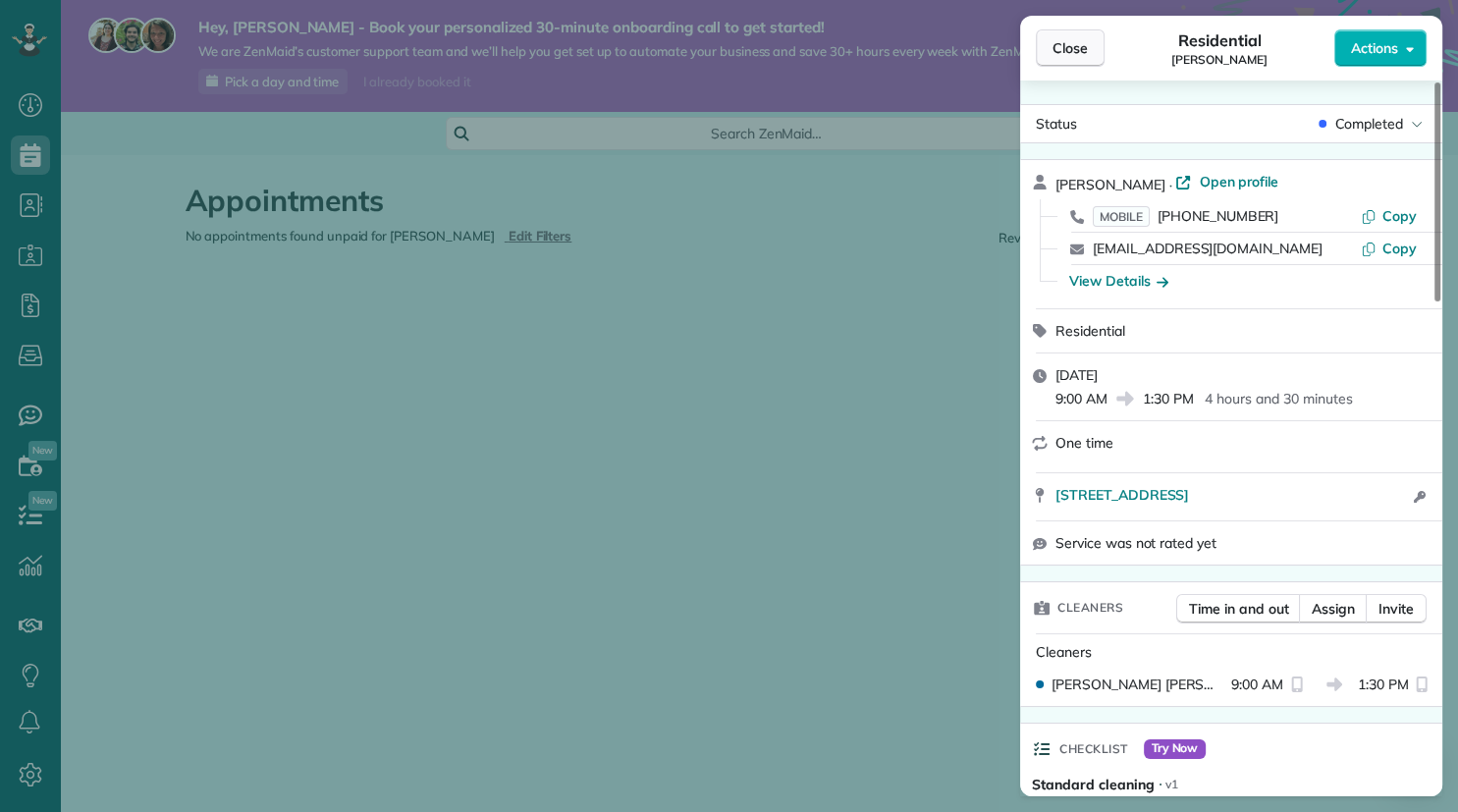
click at [1059, 57] on span "Close" at bounding box center [1071, 48] width 35 height 20
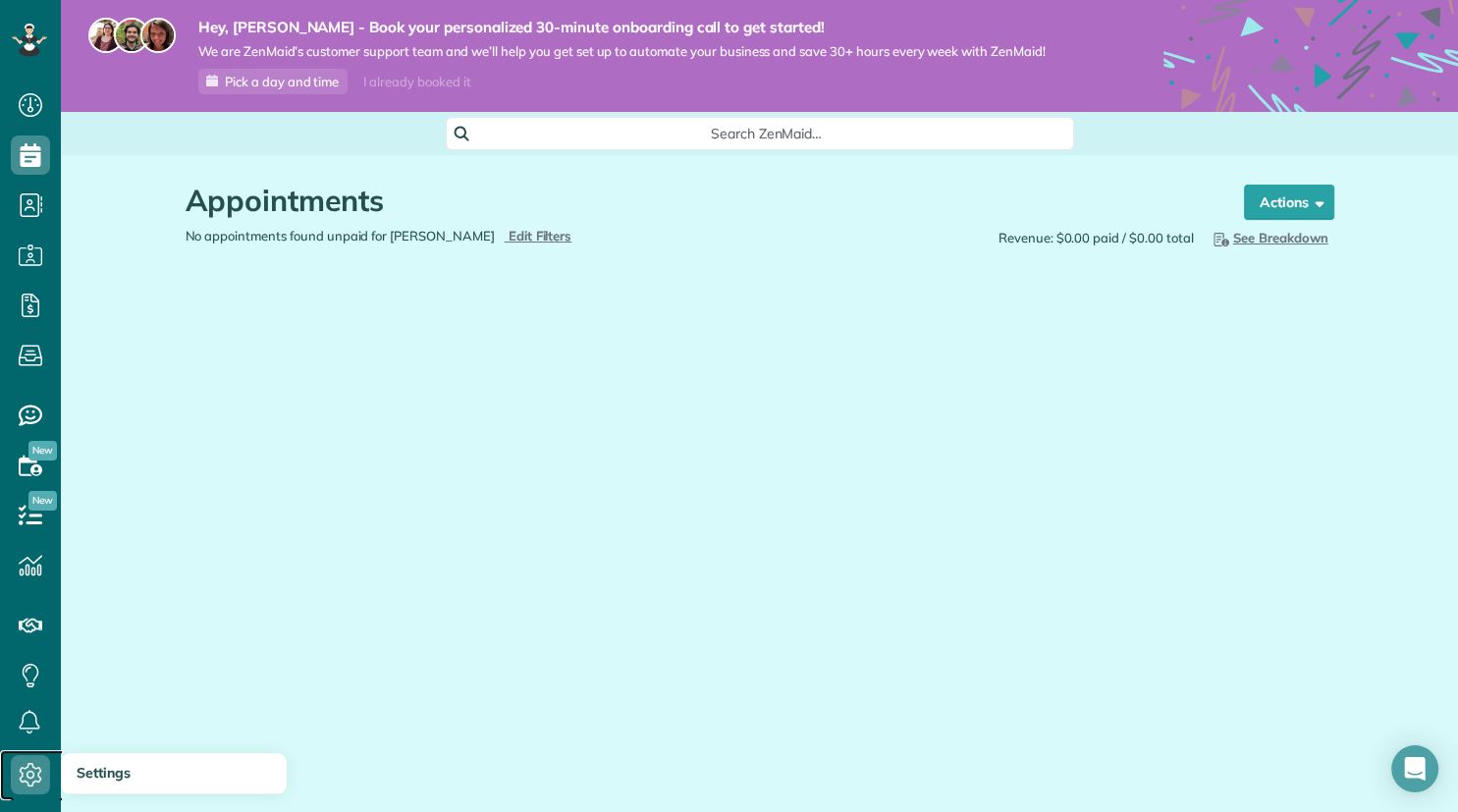
click at [28, 775] on use at bounding box center [31, 775] width 23 height 24
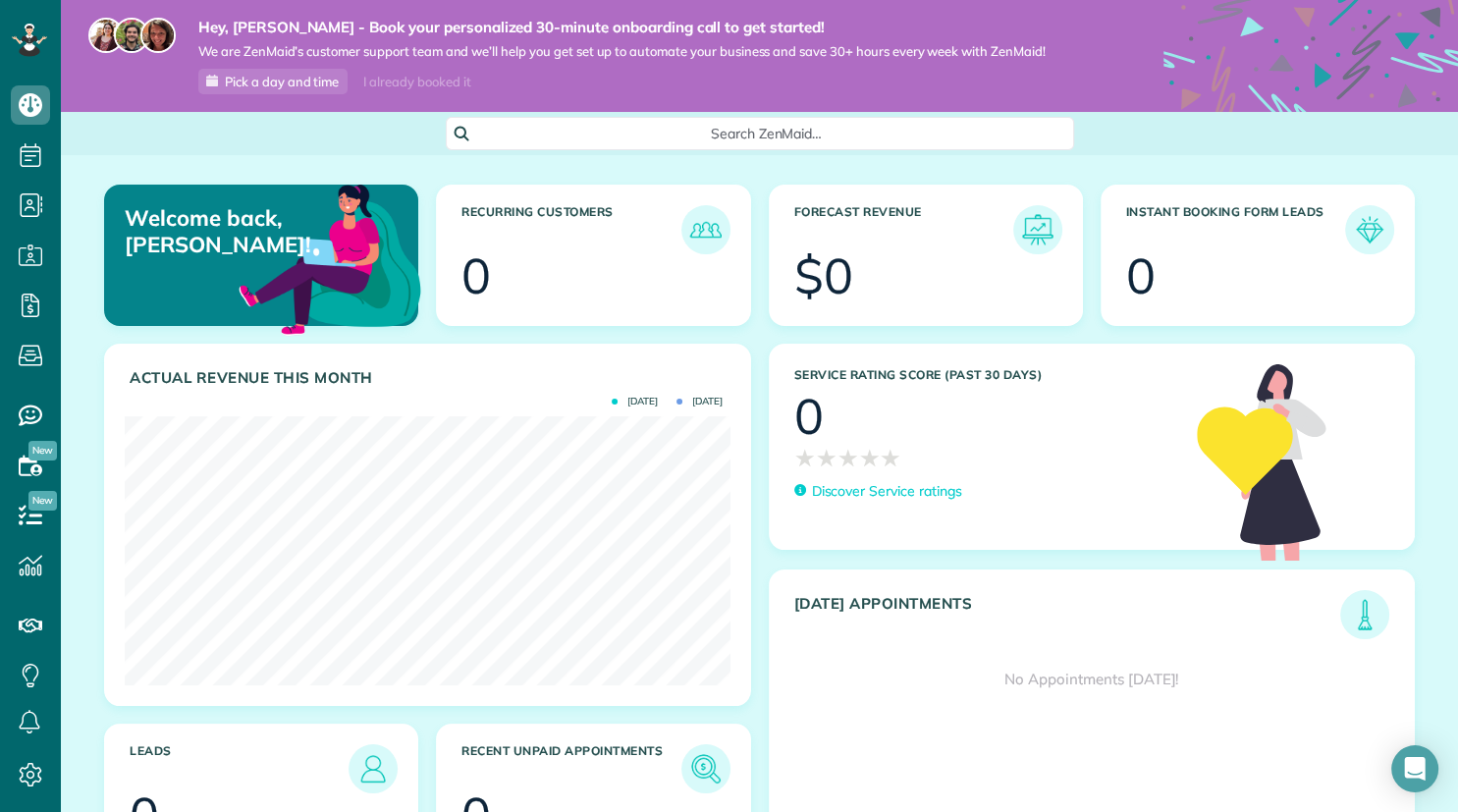
scroll to position [95, 0]
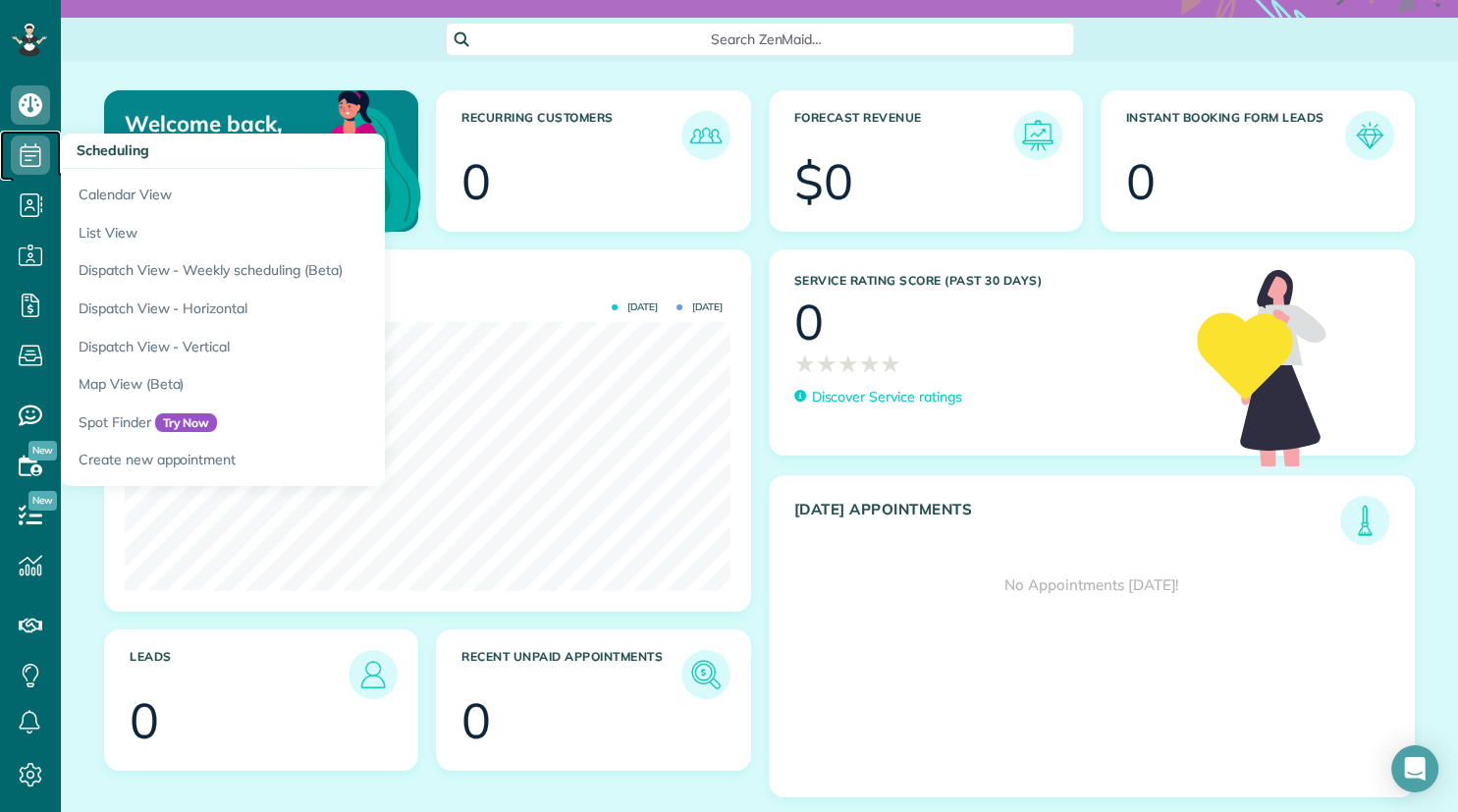
click at [27, 156] on use at bounding box center [31, 155] width 21 height 24
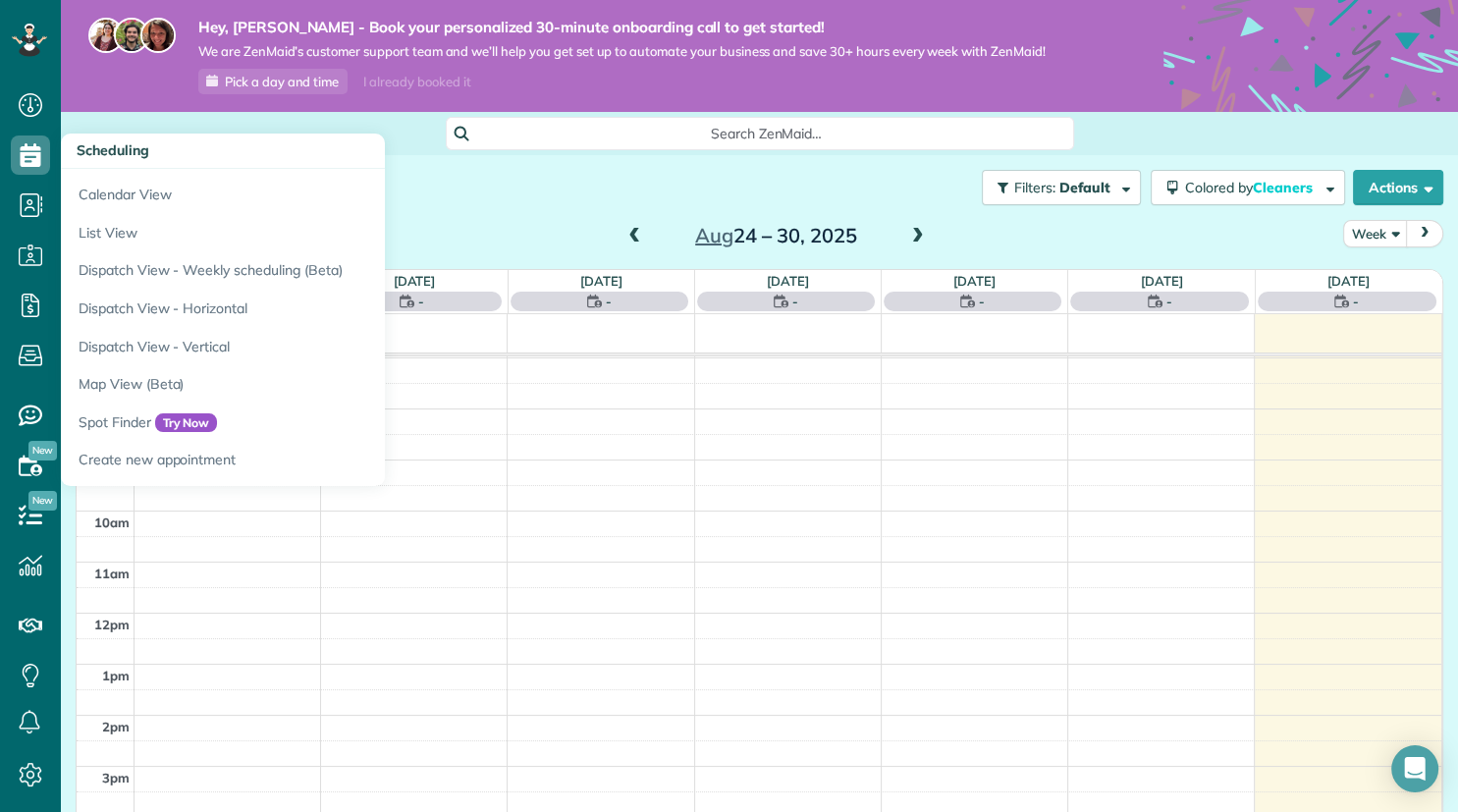
scroll to position [9, 9]
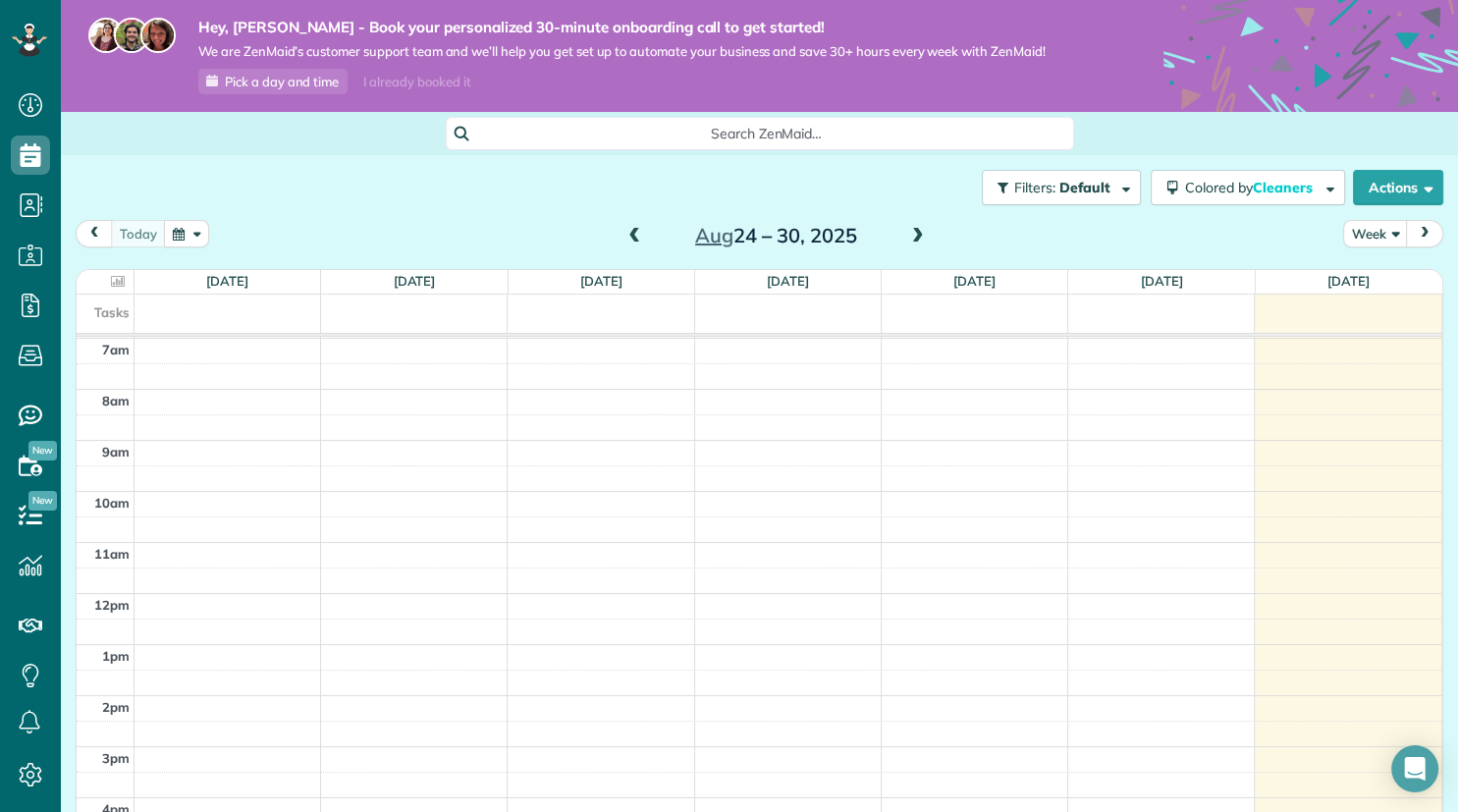
click at [627, 238] on span at bounding box center [635, 237] width 22 height 18
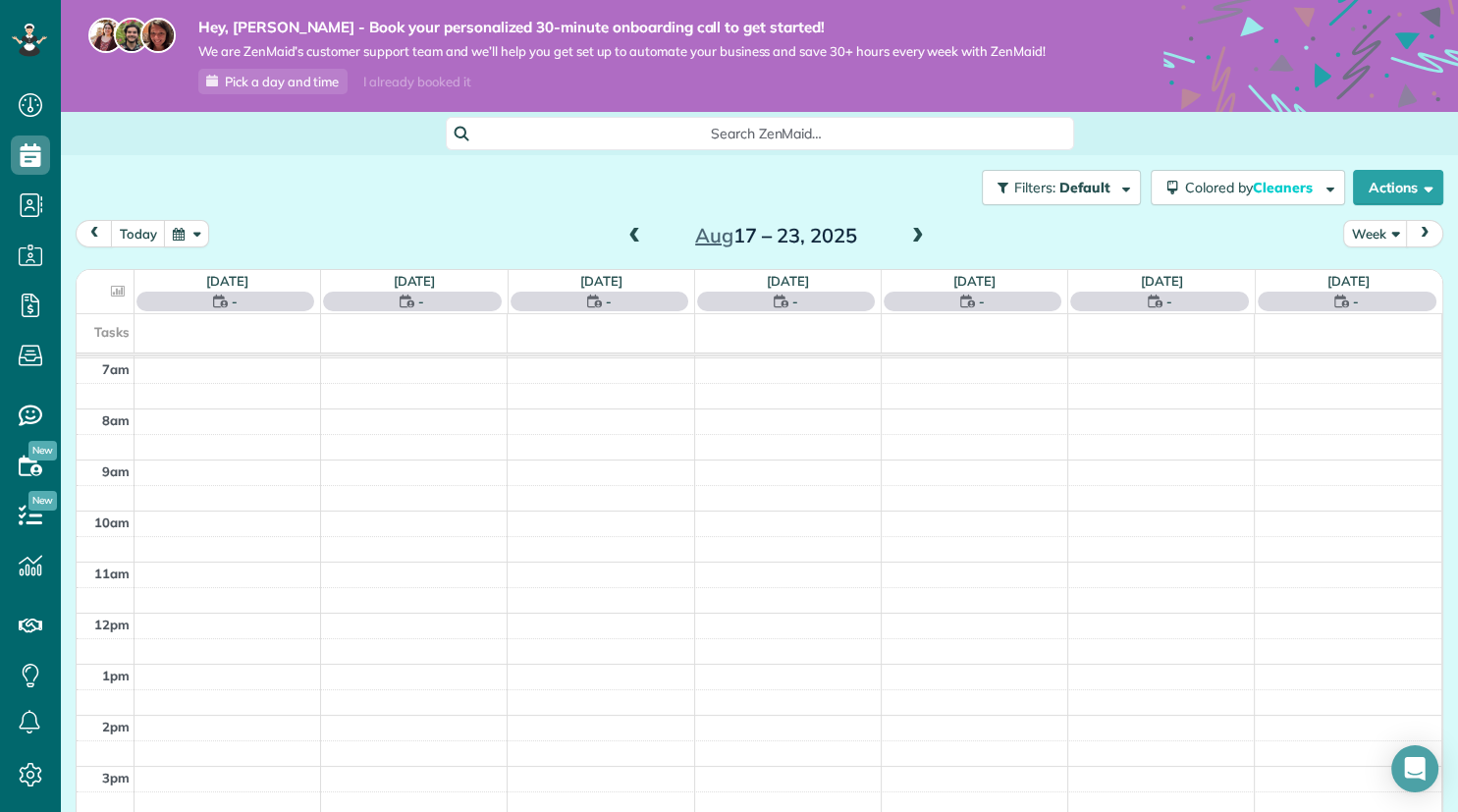
click at [627, 238] on span at bounding box center [635, 237] width 22 height 18
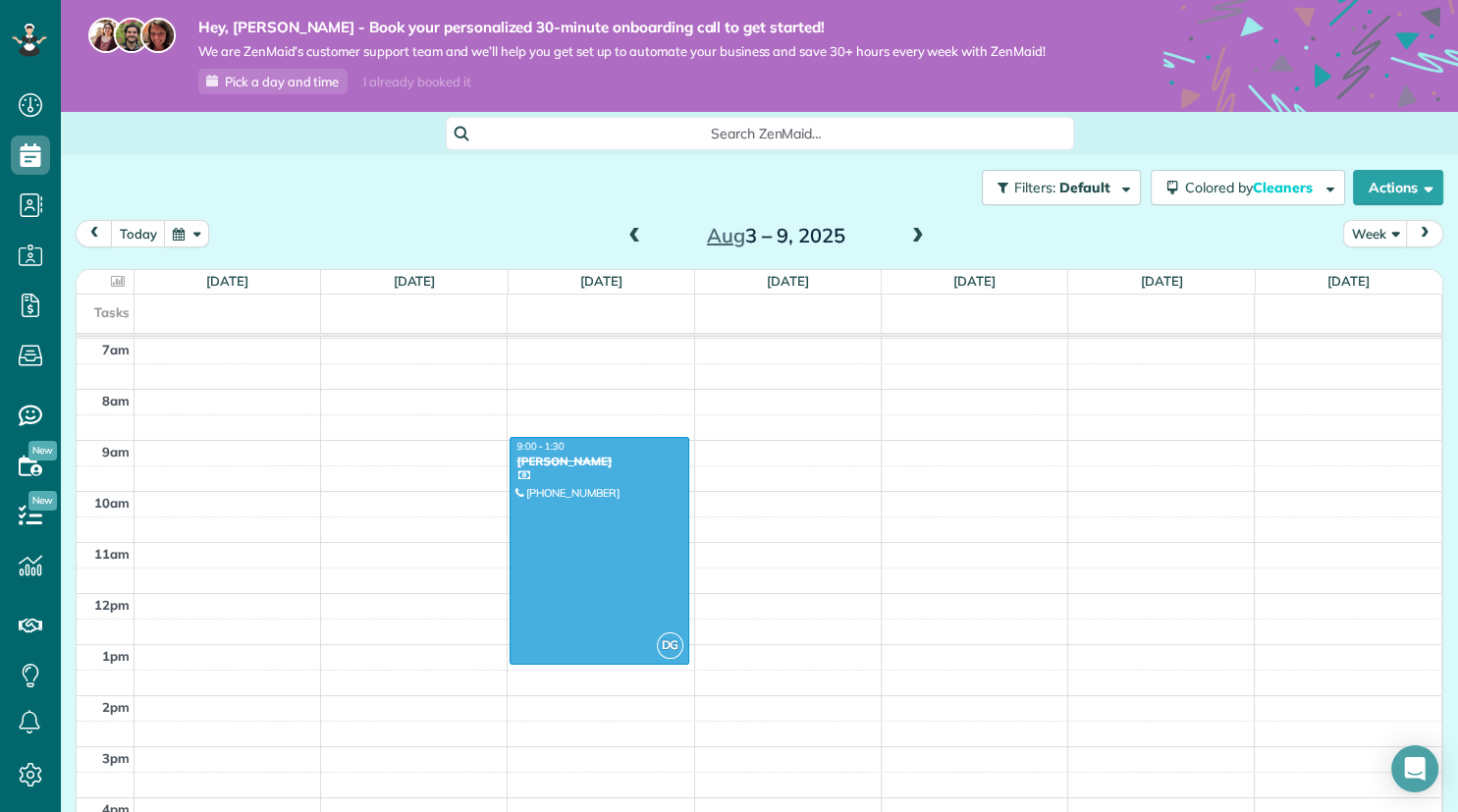
click at [917, 238] on span at bounding box center [918, 237] width 22 height 18
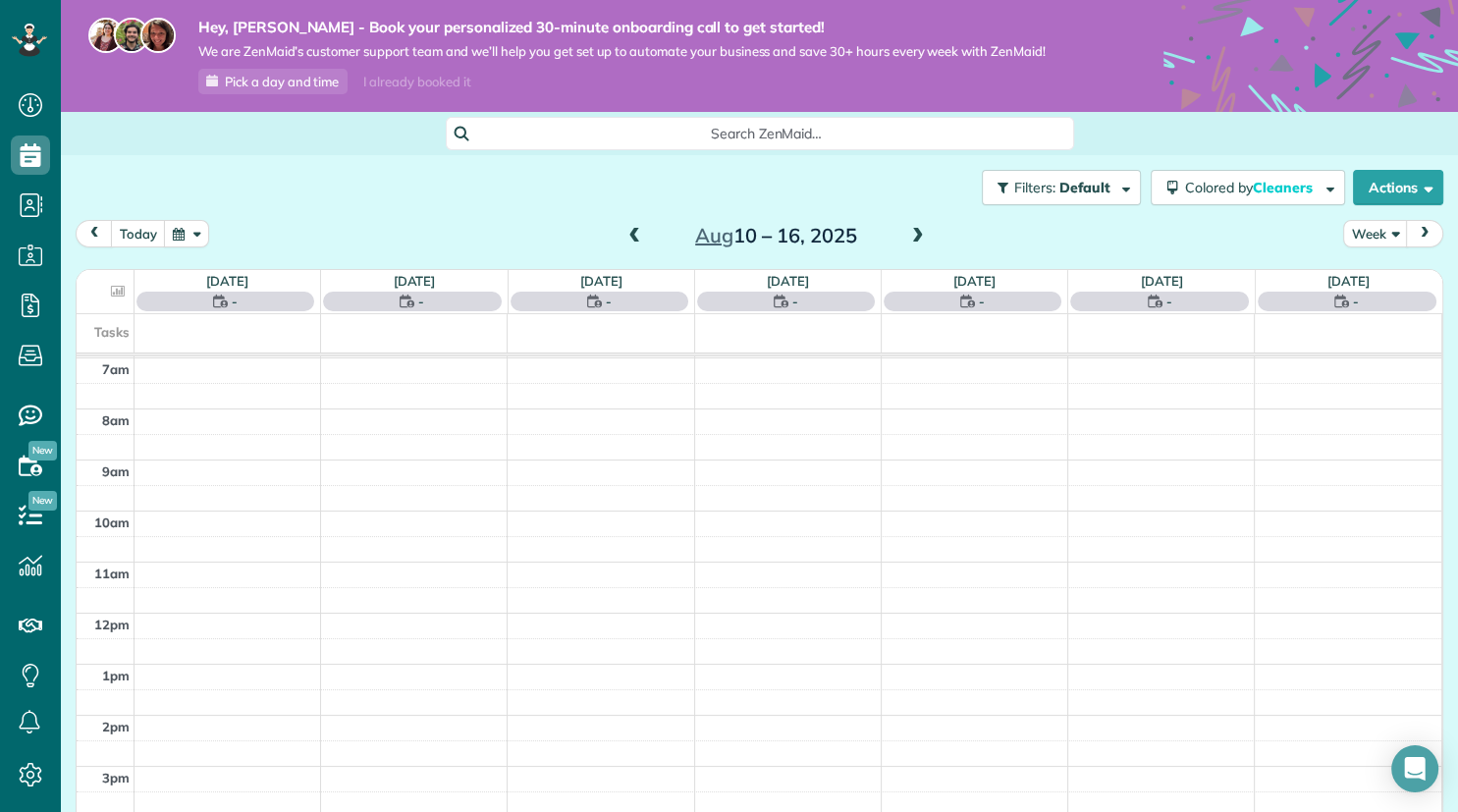
click at [917, 238] on span at bounding box center [918, 237] width 22 height 18
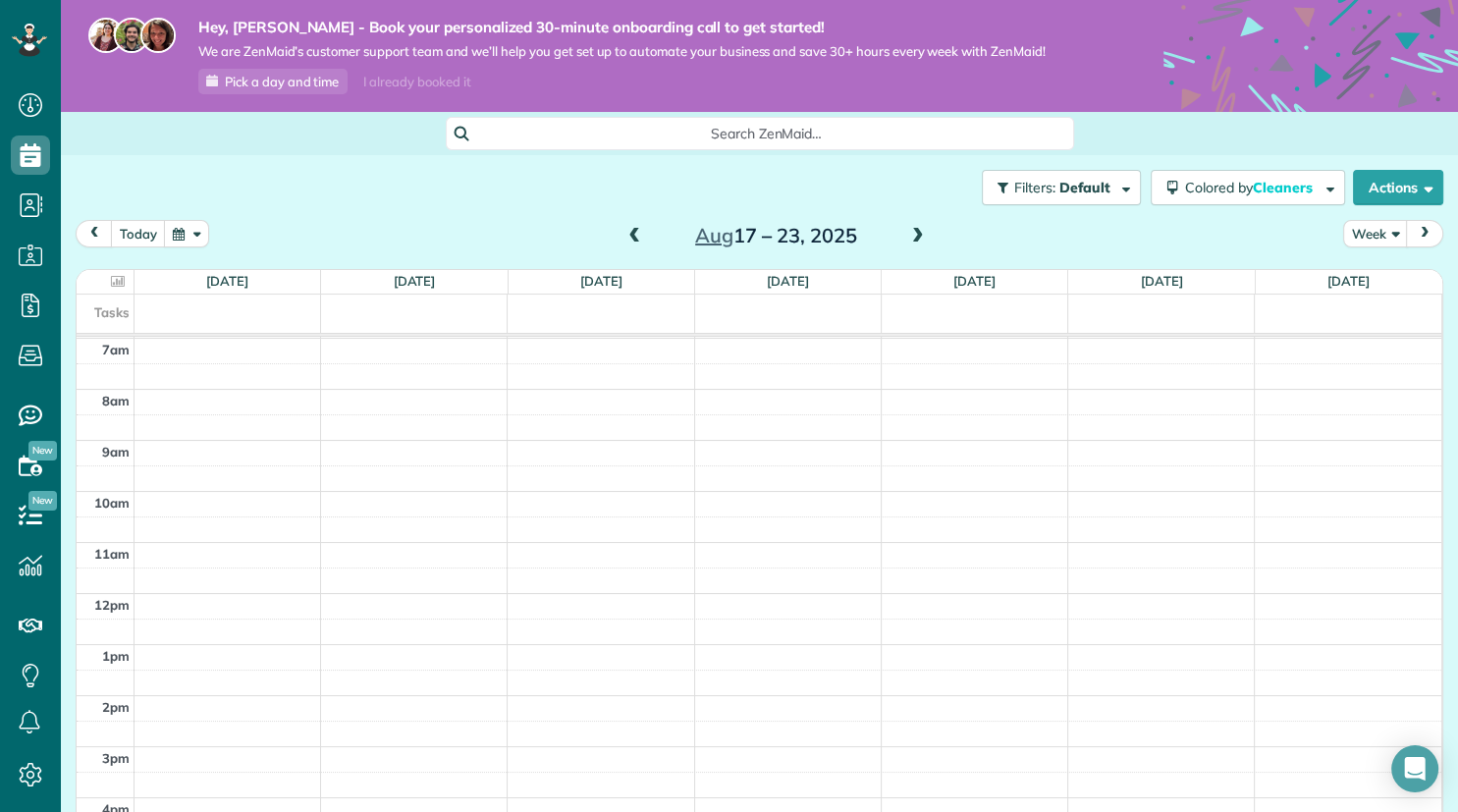
click at [917, 238] on span at bounding box center [918, 237] width 22 height 18
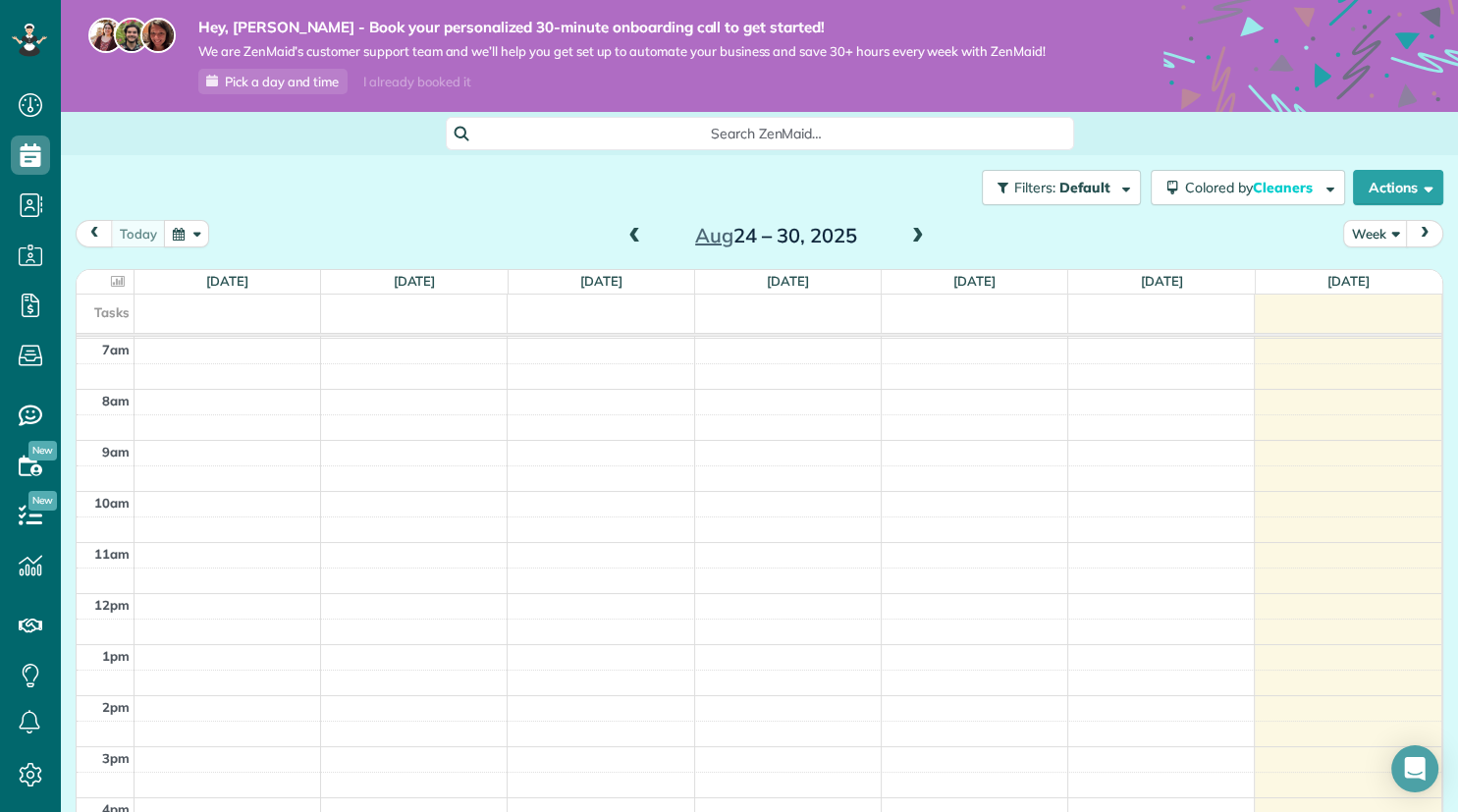
click at [917, 238] on span at bounding box center [918, 237] width 22 height 18
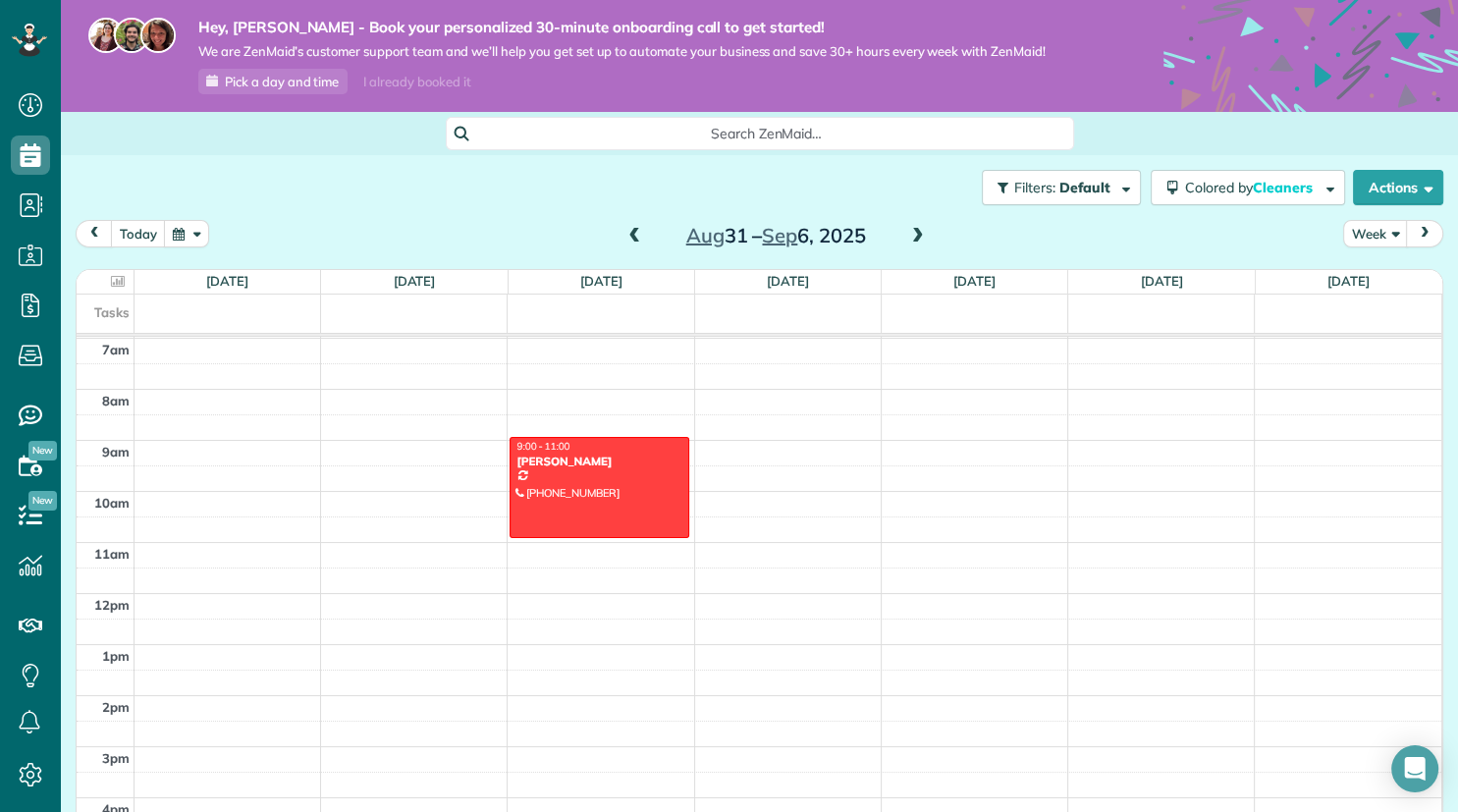
click at [139, 171] on div "Filters: Default Colored by Cleaners Color by Cleaner Color by Team Color by St…" at bounding box center [760, 187] width 1398 height 65
